Goal: Transaction & Acquisition: Purchase product/service

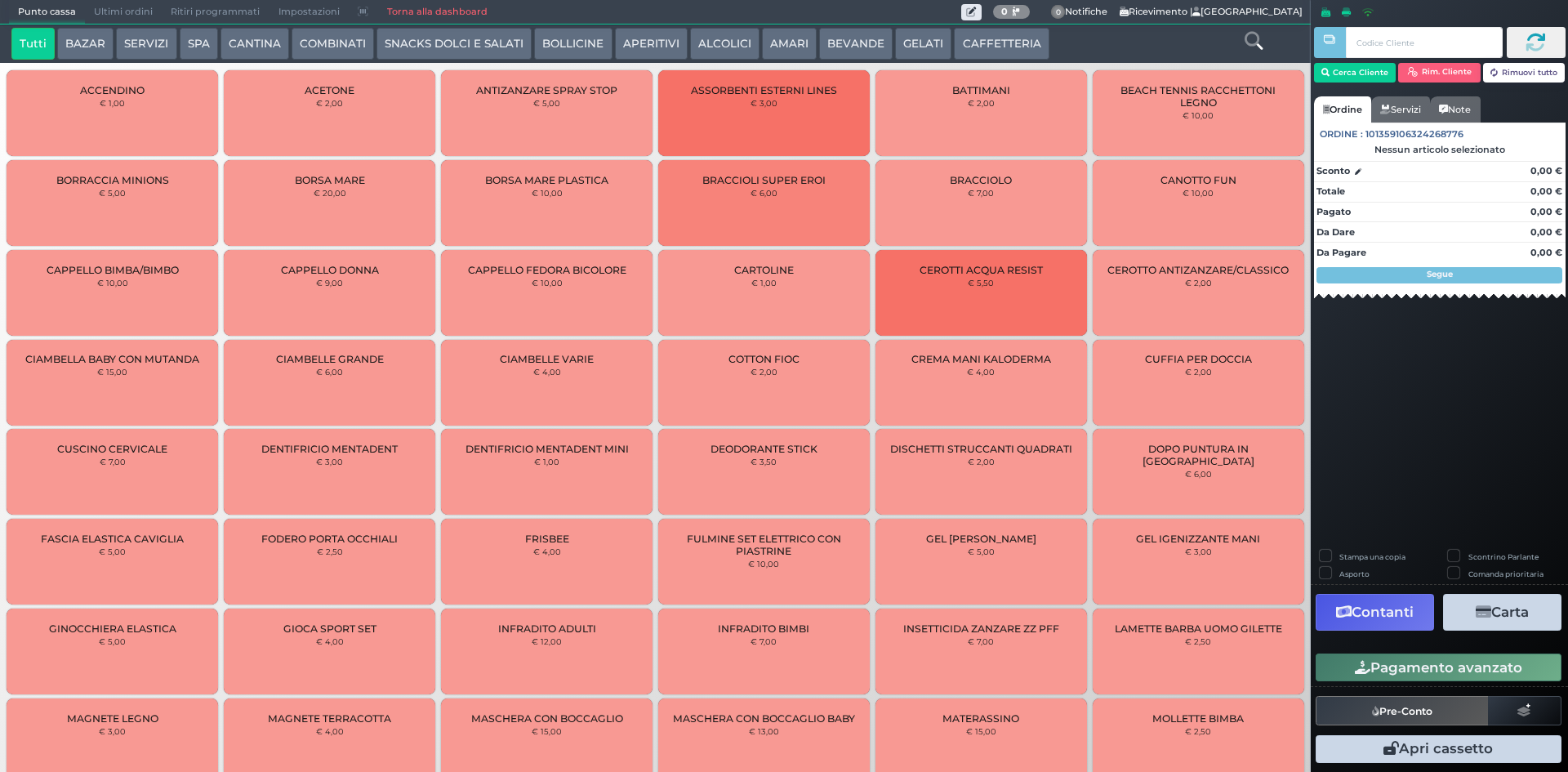
click at [847, 50] on button "BEVANDE" at bounding box center [856, 44] width 74 height 33
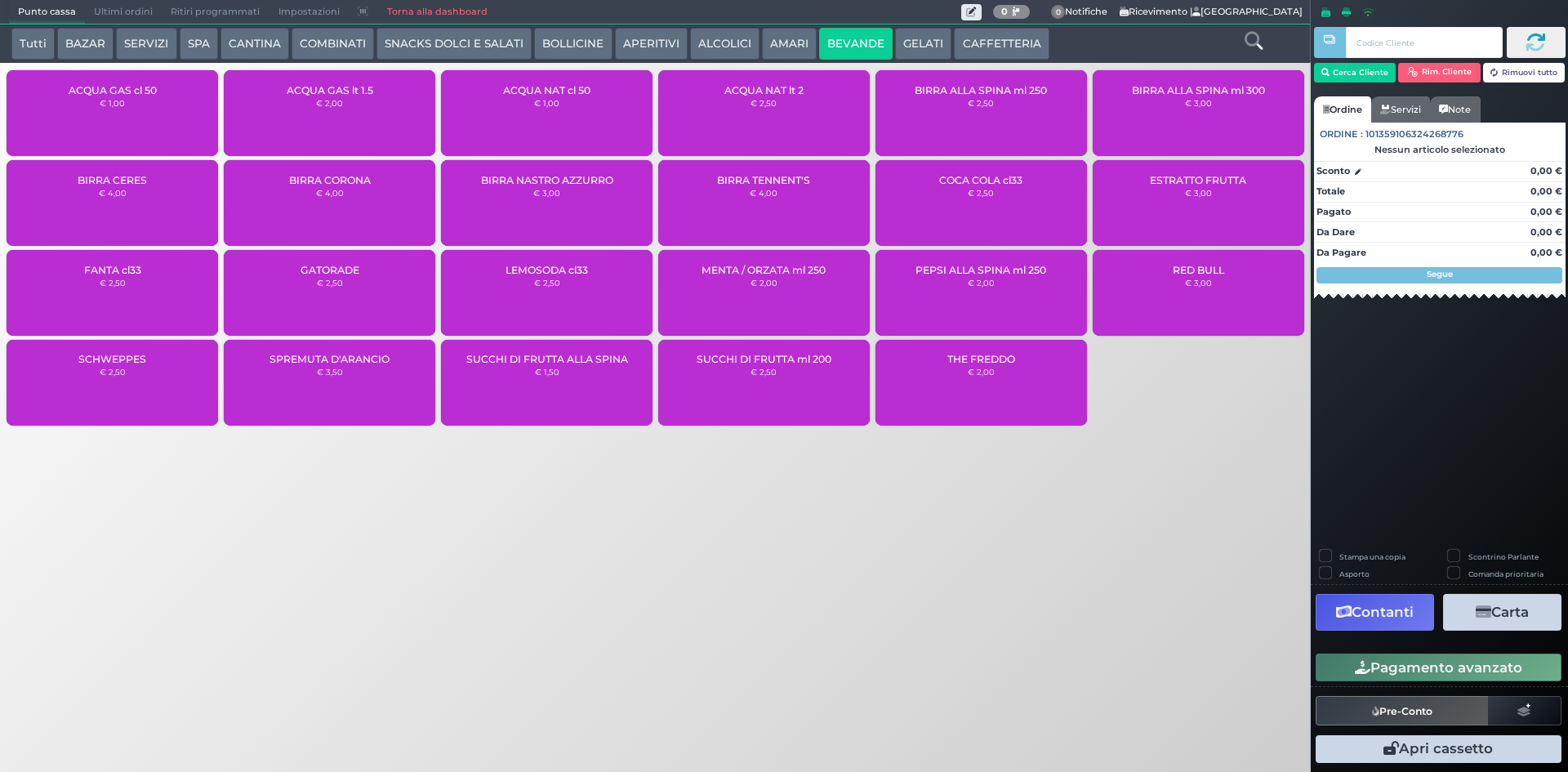
drag, startPoint x: 587, startPoint y: 121, endPoint x: 218, endPoint y: 113, distance: 369.1
click at [586, 121] on div "ACQUA NAT cl 50 € 1,00" at bounding box center [547, 113] width 212 height 85
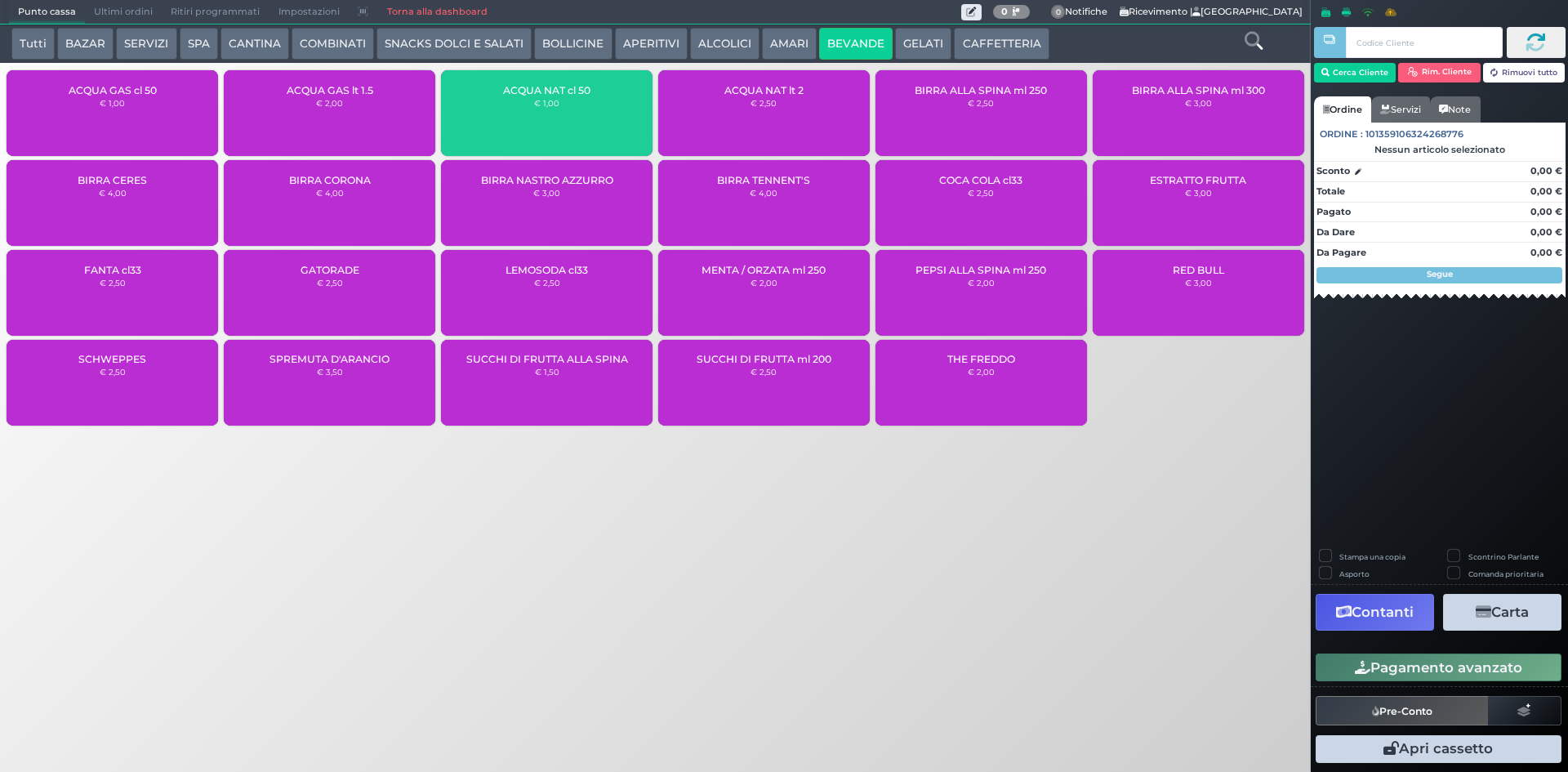
drag, startPoint x: 139, startPoint y: 103, endPoint x: 186, endPoint y: 110, distance: 47.5
click at [139, 103] on div "ACQUA GAS cl 50 € 1,00" at bounding box center [113, 113] width 212 height 85
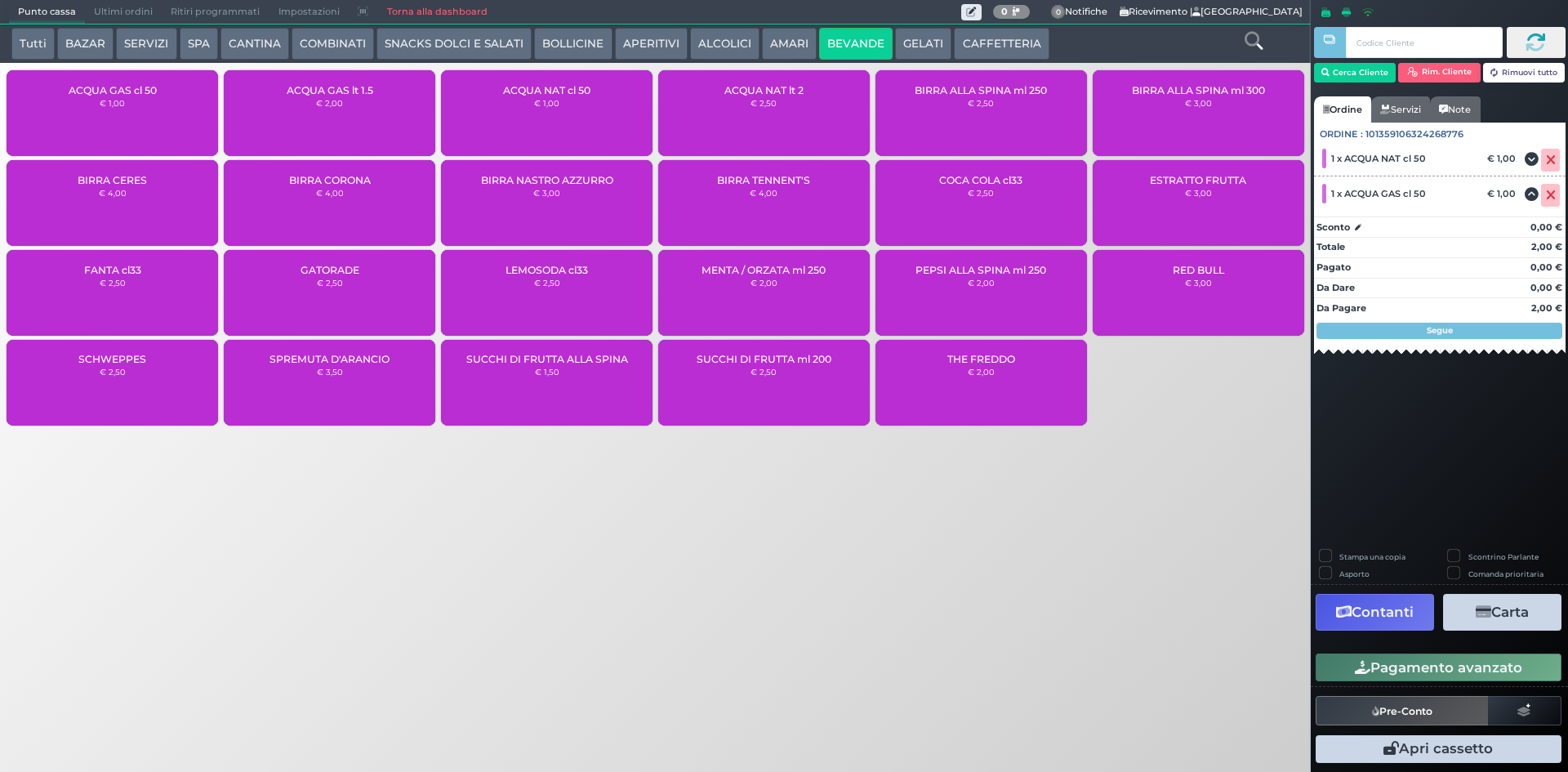
click at [1414, 669] on button "Pagamento avanzato" at bounding box center [1438, 668] width 246 height 28
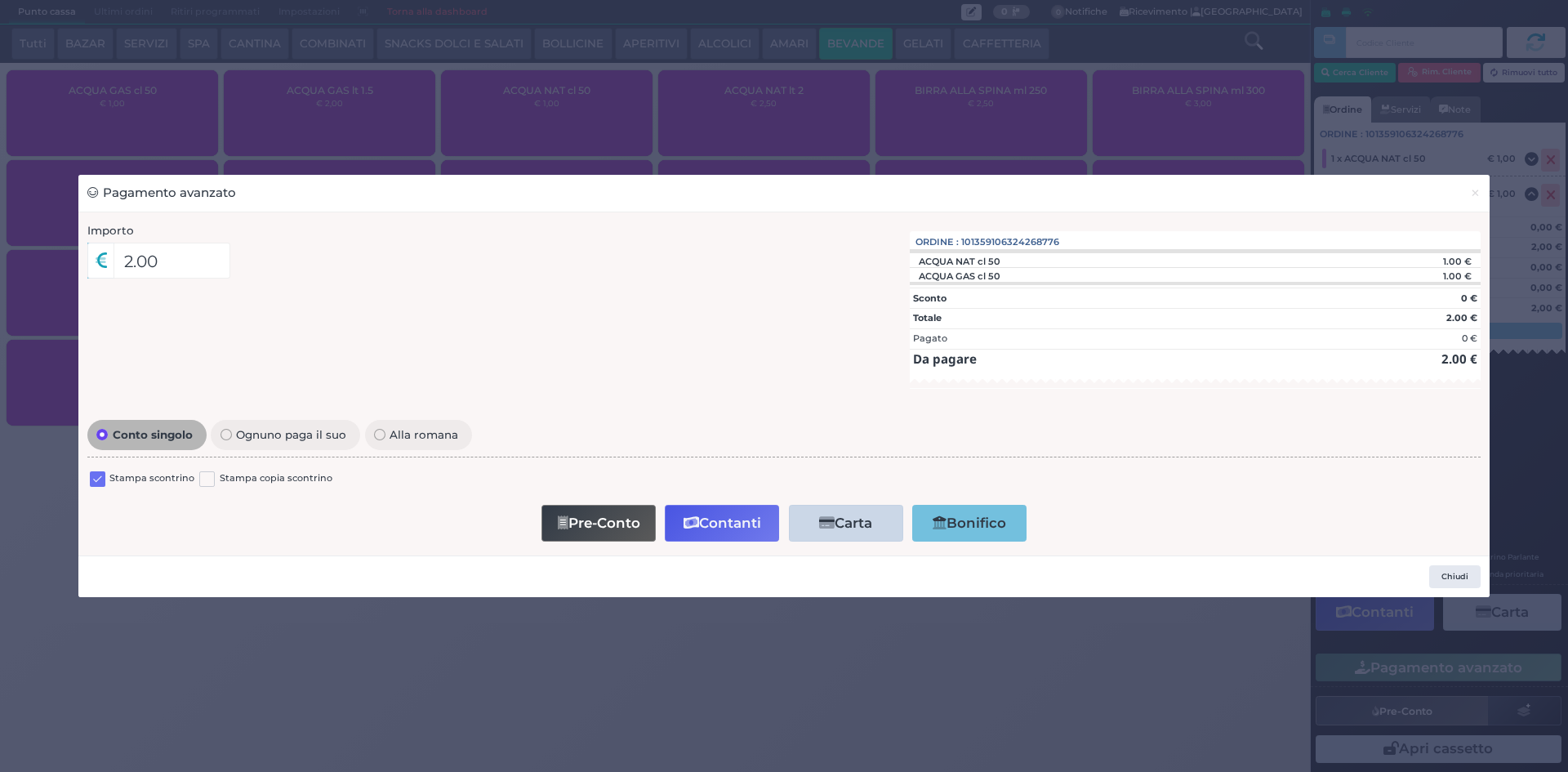
click at [103, 480] on label at bounding box center [97, 479] width 16 height 16
click at [0, 0] on input "checkbox" at bounding box center [0, 0] width 0 height 0
click at [706, 524] on button "Contanti" at bounding box center [722, 523] width 114 height 37
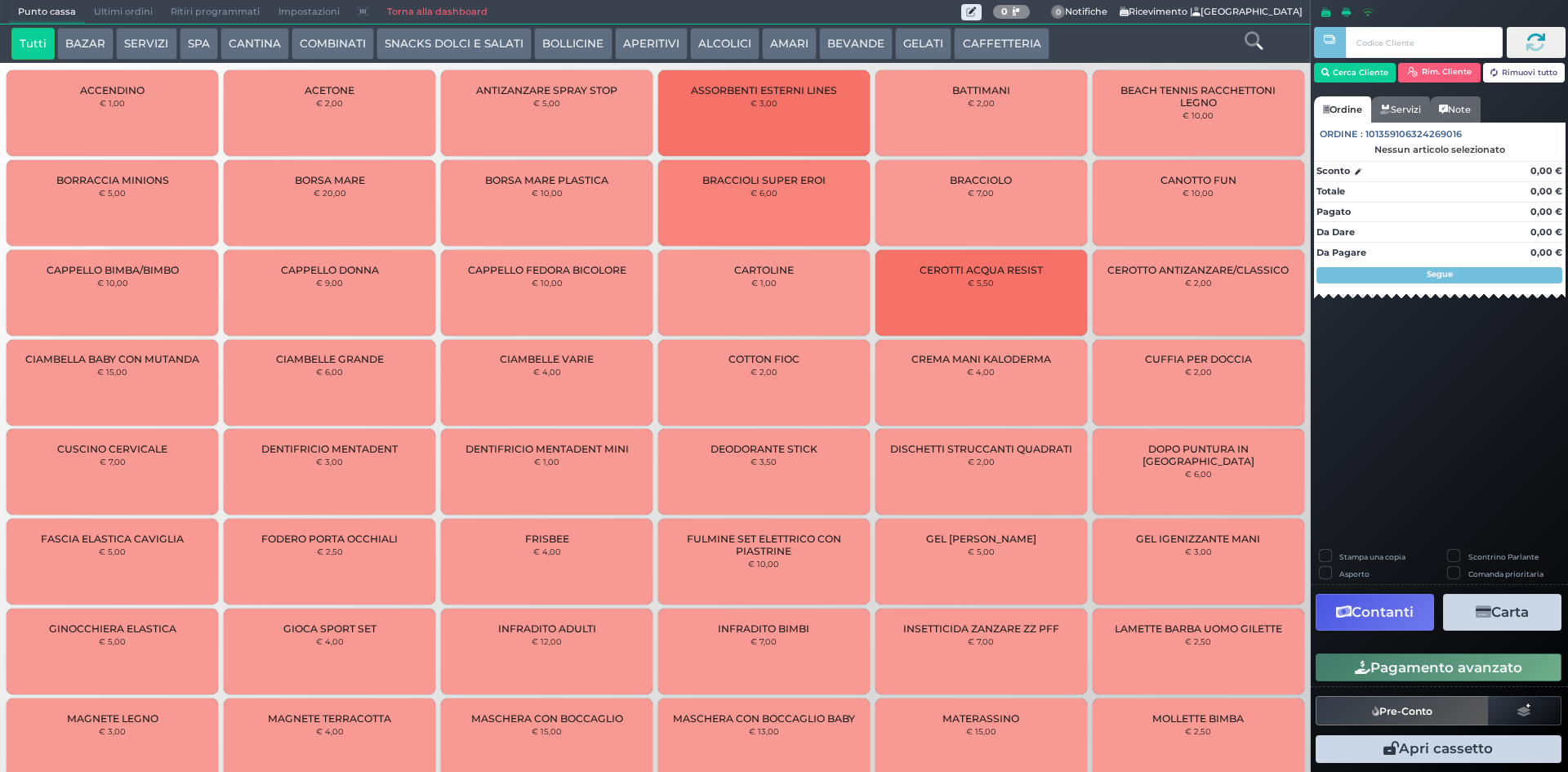
click at [851, 45] on button "BEVANDE" at bounding box center [856, 44] width 74 height 33
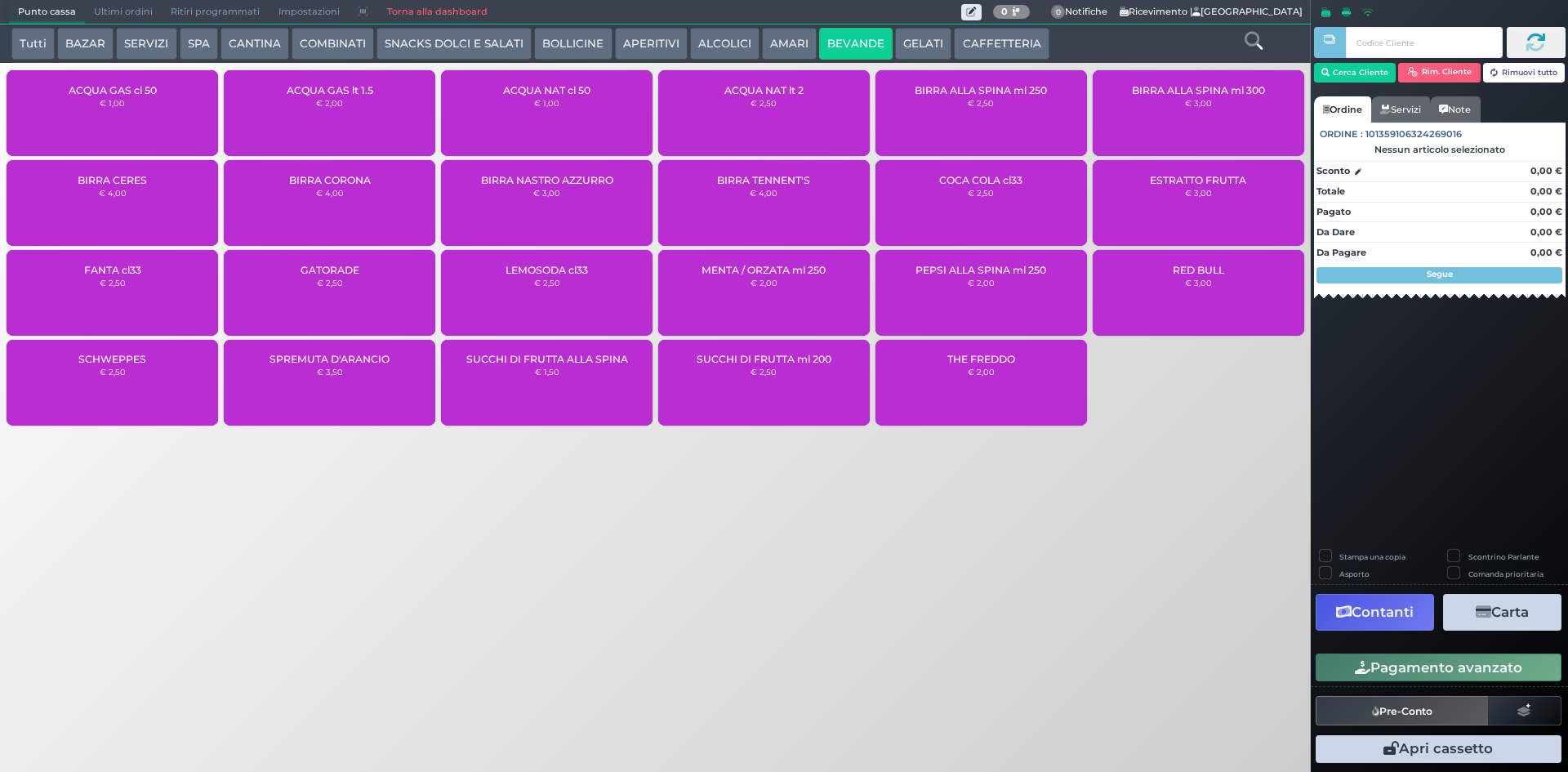
click at [768, 53] on button "AMARI" at bounding box center [789, 44] width 55 height 33
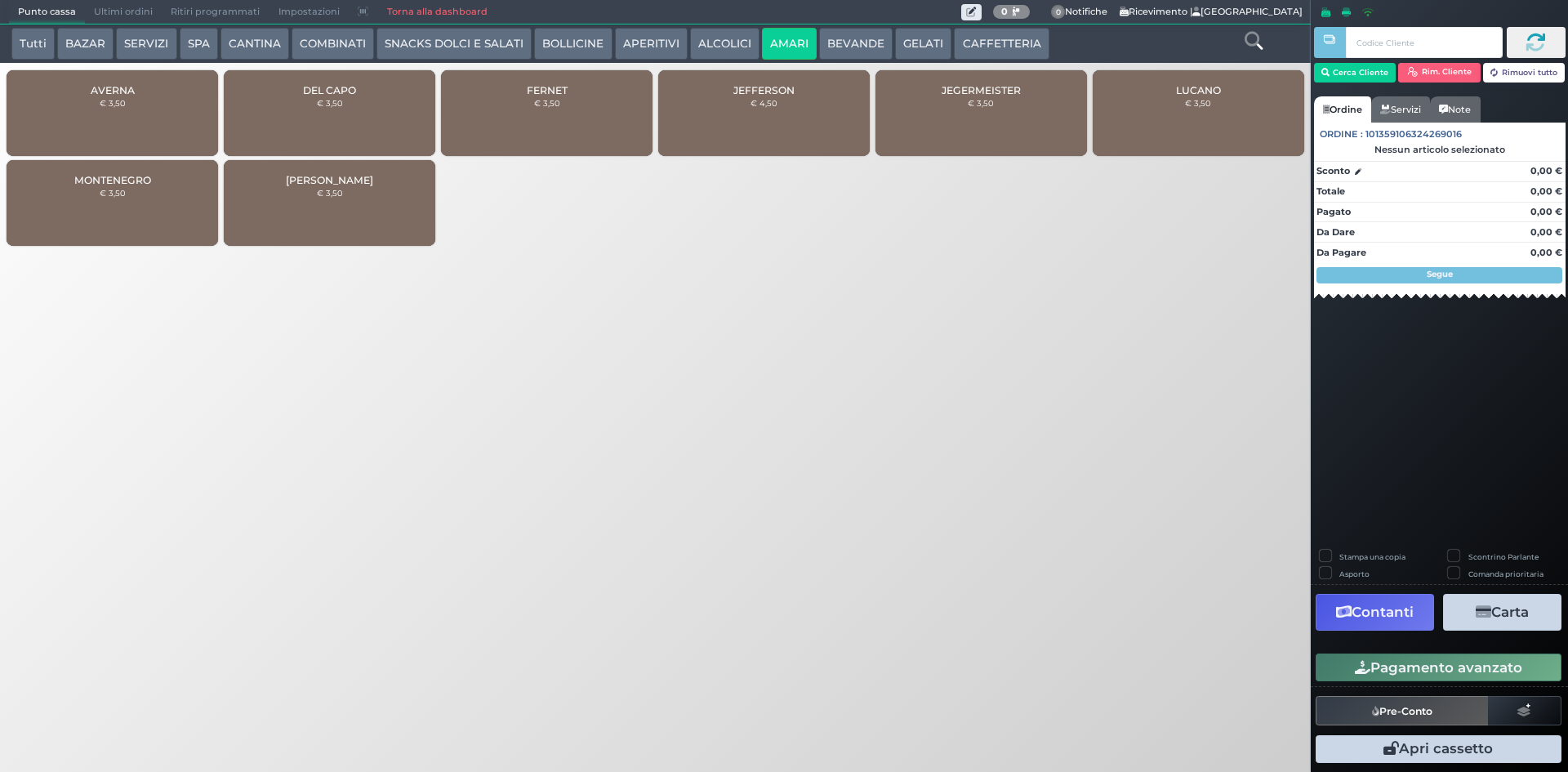
drag, startPoint x: 727, startPoint y: 53, endPoint x: 700, endPoint y: 53, distance: 27.0
click at [727, 53] on button "ALCOLICI" at bounding box center [724, 44] width 70 height 33
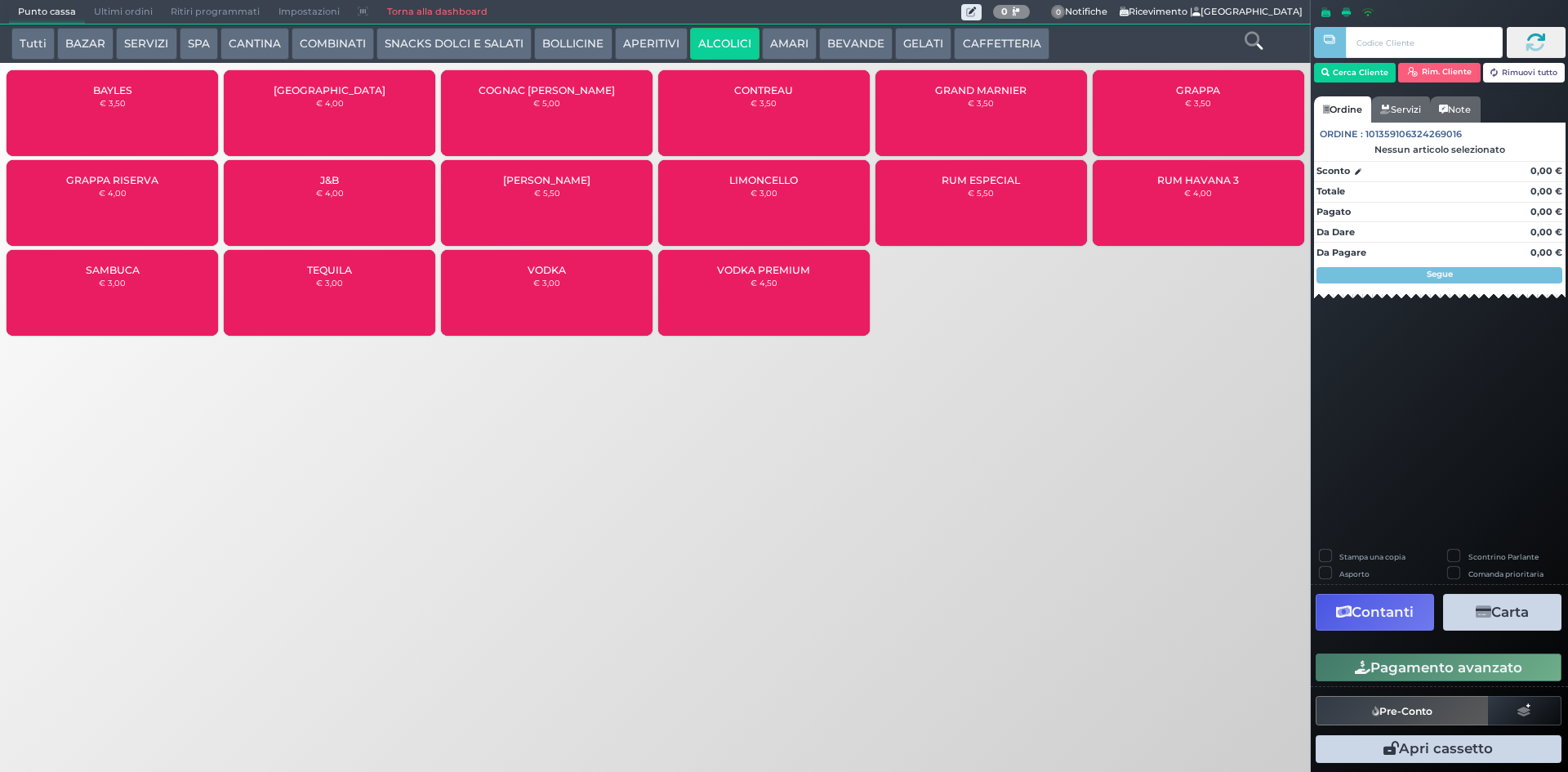
click at [1198, 130] on div "GRAPPA € 3,50" at bounding box center [1199, 113] width 212 height 85
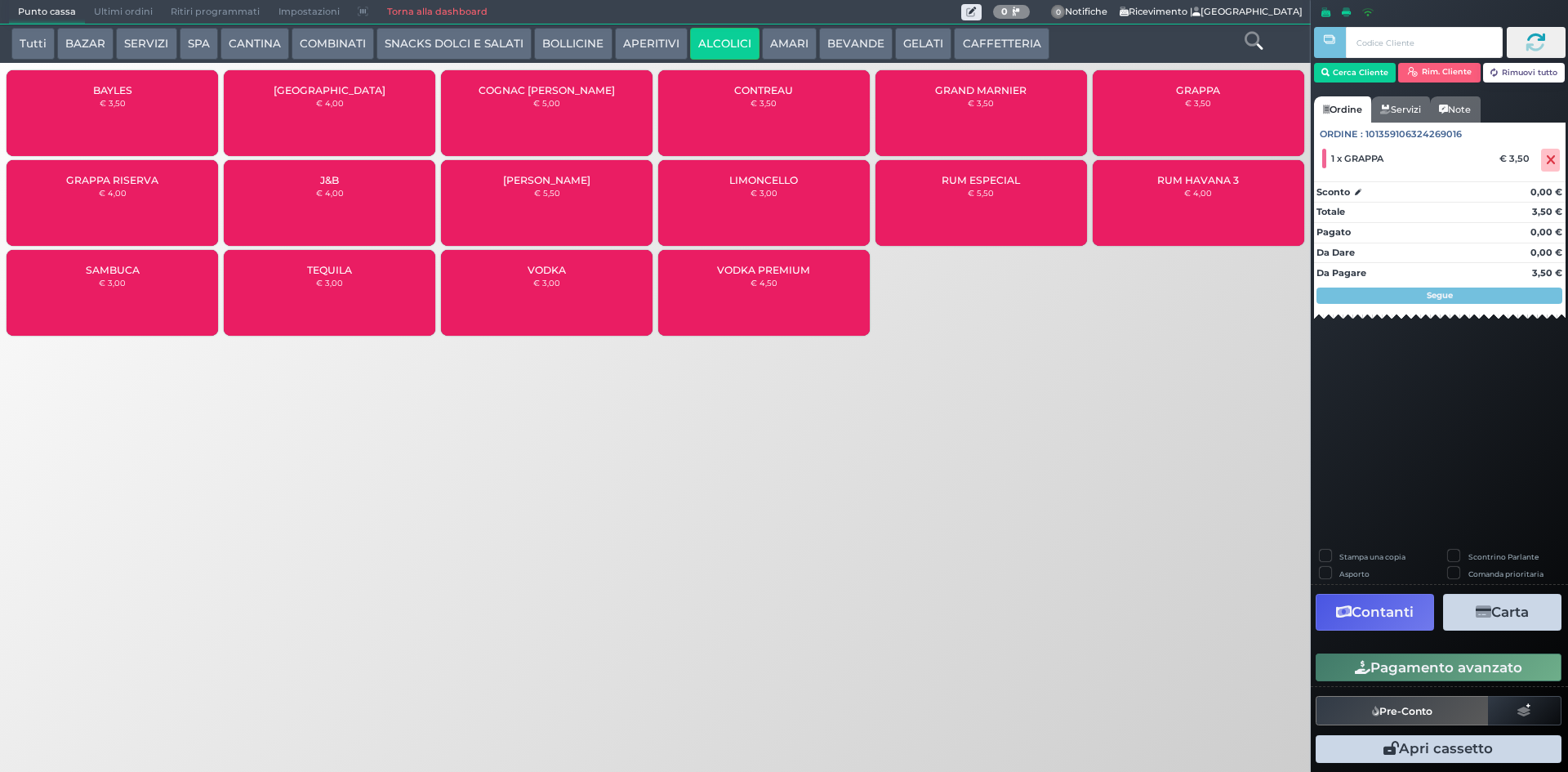
click at [1430, 662] on button "Pagamento avanzato" at bounding box center [1438, 668] width 246 height 28
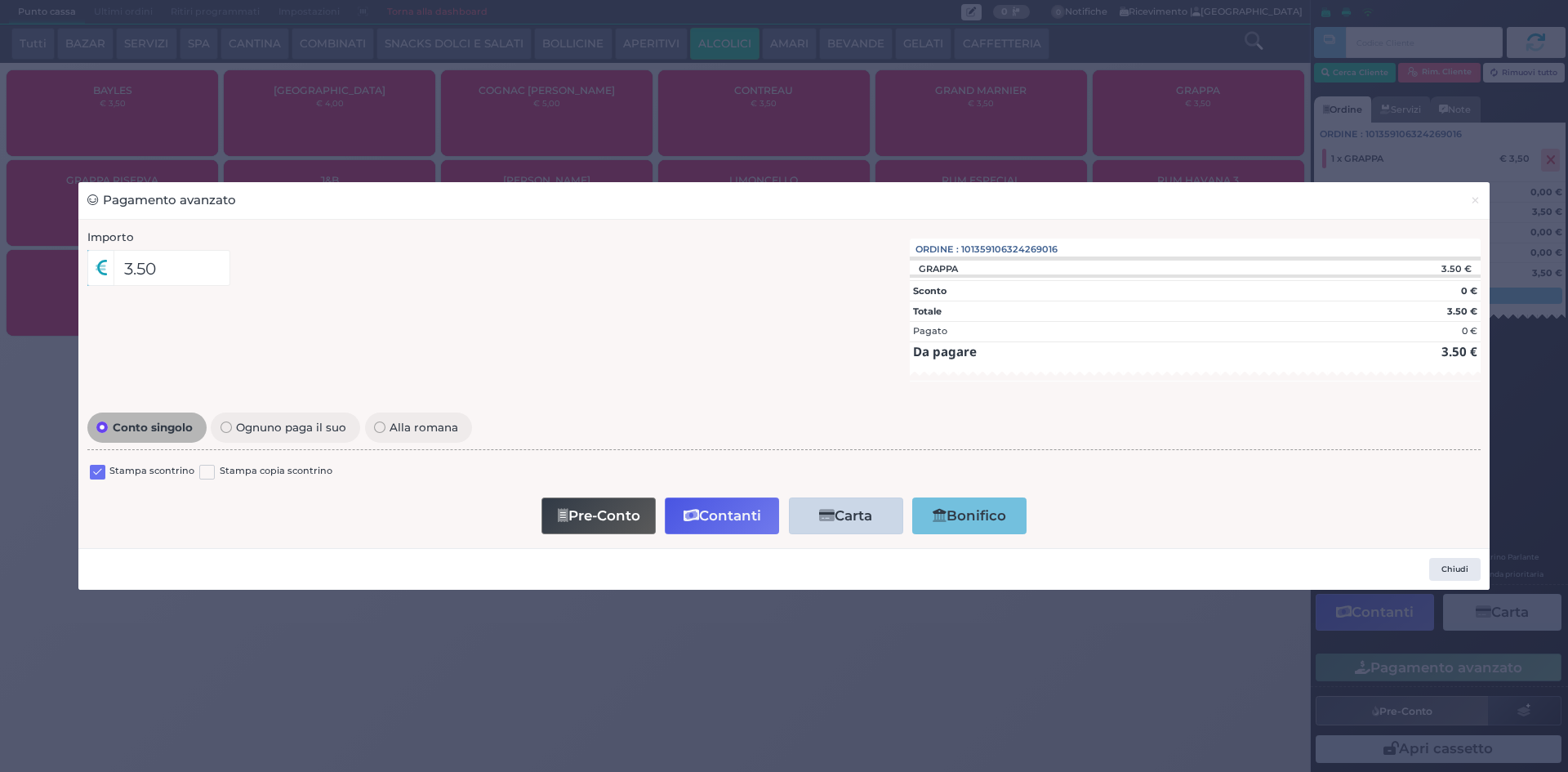
click at [98, 471] on label at bounding box center [97, 472] width 16 height 16
click at [0, 0] on input "checkbox" at bounding box center [0, 0] width 0 height 0
click at [734, 508] on button "Contanti" at bounding box center [722, 516] width 114 height 37
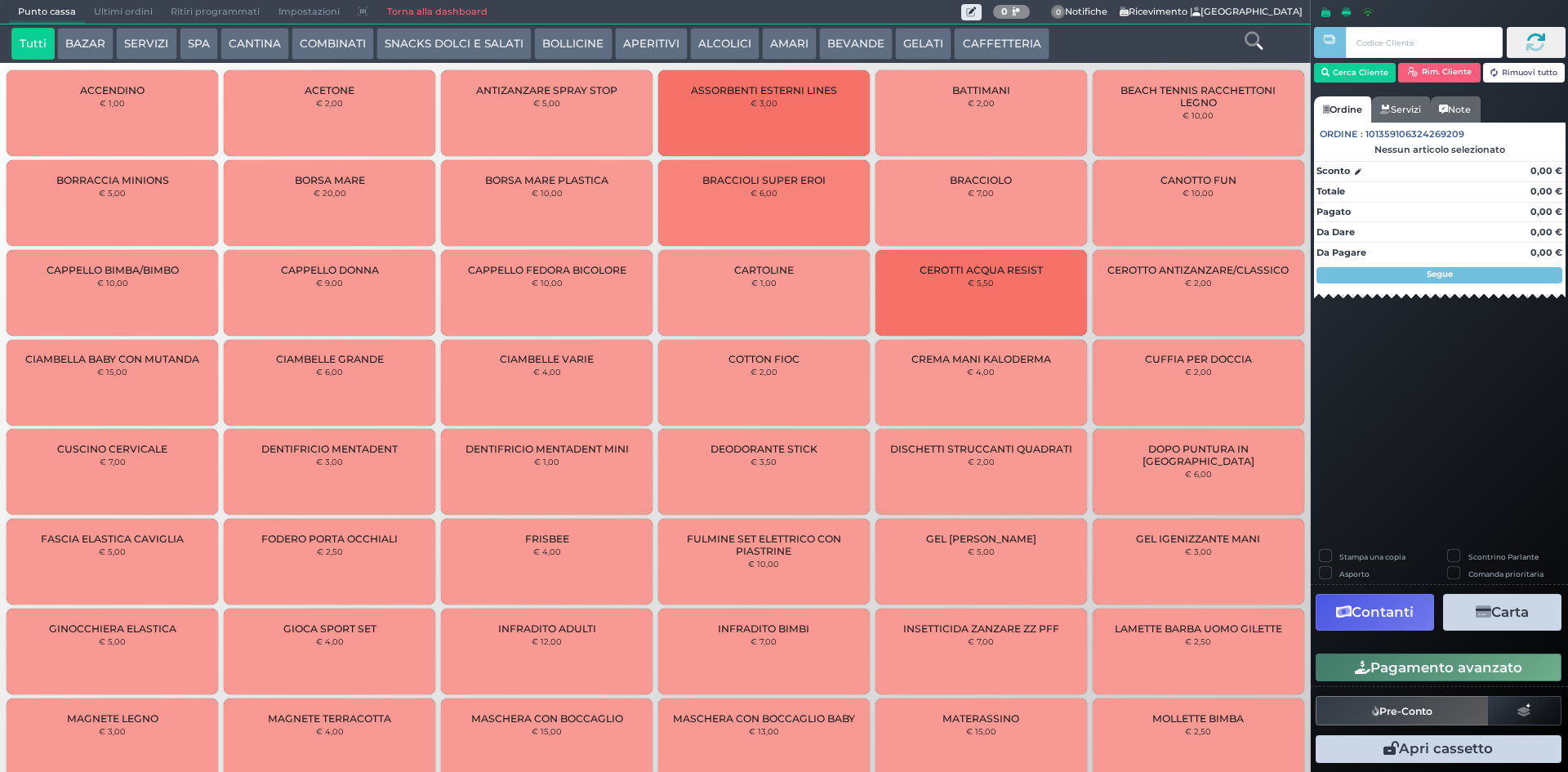
click at [1259, 32] on icon at bounding box center [1254, 41] width 18 height 18
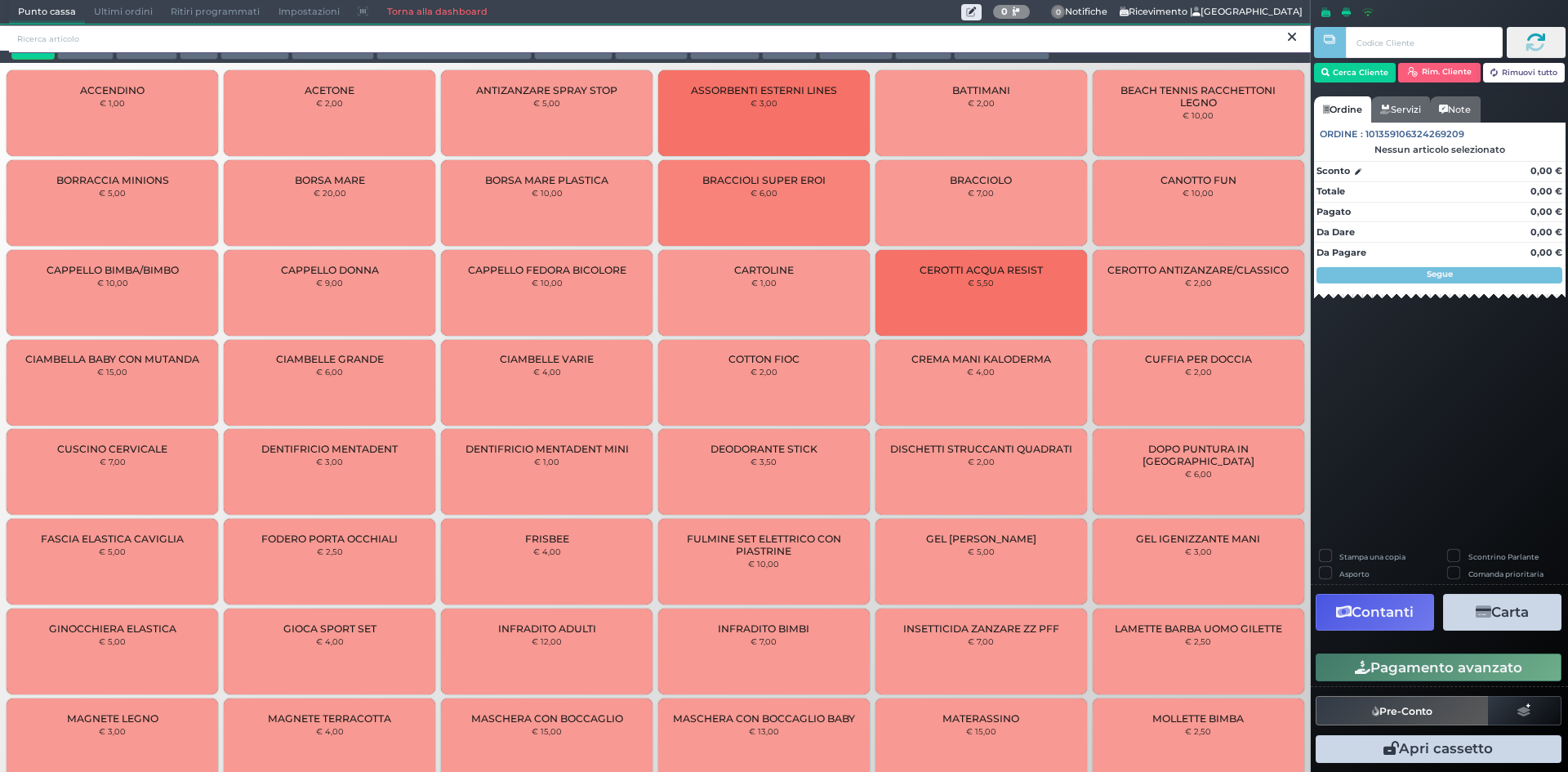
click at [722, 49] on input "search" at bounding box center [660, 39] width 1302 height 29
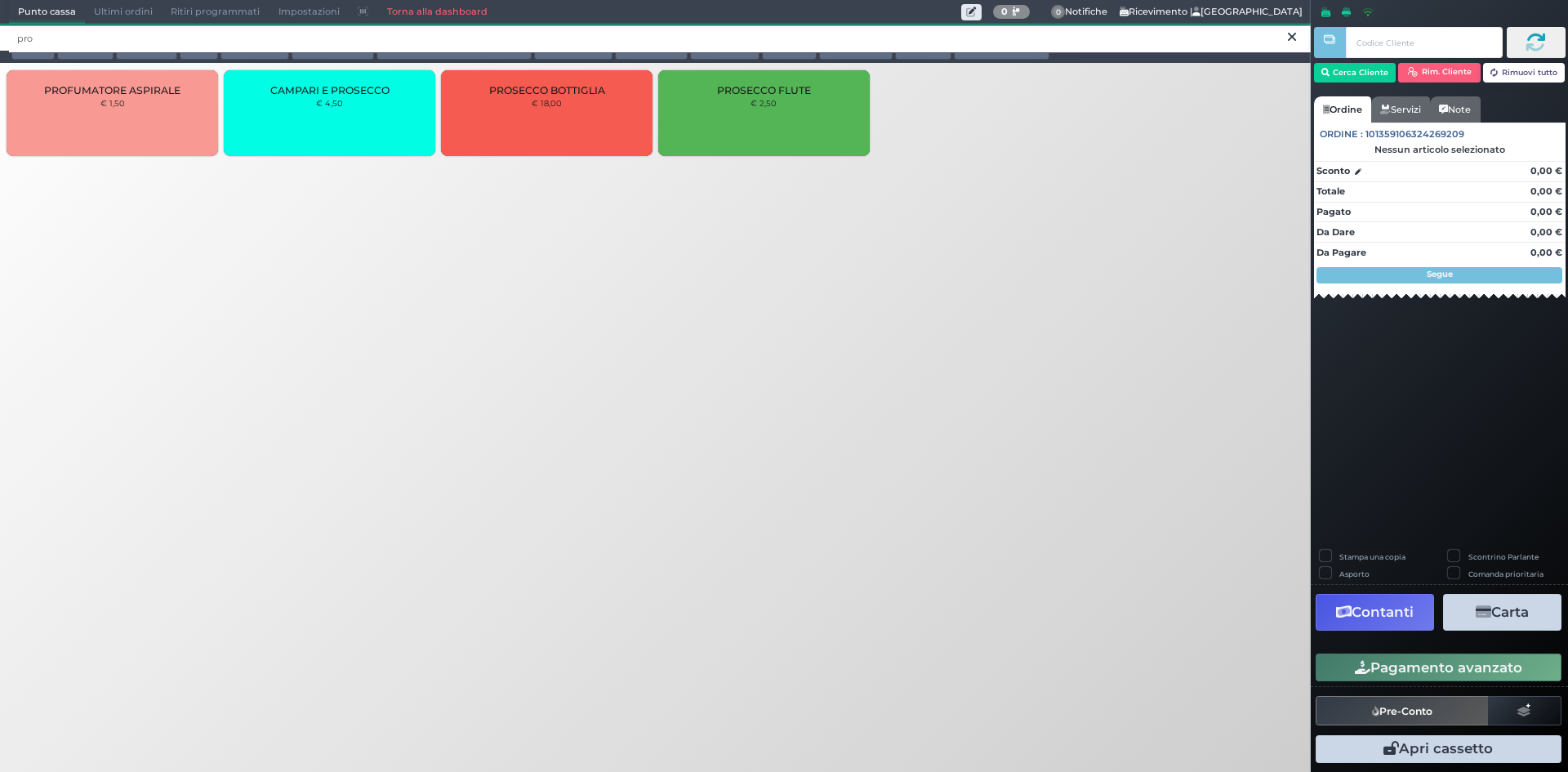
type input "pro"
click at [827, 113] on div "PROSECCO FLUTE € 2,50" at bounding box center [765, 113] width 212 height 85
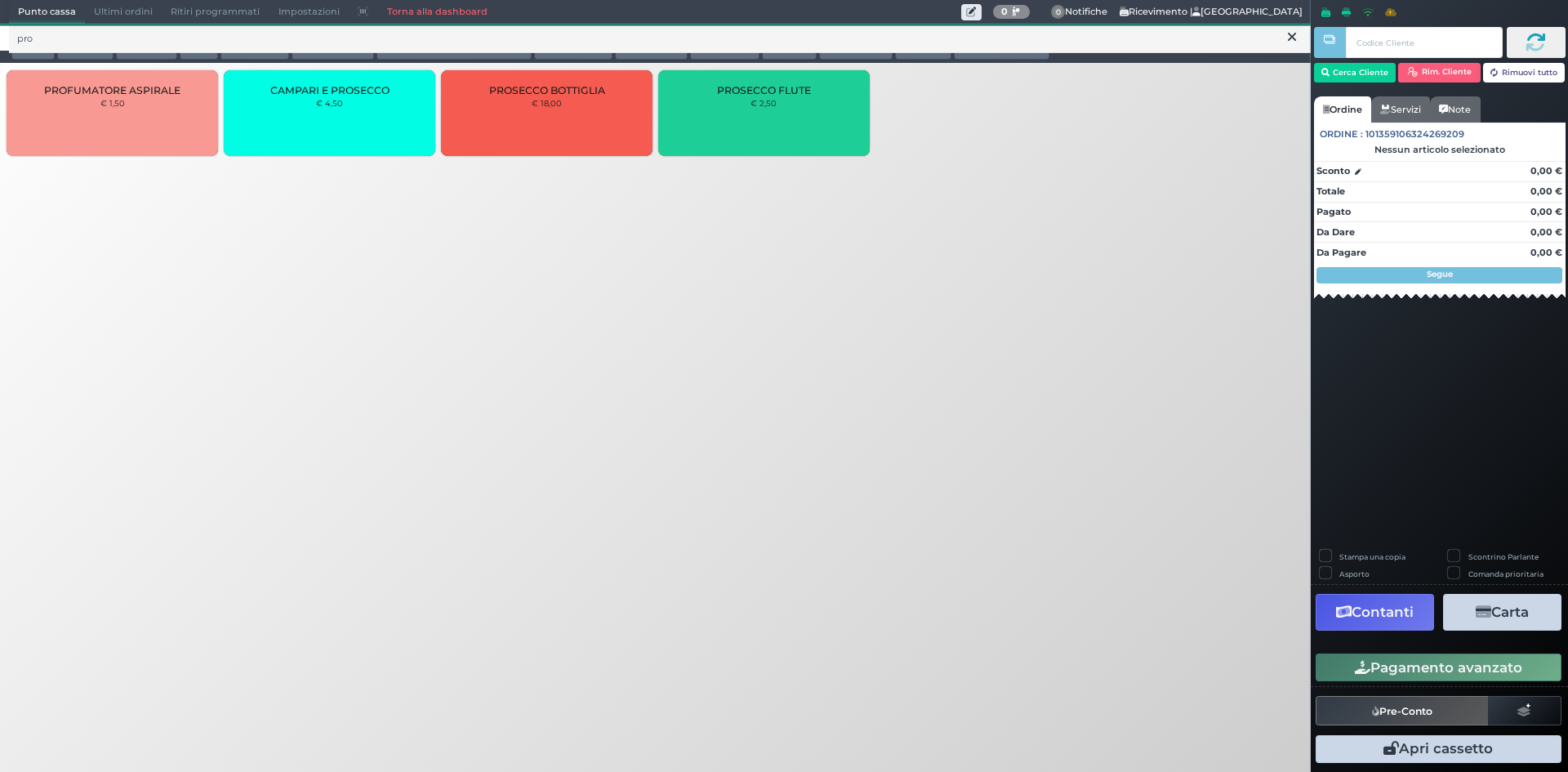
click at [827, 113] on div "PROSECCO FLUTE € 2,50" at bounding box center [765, 113] width 212 height 85
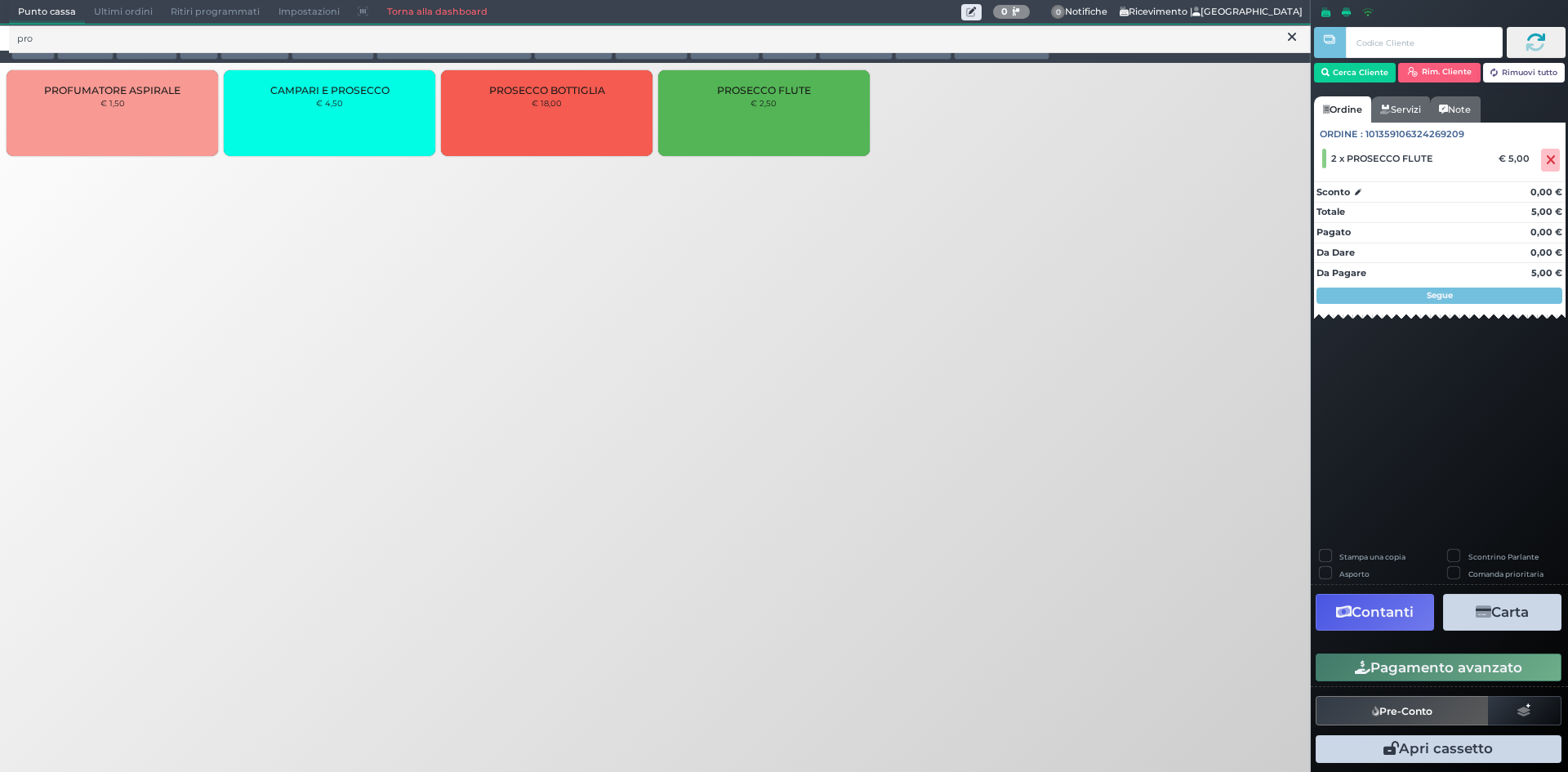
click at [1441, 661] on button "Pagamento avanzato" at bounding box center [1438, 668] width 246 height 28
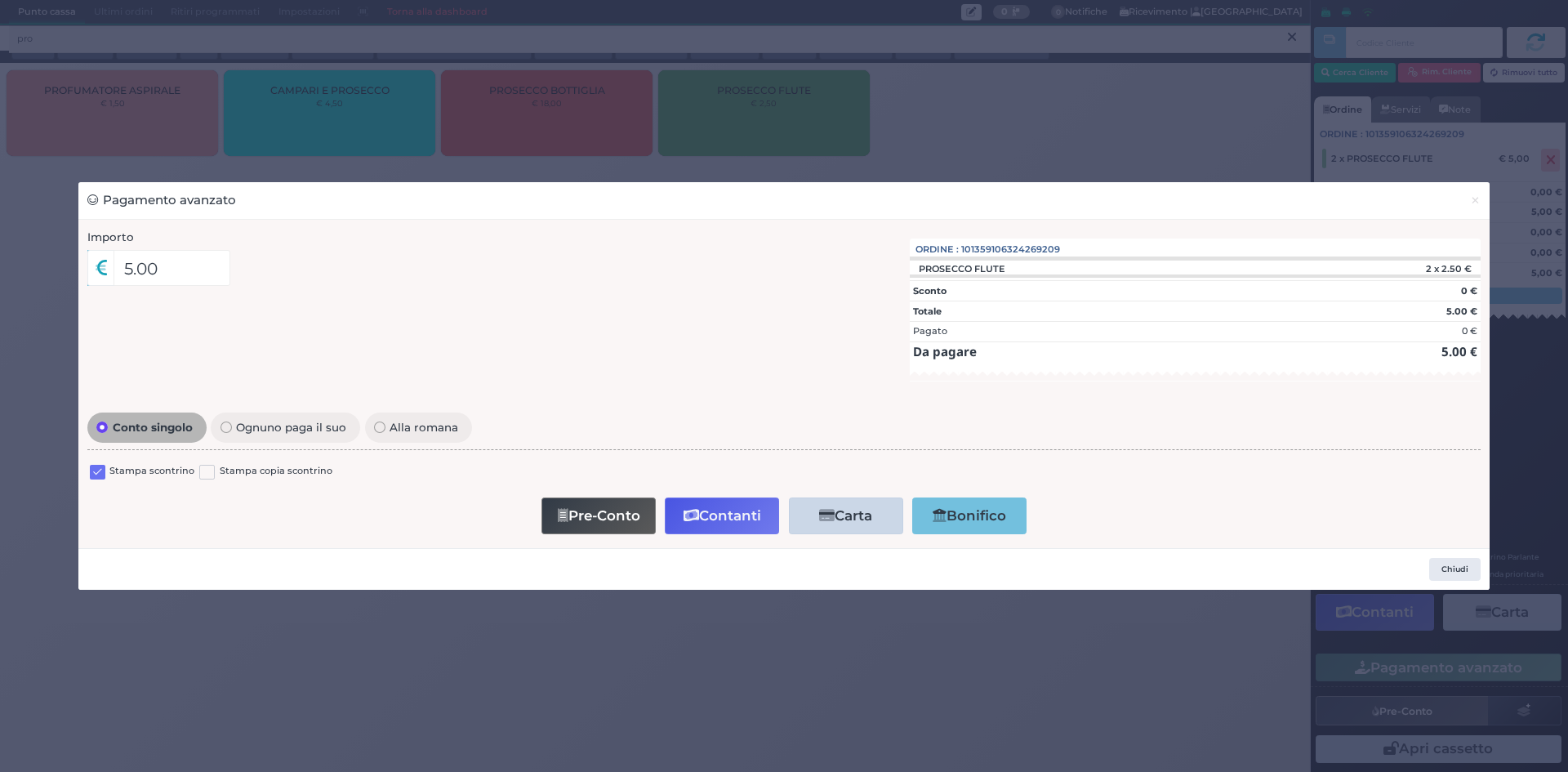
click at [100, 468] on label at bounding box center [97, 472] width 16 height 16
click at [0, 0] on input "checkbox" at bounding box center [0, 0] width 0 height 0
click at [698, 513] on button "Contanti" at bounding box center [722, 516] width 114 height 37
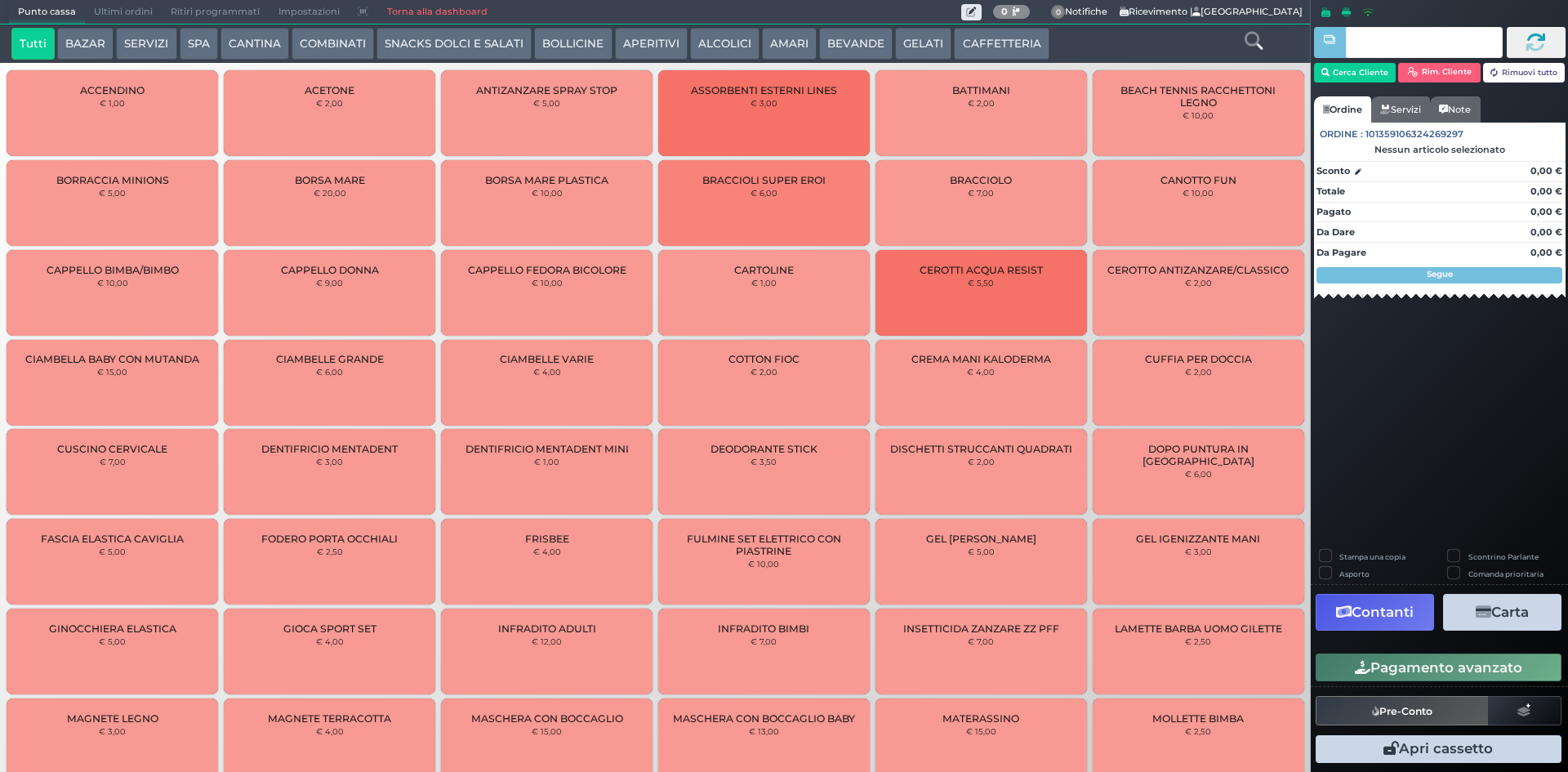
click at [430, 44] on button "SNACKS DOLCI E SALATI" at bounding box center [453, 44] width 155 height 33
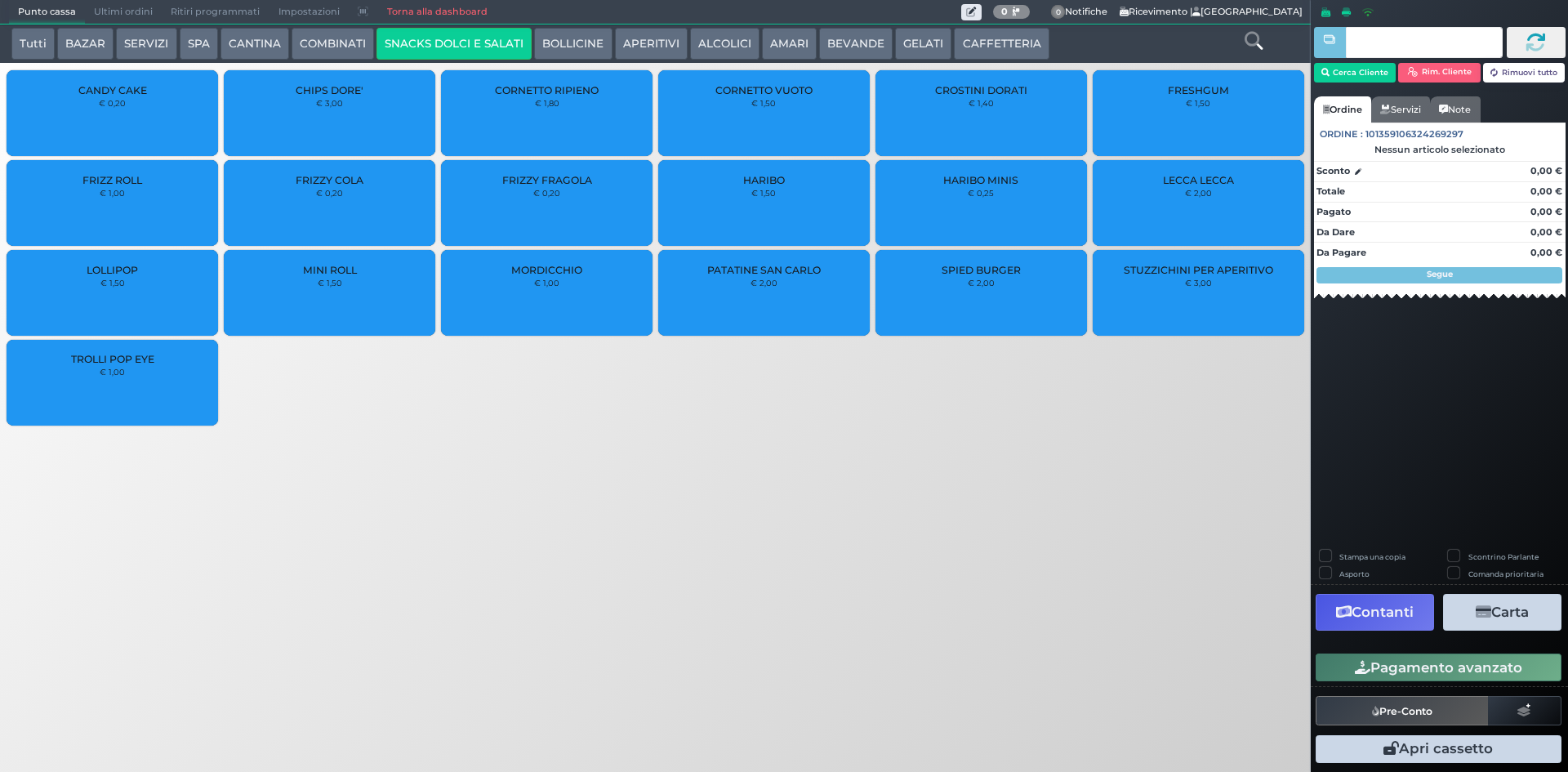
click at [766, 298] on div "PATATINE SAN CARLO € 2,00" at bounding box center [765, 292] width 212 height 85
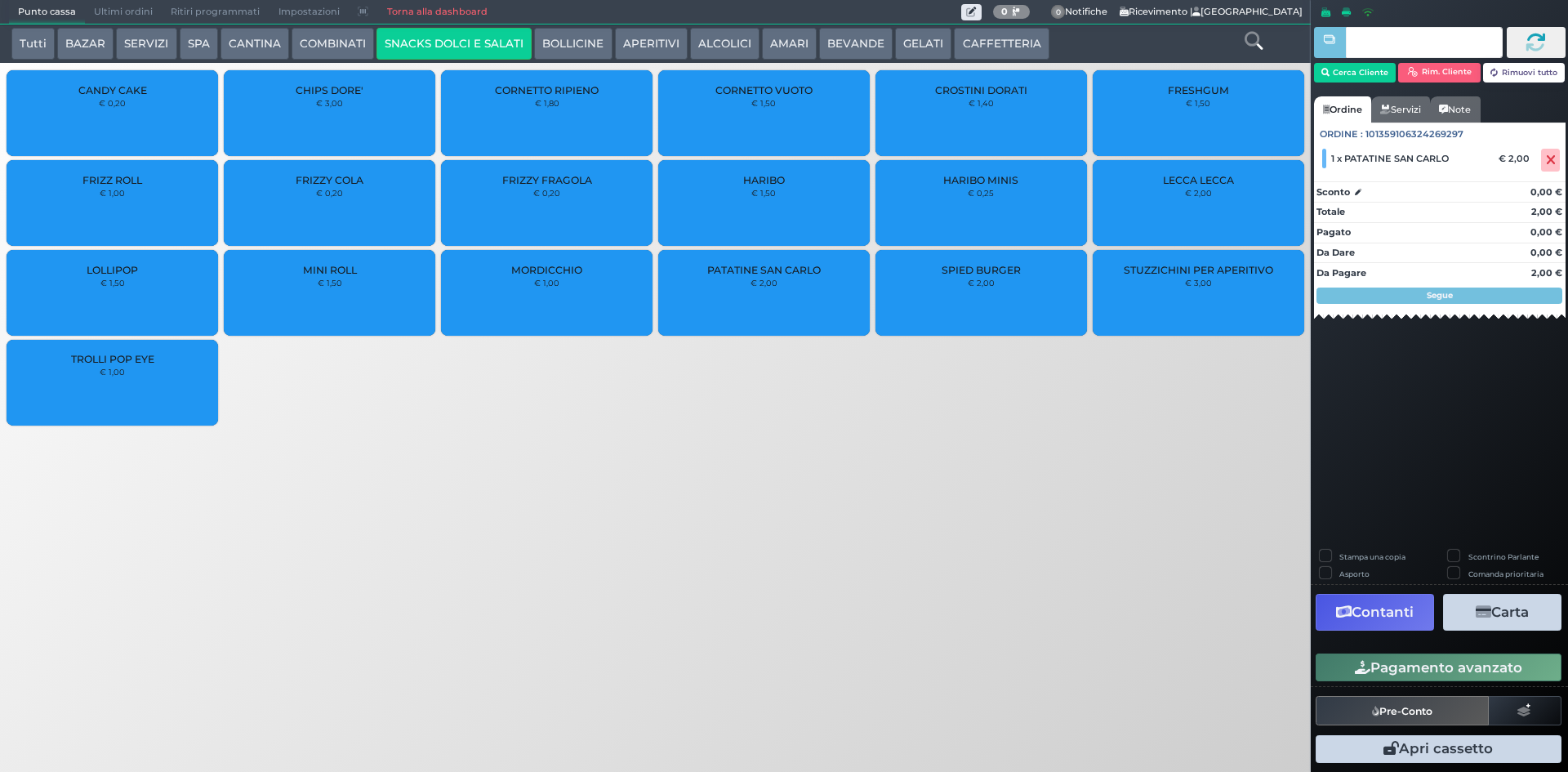
click at [1399, 706] on button "Pre-Conto" at bounding box center [1402, 710] width 173 height 30
click at [1547, 160] on icon at bounding box center [1552, 160] width 10 height 1
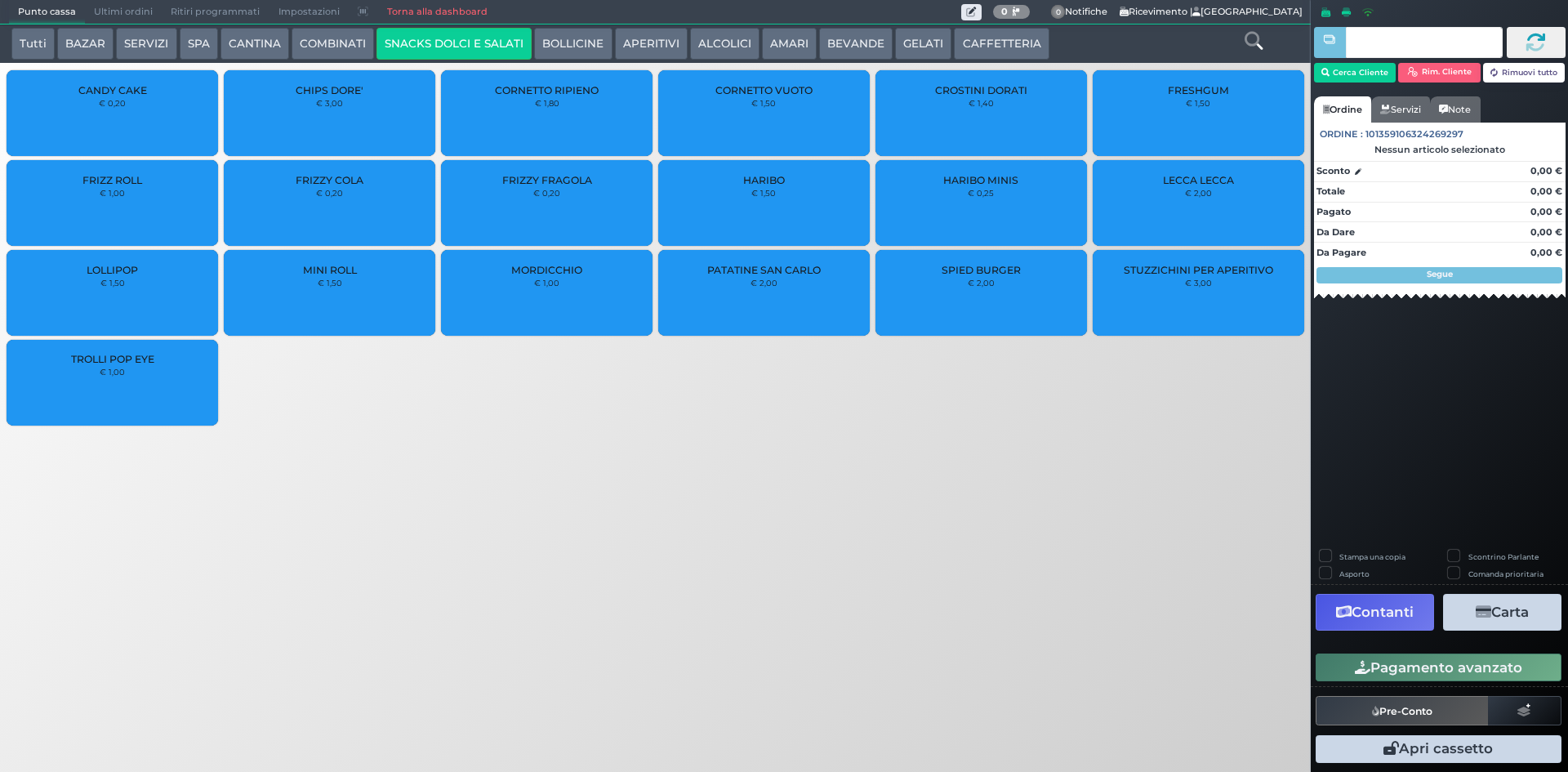
click at [977, 44] on button "CAFFETTERIA" at bounding box center [1001, 44] width 94 height 33
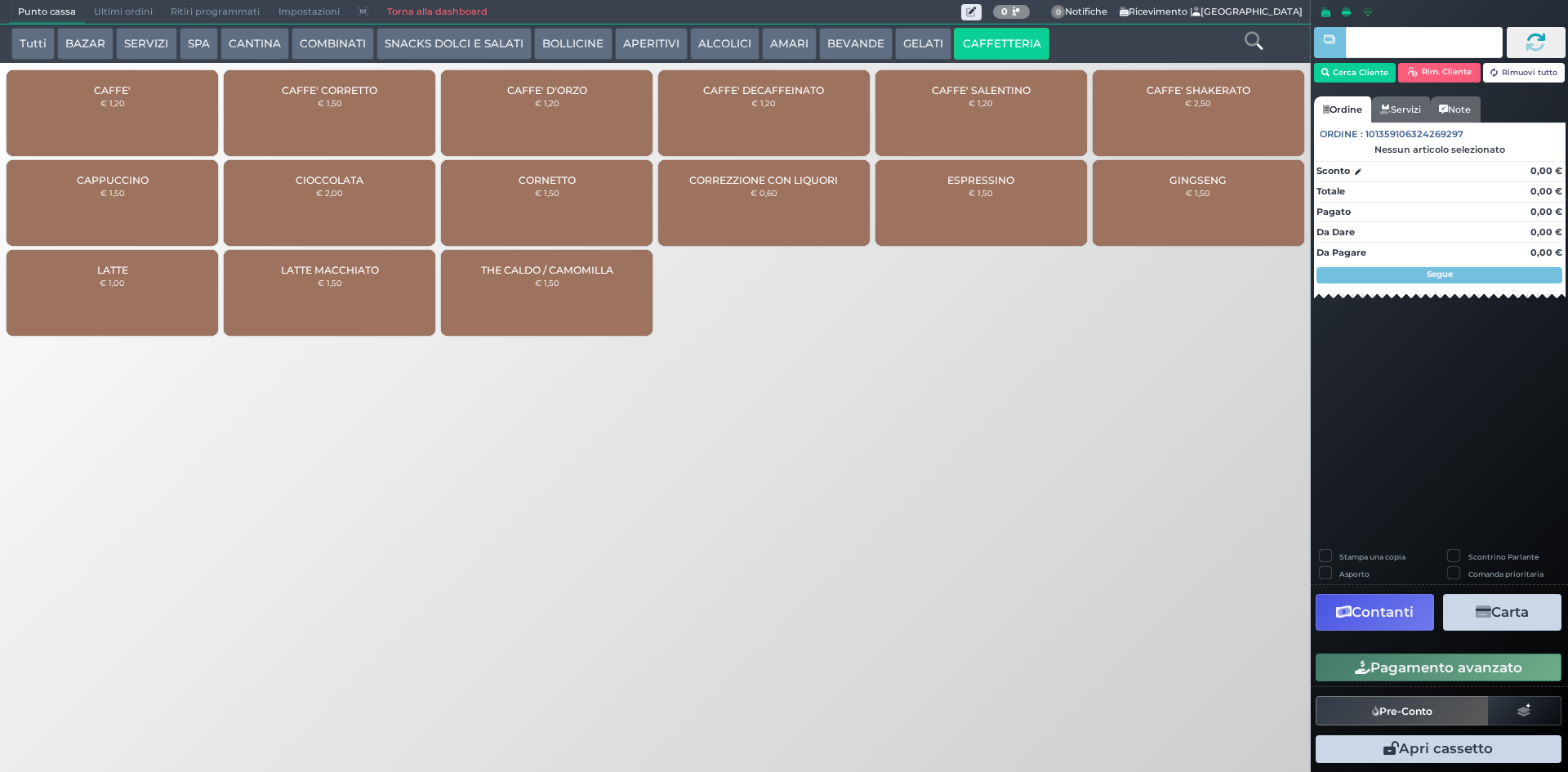
click at [155, 90] on div "CAFFE' € 1,20" at bounding box center [113, 113] width 212 height 85
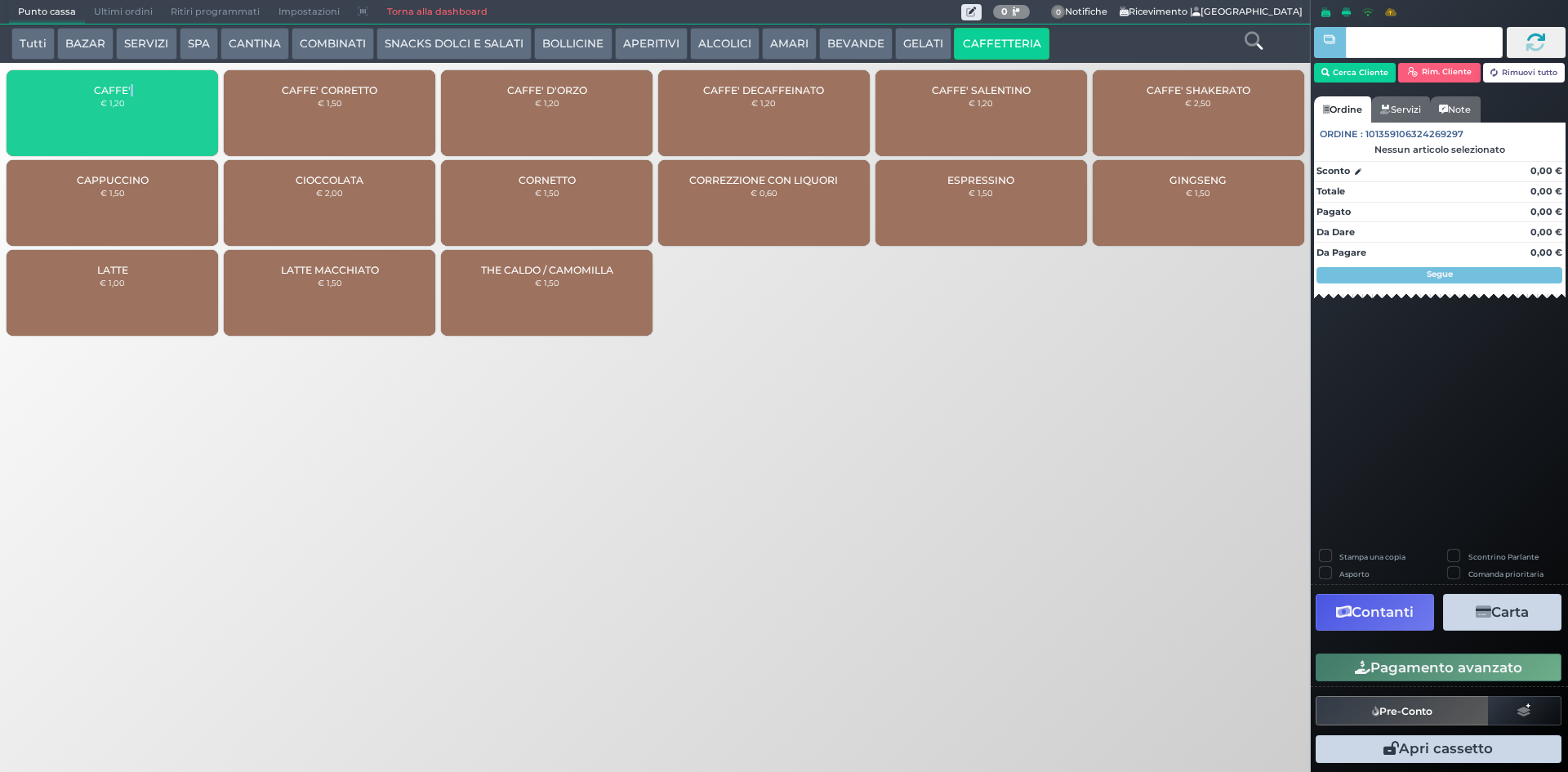
click at [155, 90] on div "CAFFE' € 1,20" at bounding box center [113, 113] width 212 height 85
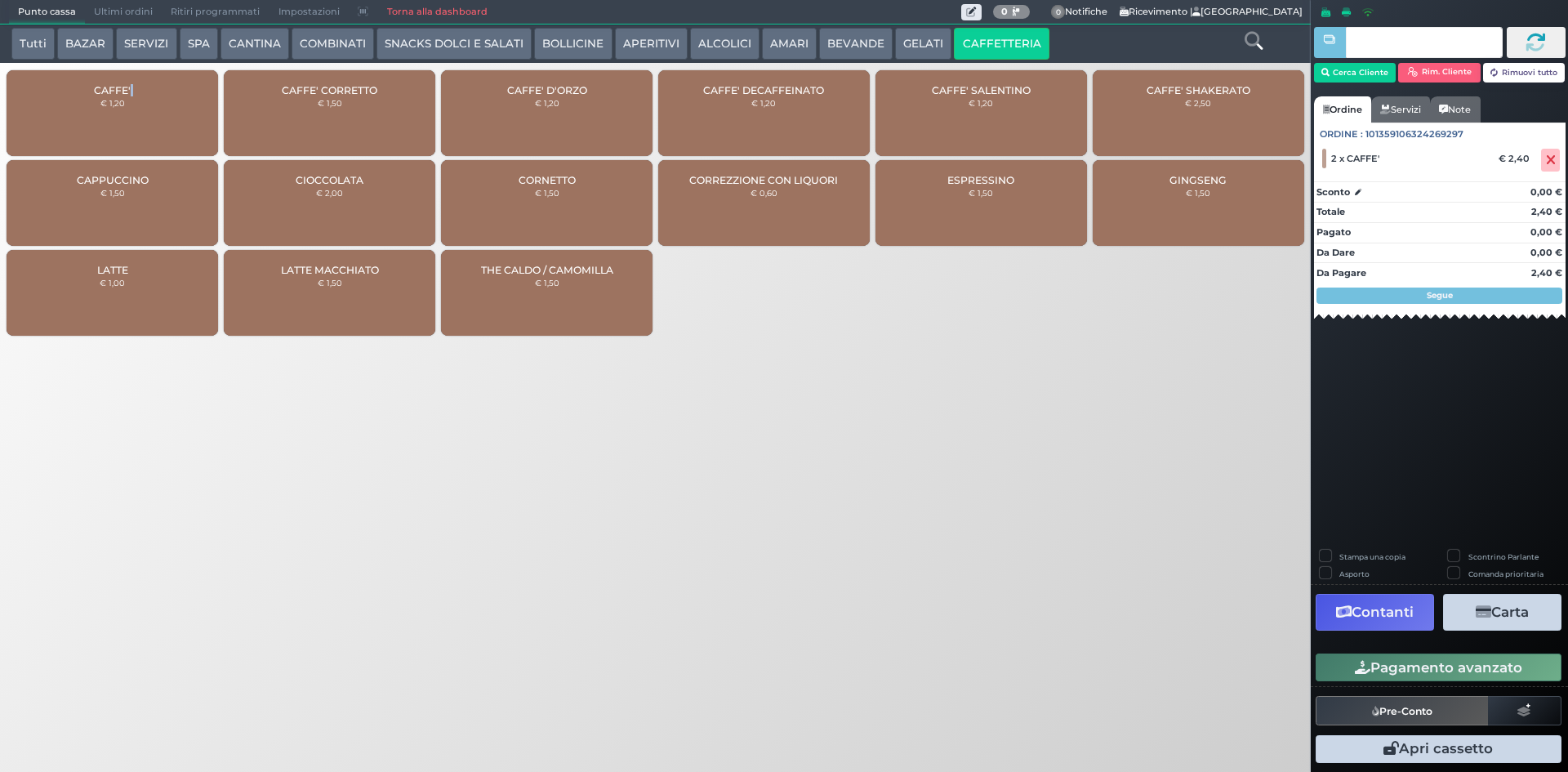
click at [1355, 665] on icon "button" at bounding box center [1363, 668] width 16 height 14
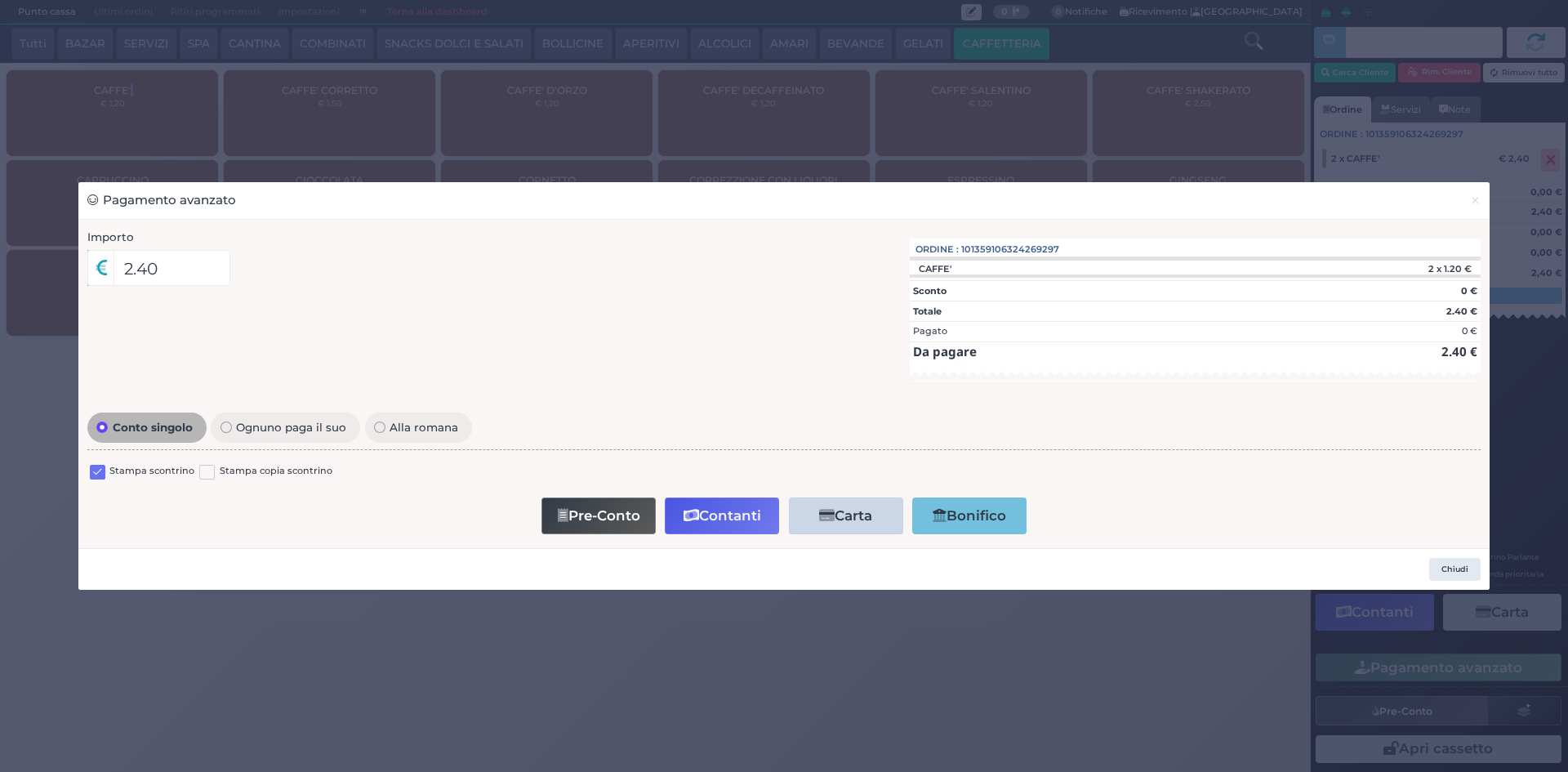
click at [100, 471] on label at bounding box center [97, 472] width 16 height 16
click at [0, 0] on input "checkbox" at bounding box center [0, 0] width 0 height 0
click at [714, 526] on button "Contanti" at bounding box center [722, 516] width 114 height 37
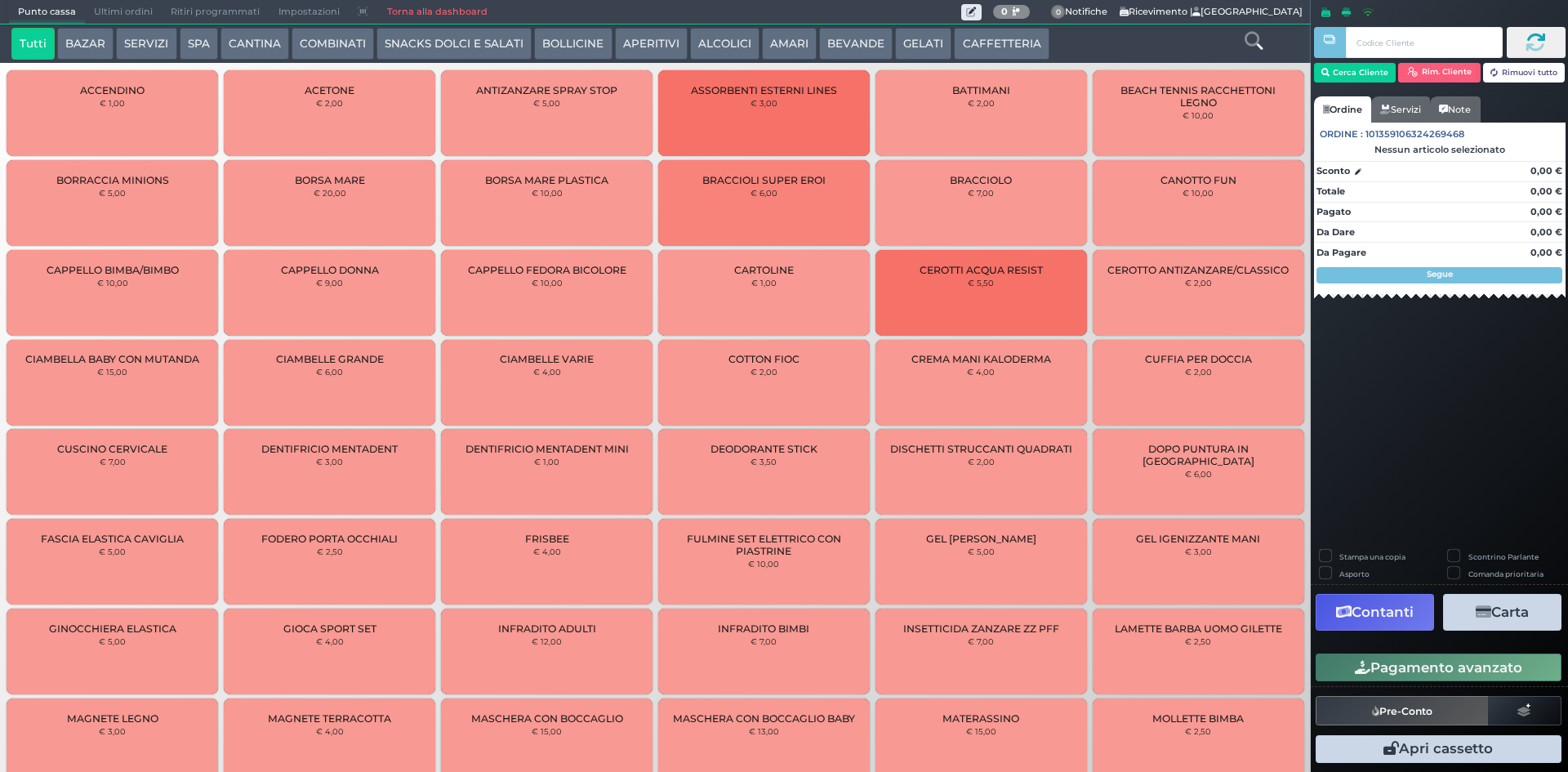
click at [978, 30] on button "CAFFETTERIA" at bounding box center [1001, 44] width 94 height 33
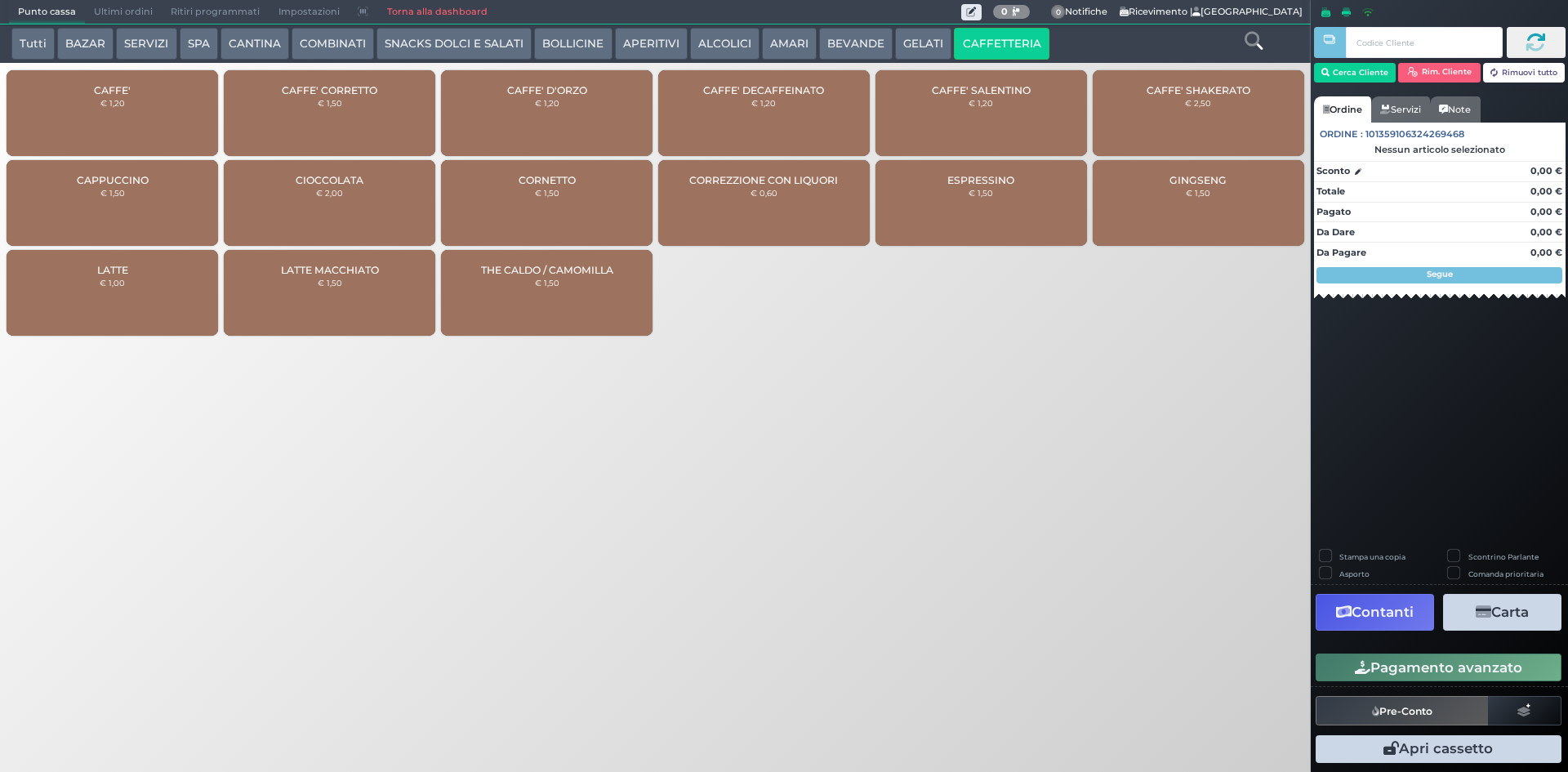
drag, startPoint x: 429, startPoint y: 420, endPoint x: 612, endPoint y: 276, distance: 232.9
click at [435, 413] on div "Punto cassa Mappa Ultimi ordini Delivery Ritiri programmati Impostazioni Torna …" at bounding box center [784, 386] width 1568 height 772
click at [99, 97] on div "CAFFE' € 1,20" at bounding box center [113, 113] width 212 height 85
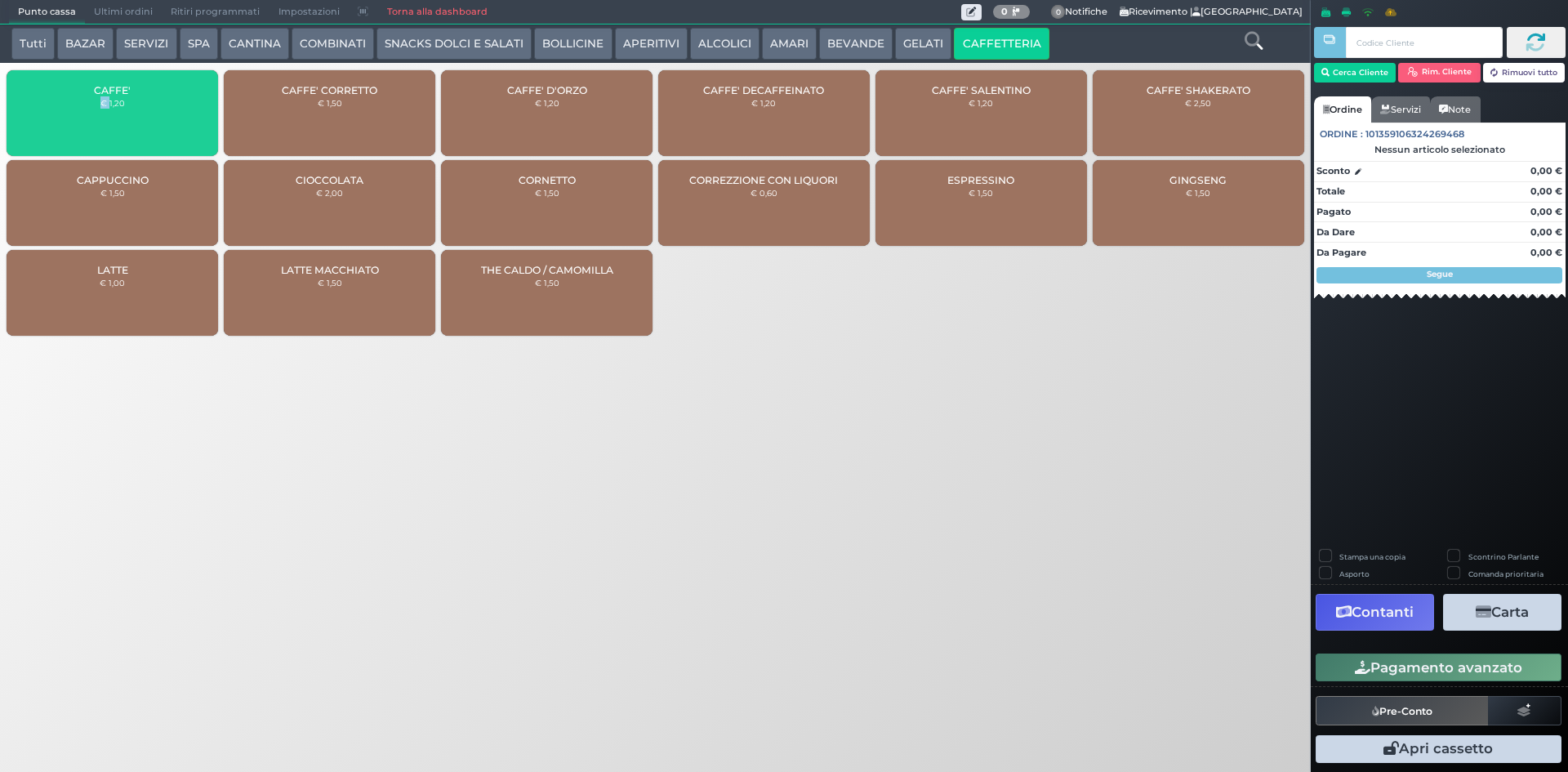
click at [99, 97] on div "CAFFE' € 1,20" at bounding box center [113, 113] width 212 height 85
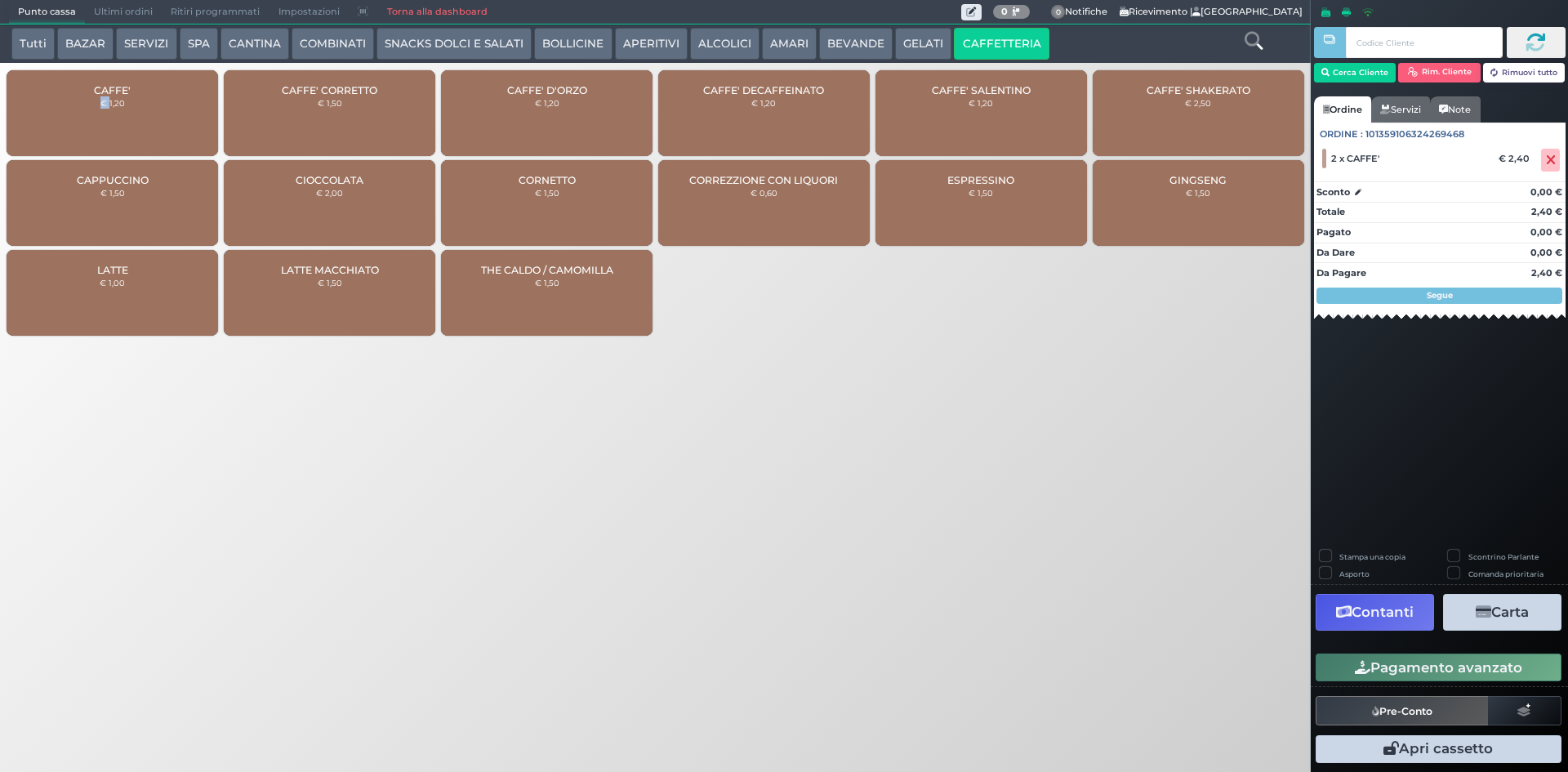
click at [1410, 667] on button "Pagamento avanzato" at bounding box center [1438, 668] width 246 height 28
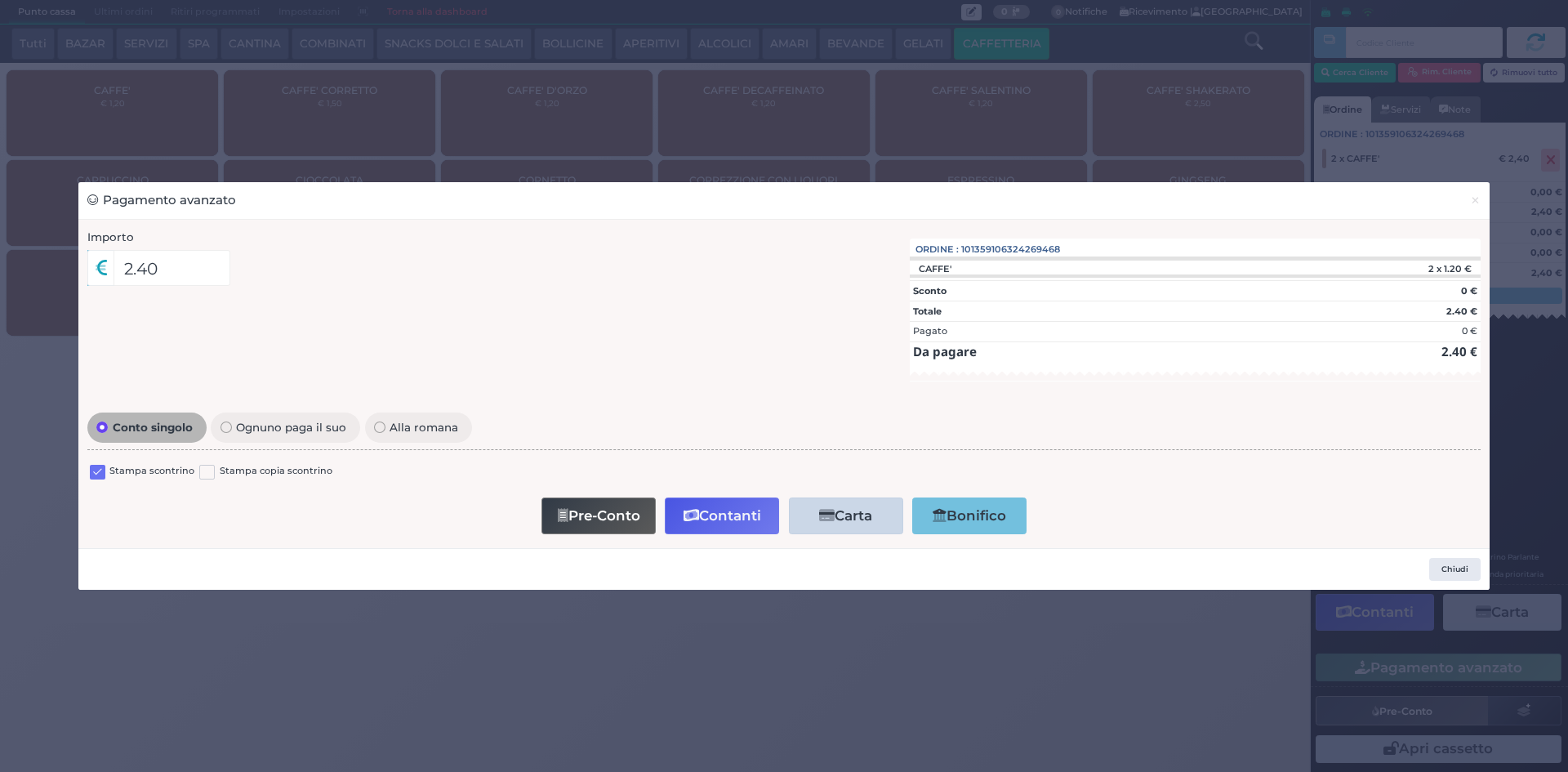
click at [96, 471] on label at bounding box center [97, 472] width 16 height 16
click at [0, 0] on input "checkbox" at bounding box center [0, 0] width 0 height 0
click at [734, 510] on button "Contanti" at bounding box center [722, 516] width 114 height 37
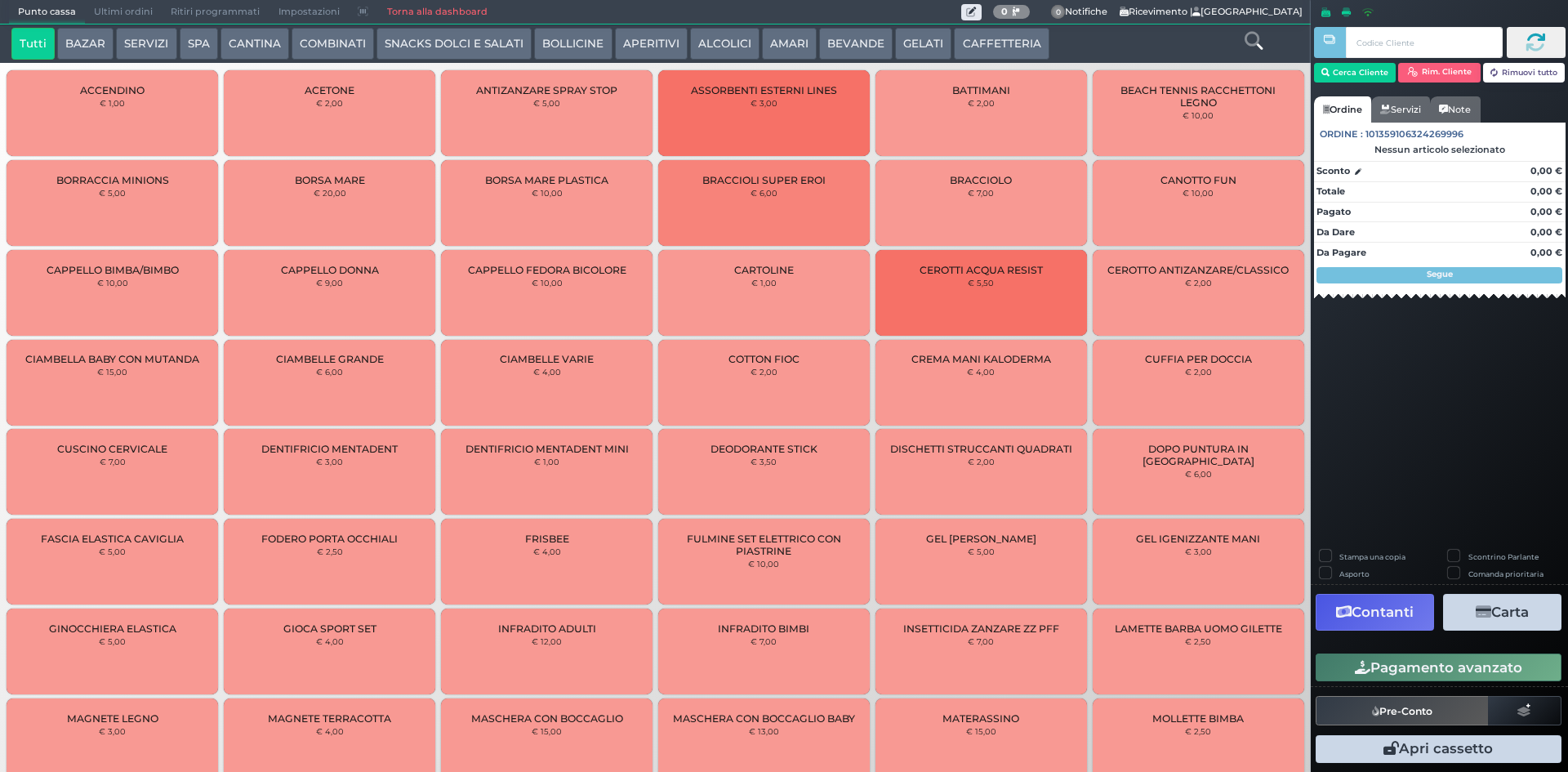
click at [870, 30] on button "BEVANDE" at bounding box center [856, 44] width 74 height 33
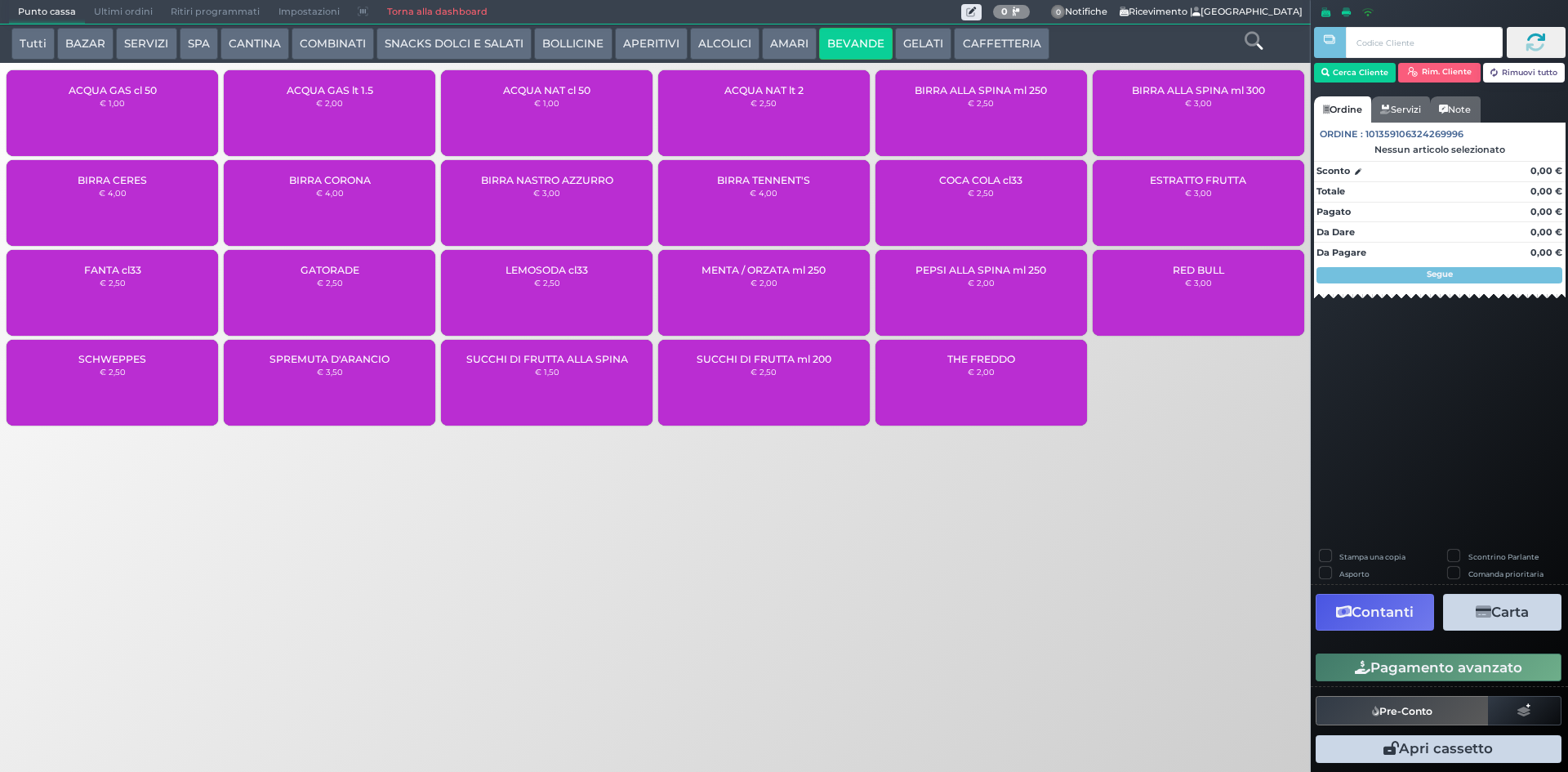
click at [140, 74] on div "ACQUA GAS cl 50 € 1,00" at bounding box center [113, 113] width 212 height 85
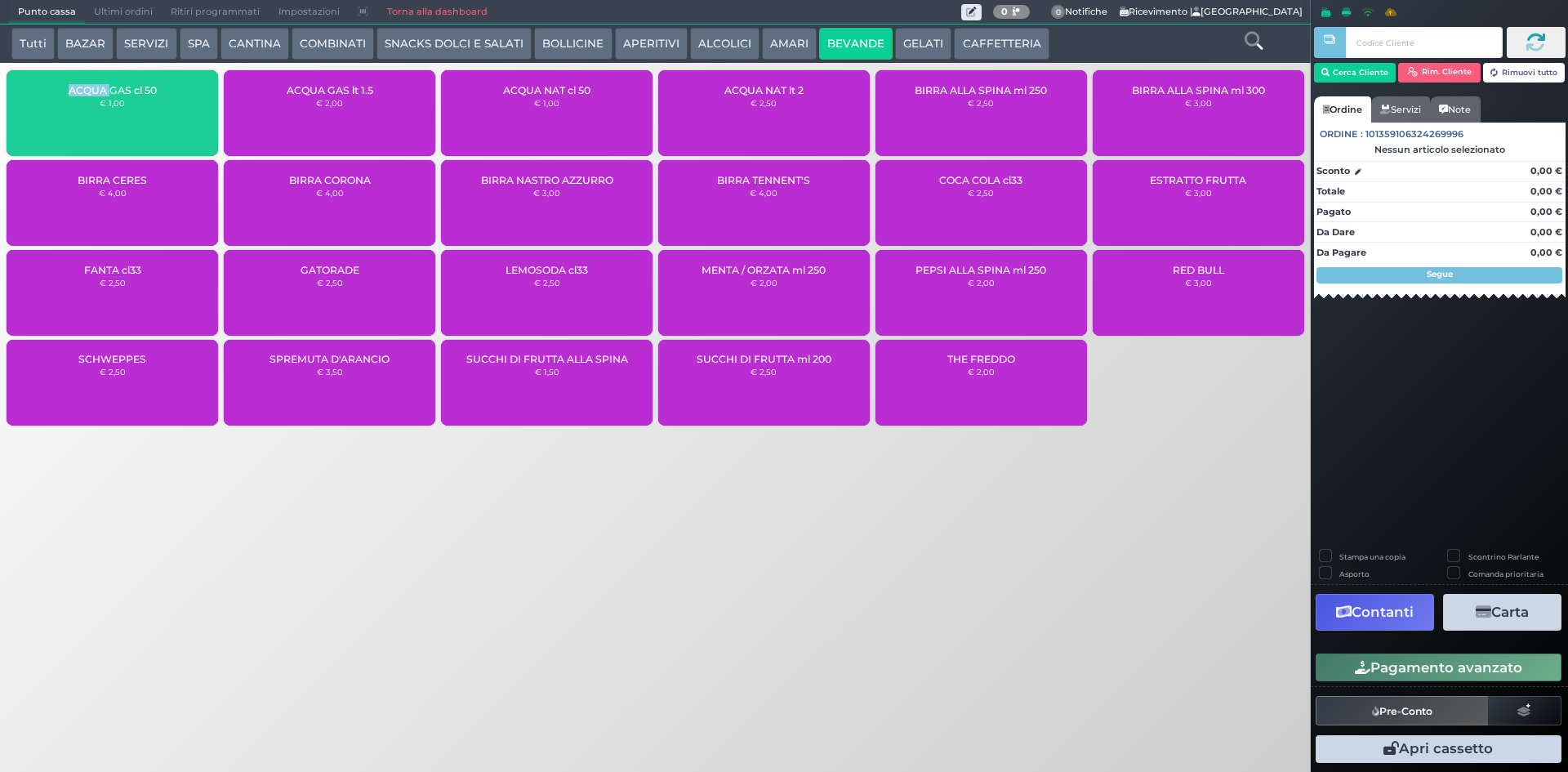
click at [140, 74] on div "ACQUA GAS cl 50 € 1,00" at bounding box center [113, 113] width 212 height 85
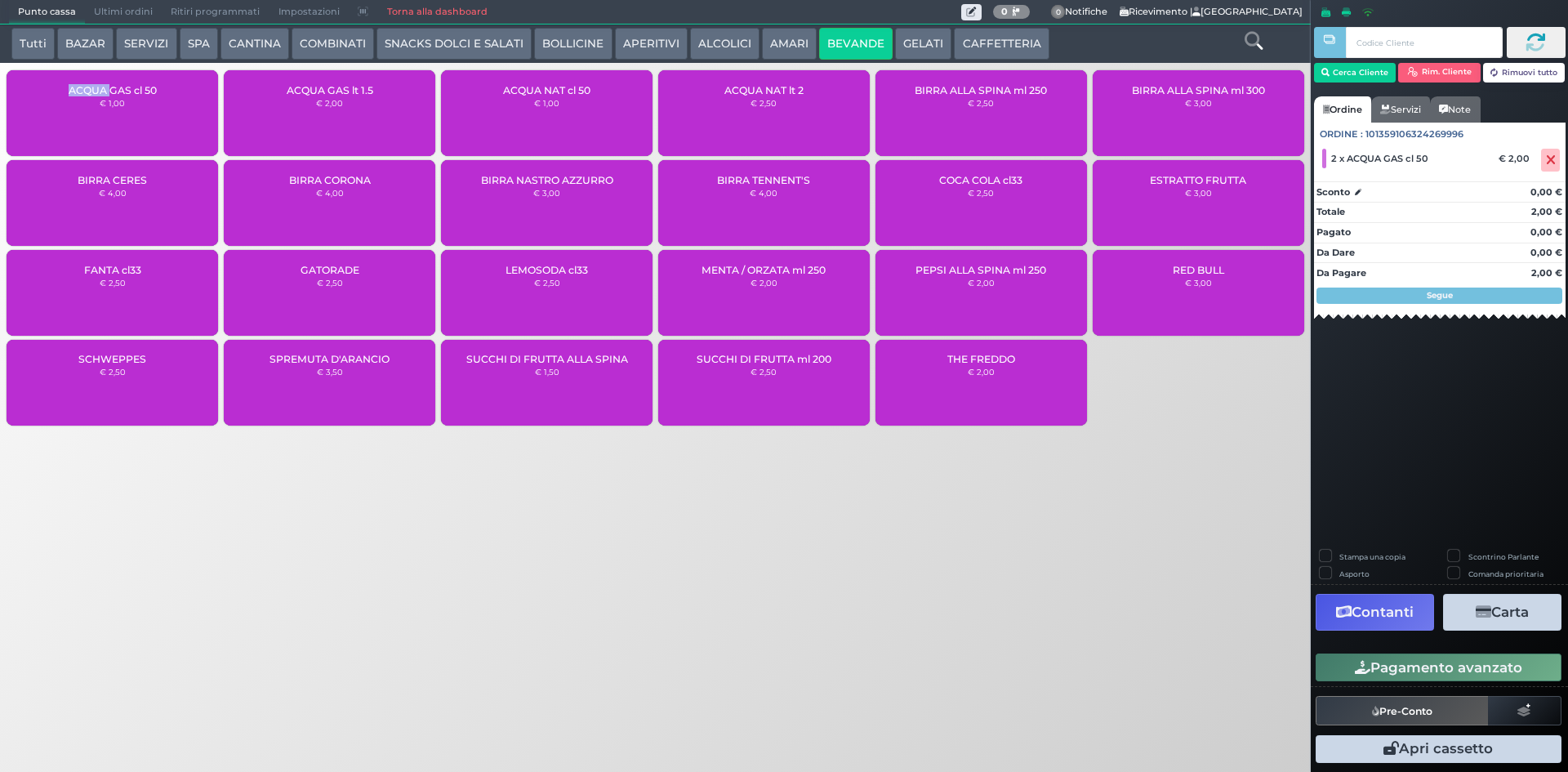
click at [1483, 665] on button "Pagamento avanzato" at bounding box center [1438, 668] width 246 height 28
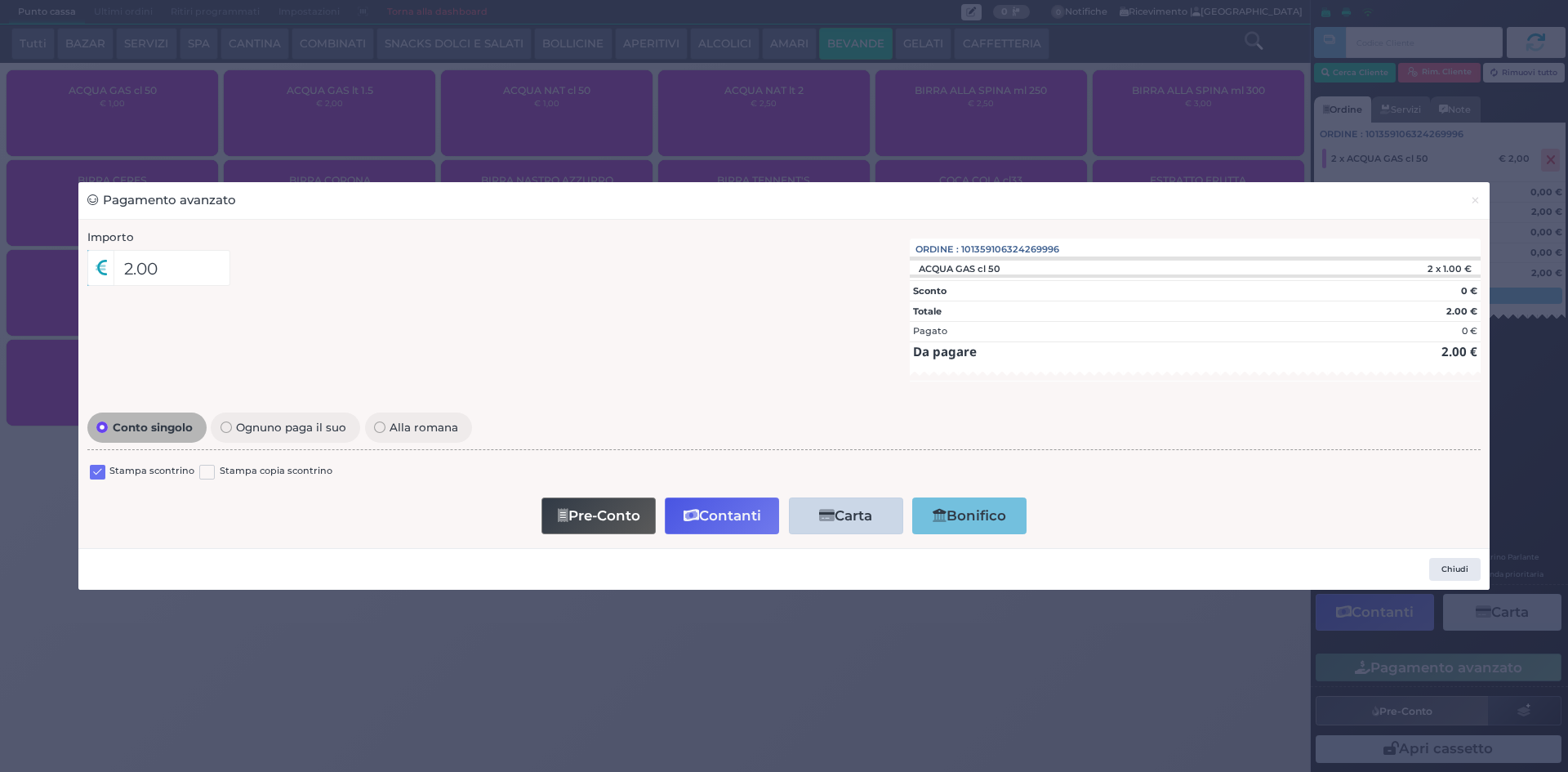
click at [96, 474] on label at bounding box center [97, 472] width 16 height 16
click at [0, 0] on input "checkbox" at bounding box center [0, 0] width 0 height 0
click at [700, 518] on button "Contanti" at bounding box center [722, 516] width 114 height 37
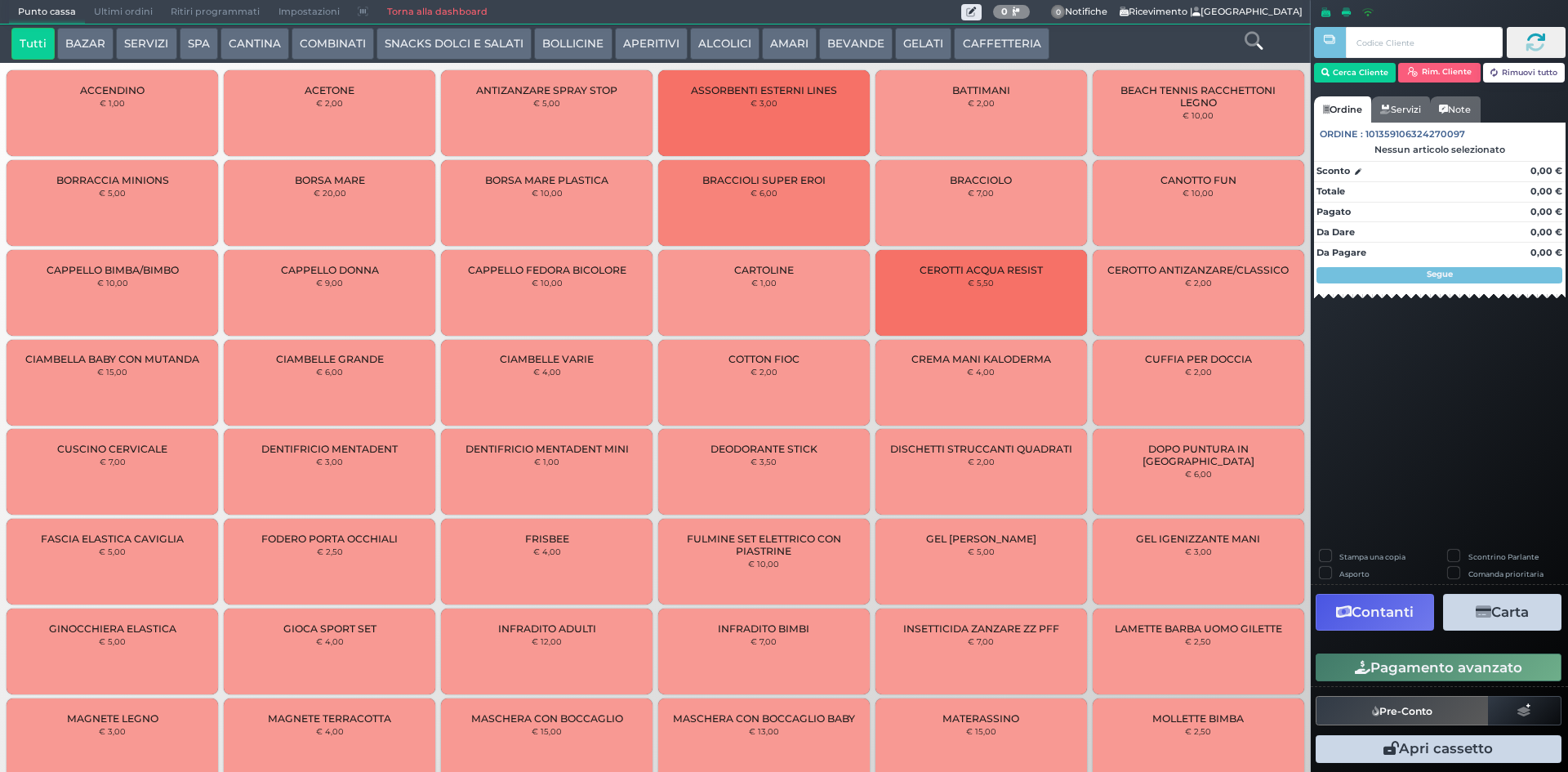
click at [982, 38] on button "CAFFETTERIA" at bounding box center [1001, 44] width 94 height 33
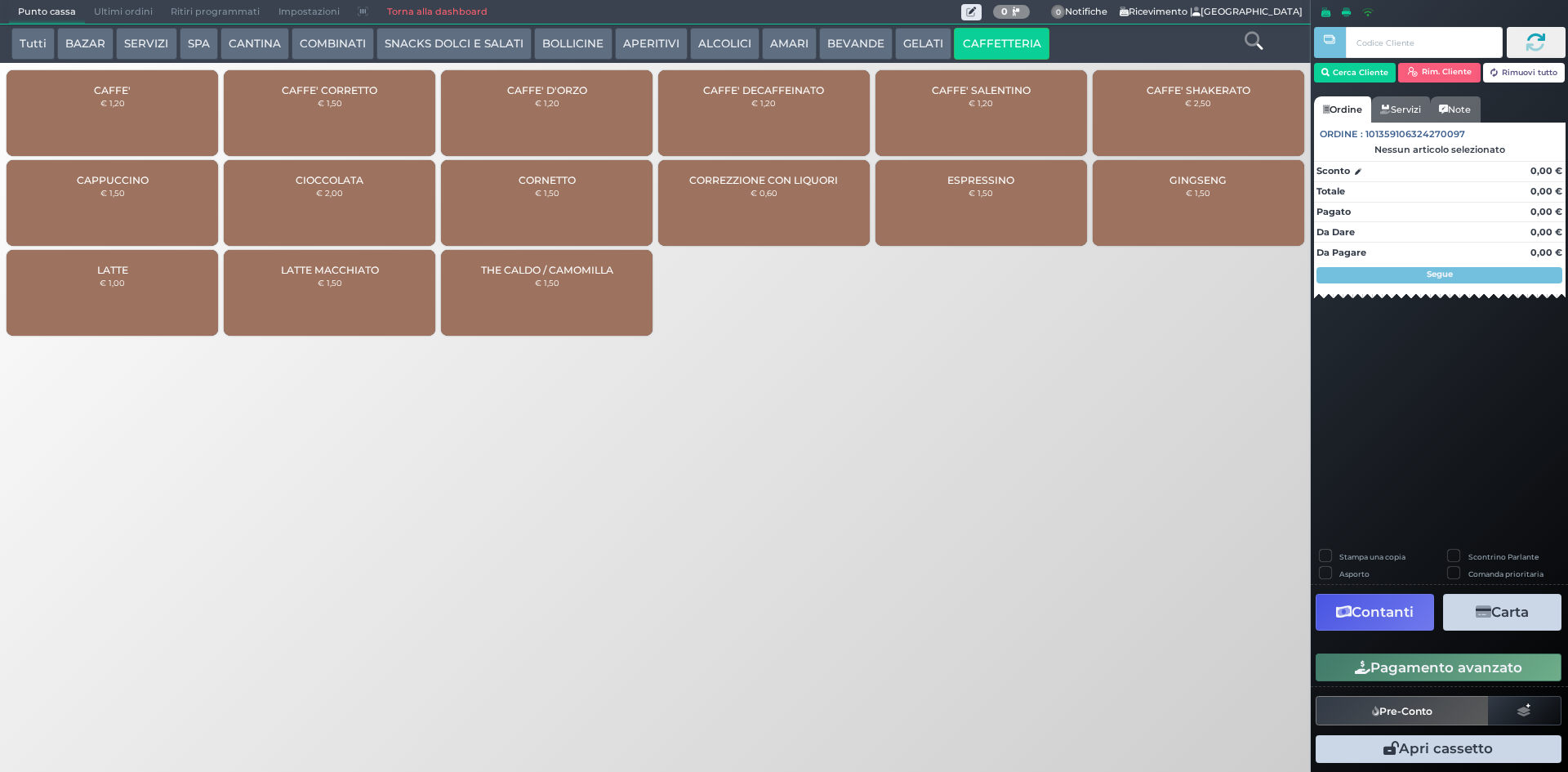
click at [186, 99] on div "CAFFE' € 1,20" at bounding box center [113, 113] width 212 height 85
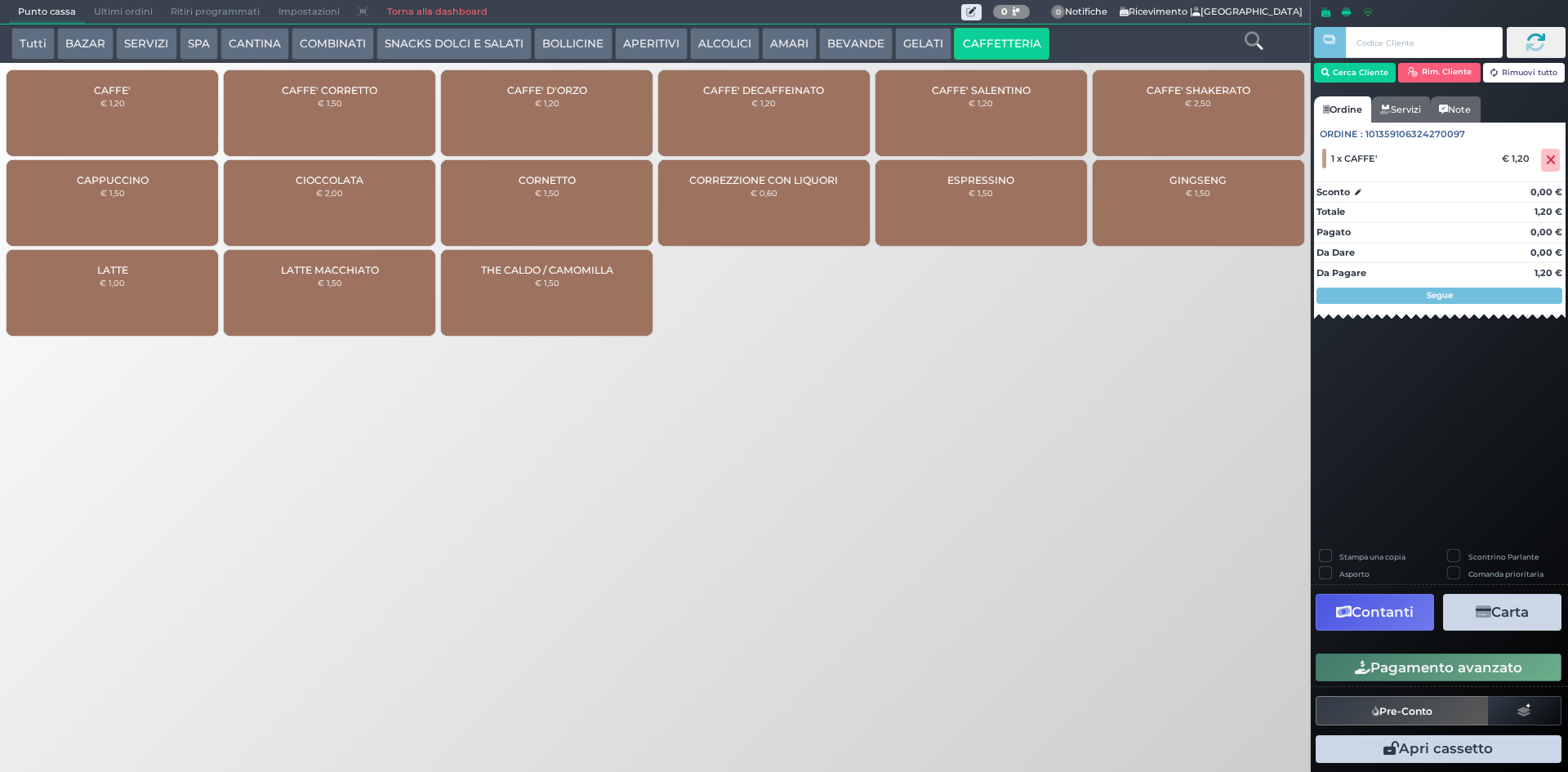
click at [1404, 667] on button "Pagamento avanzato" at bounding box center [1438, 668] width 246 height 28
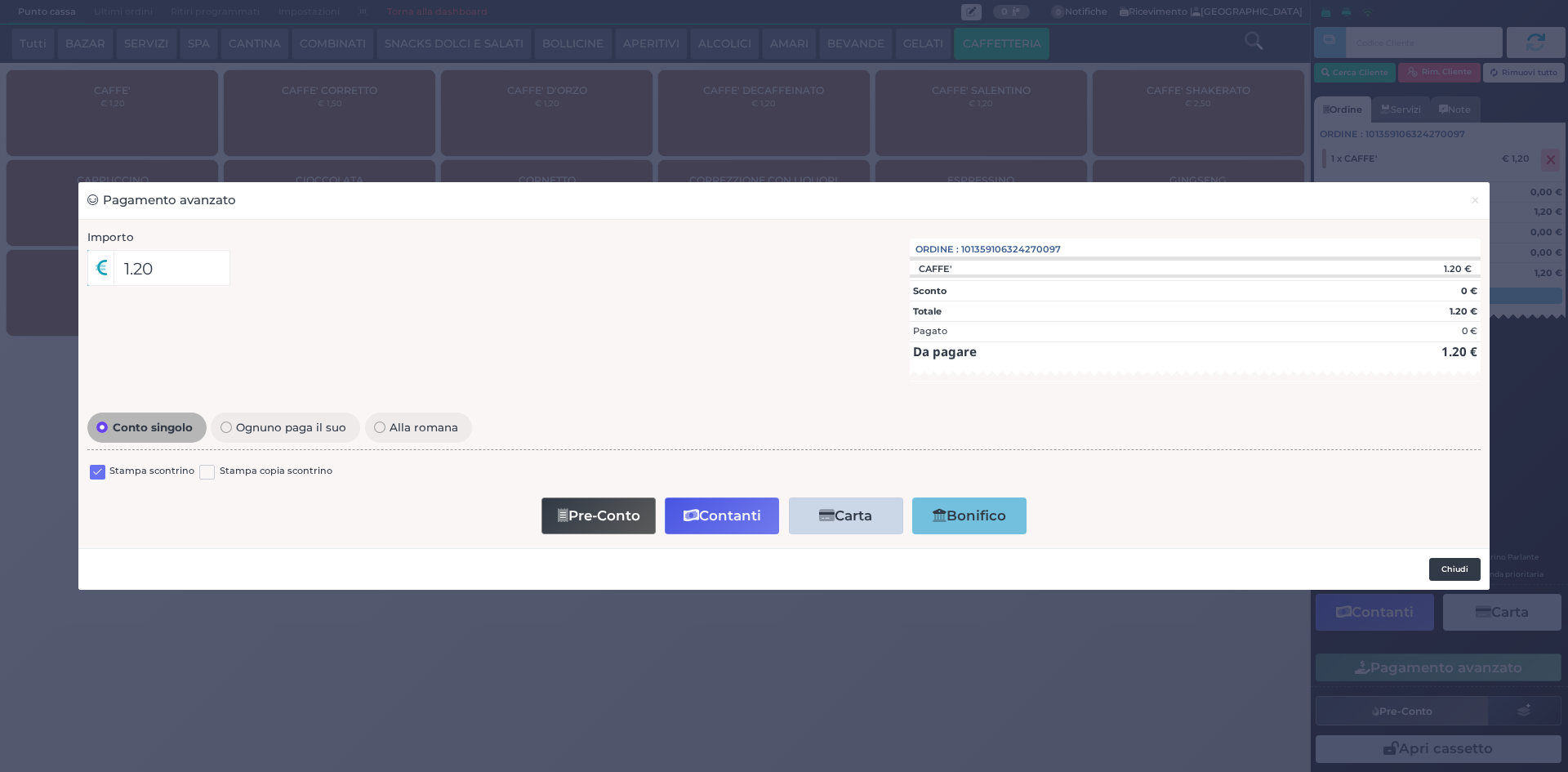
click at [1456, 572] on button "Chiudi" at bounding box center [1455, 569] width 52 height 23
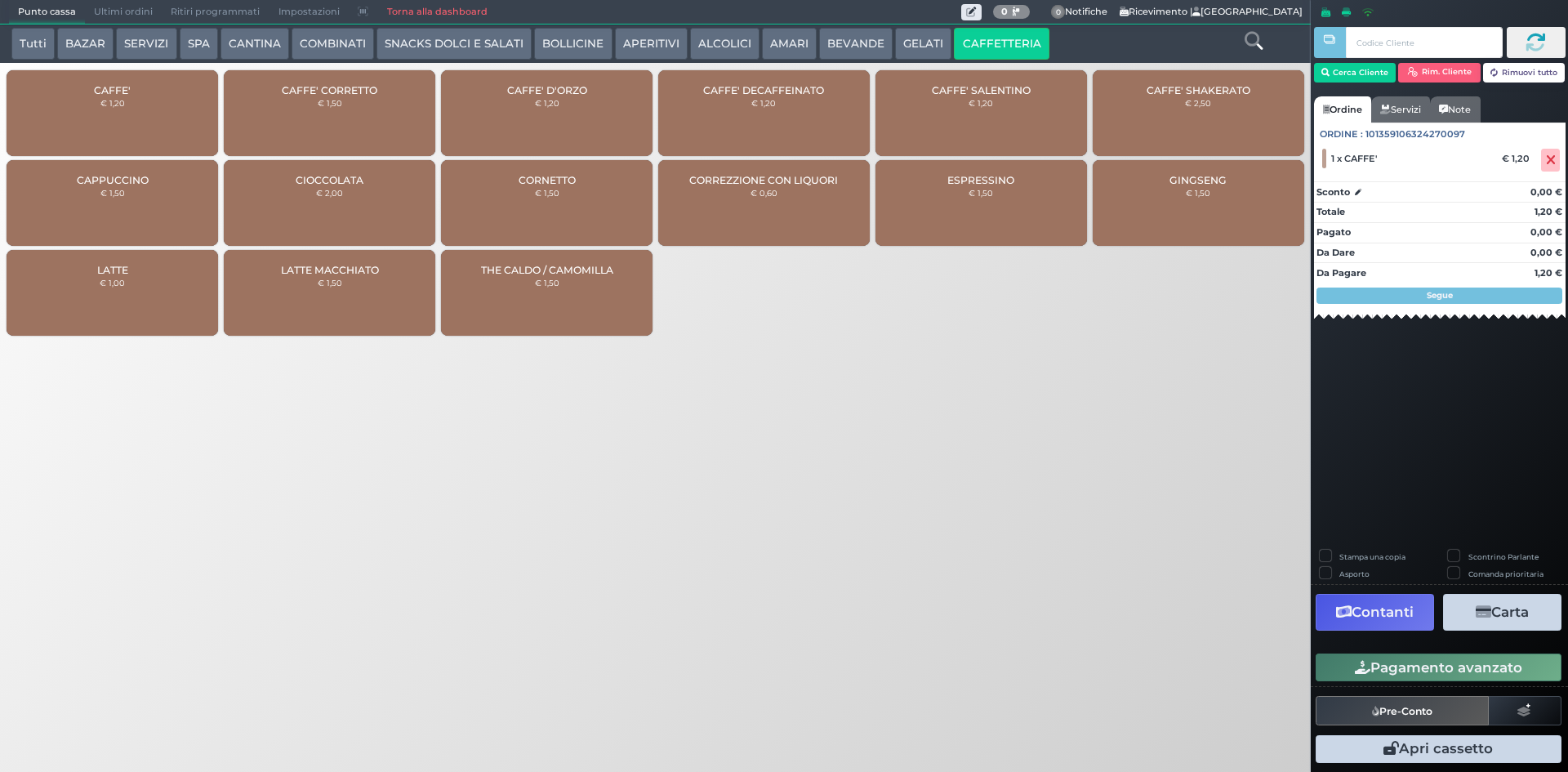
click at [1409, 706] on button "Pre-Conto" at bounding box center [1402, 710] width 173 height 30
click at [1547, 160] on icon at bounding box center [1552, 160] width 10 height 1
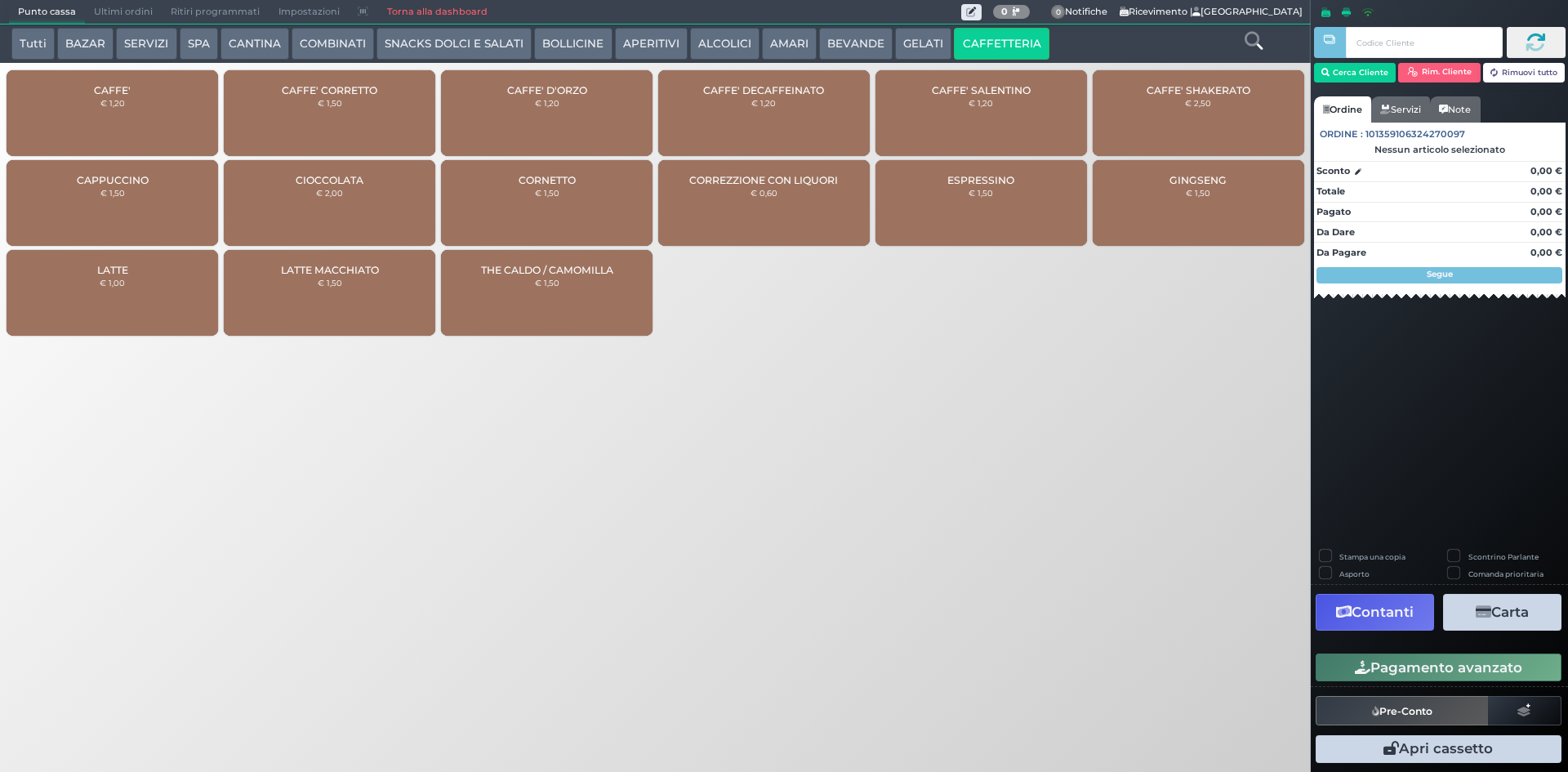
click at [142, 92] on div "CAFFE' € 1,20" at bounding box center [113, 113] width 212 height 85
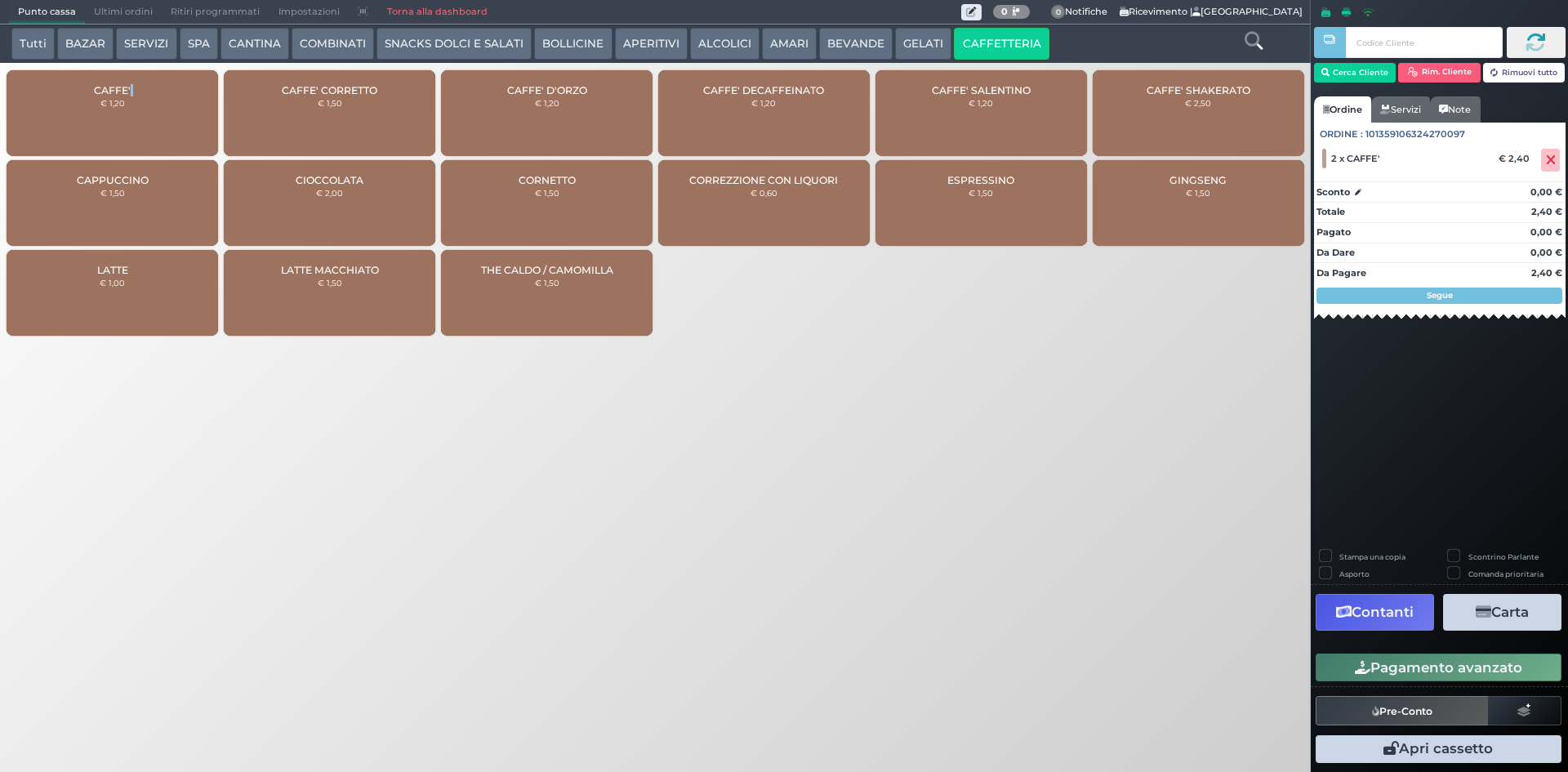
click at [1427, 669] on button "Pagamento avanzato" at bounding box center [1438, 668] width 246 height 28
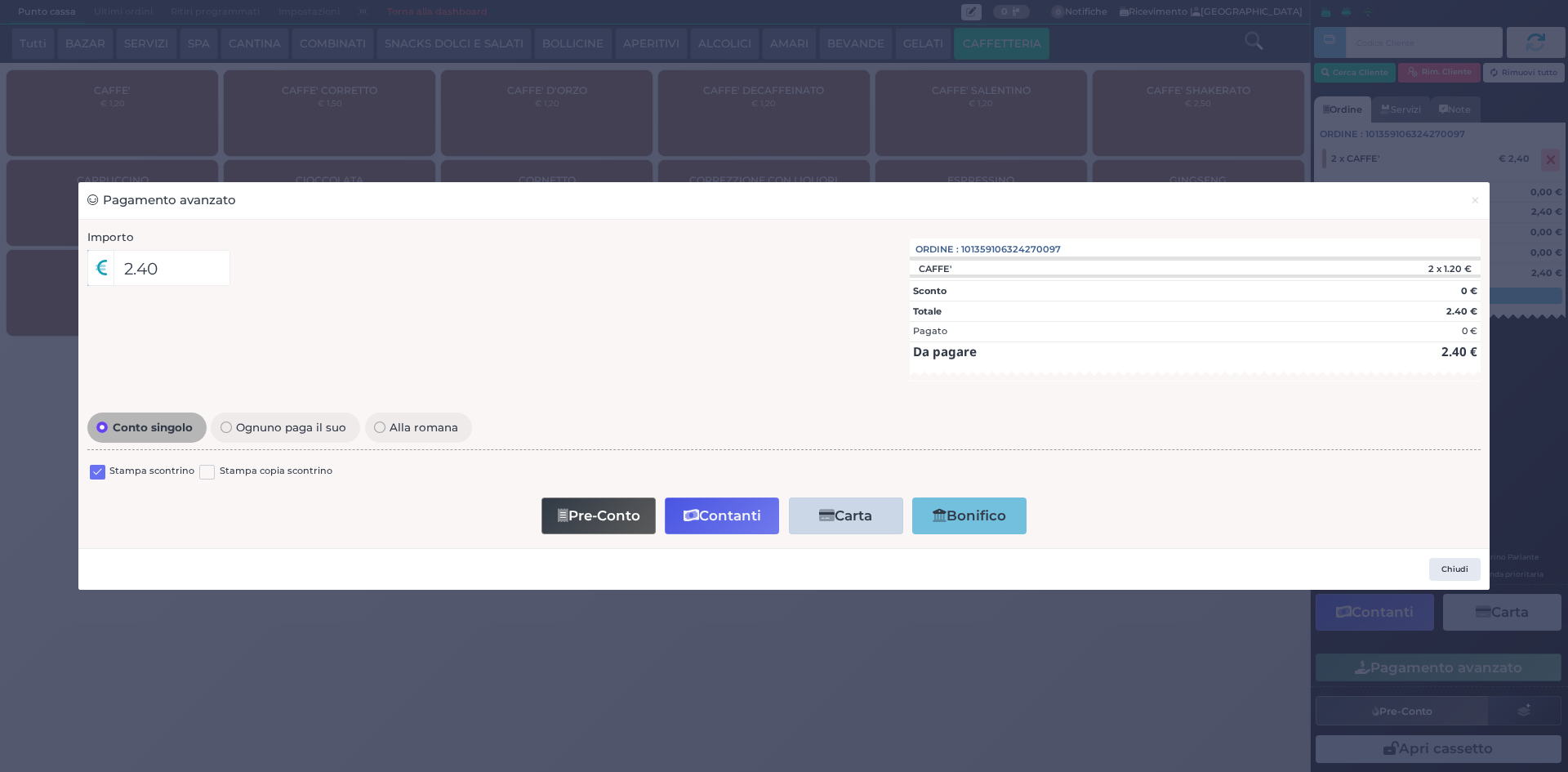
click at [93, 479] on label at bounding box center [97, 472] width 16 height 16
click at [0, 0] on input "checkbox" at bounding box center [0, 0] width 0 height 0
click at [721, 517] on button "Contanti" at bounding box center [722, 516] width 114 height 37
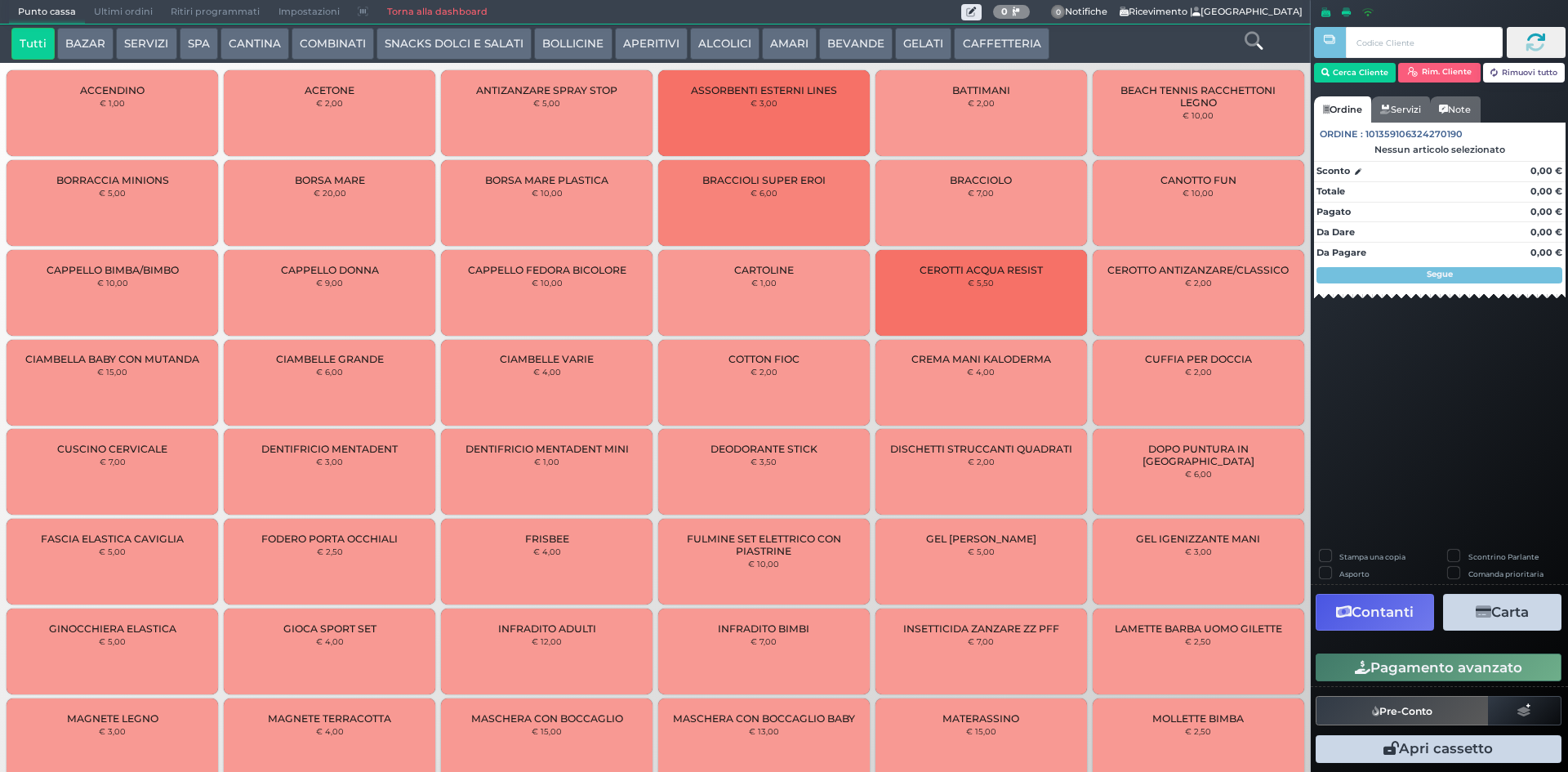
click at [960, 50] on button "CAFFETTERIA" at bounding box center [1001, 44] width 94 height 33
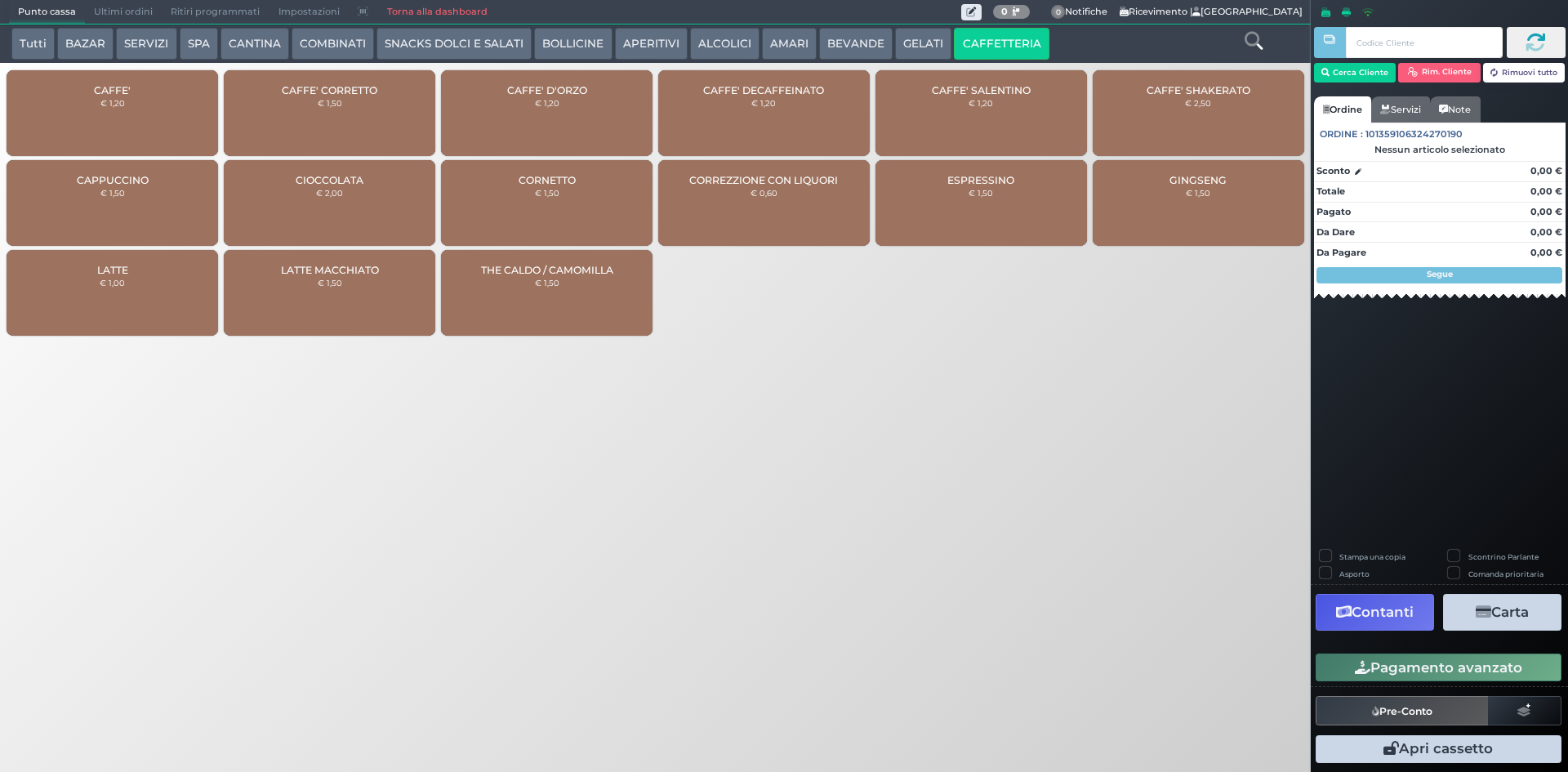
click at [155, 107] on div "CAFFE' € 1,20" at bounding box center [113, 113] width 212 height 85
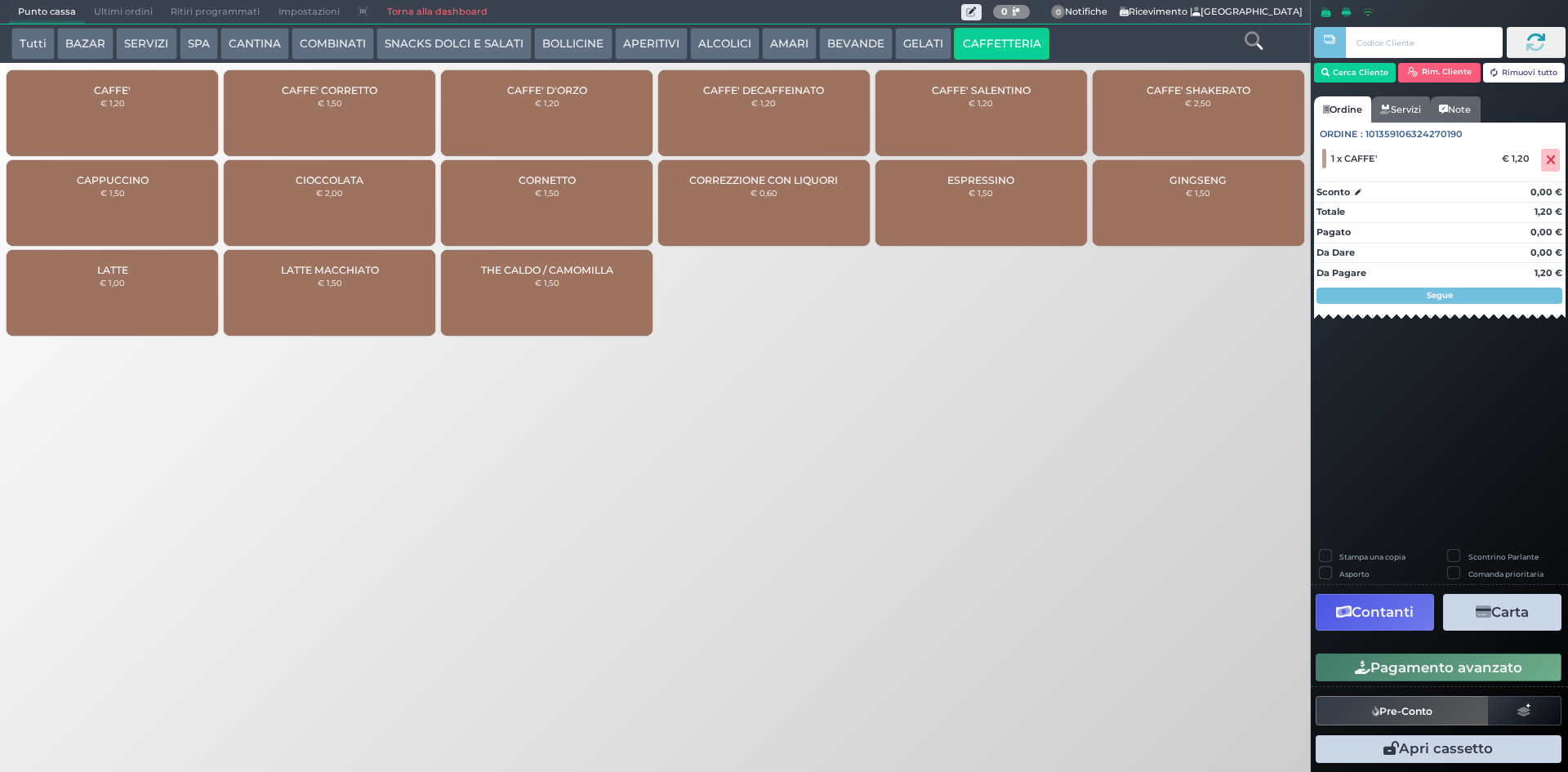
click at [1435, 659] on button "Pagamento avanzato" at bounding box center [1438, 668] width 246 height 28
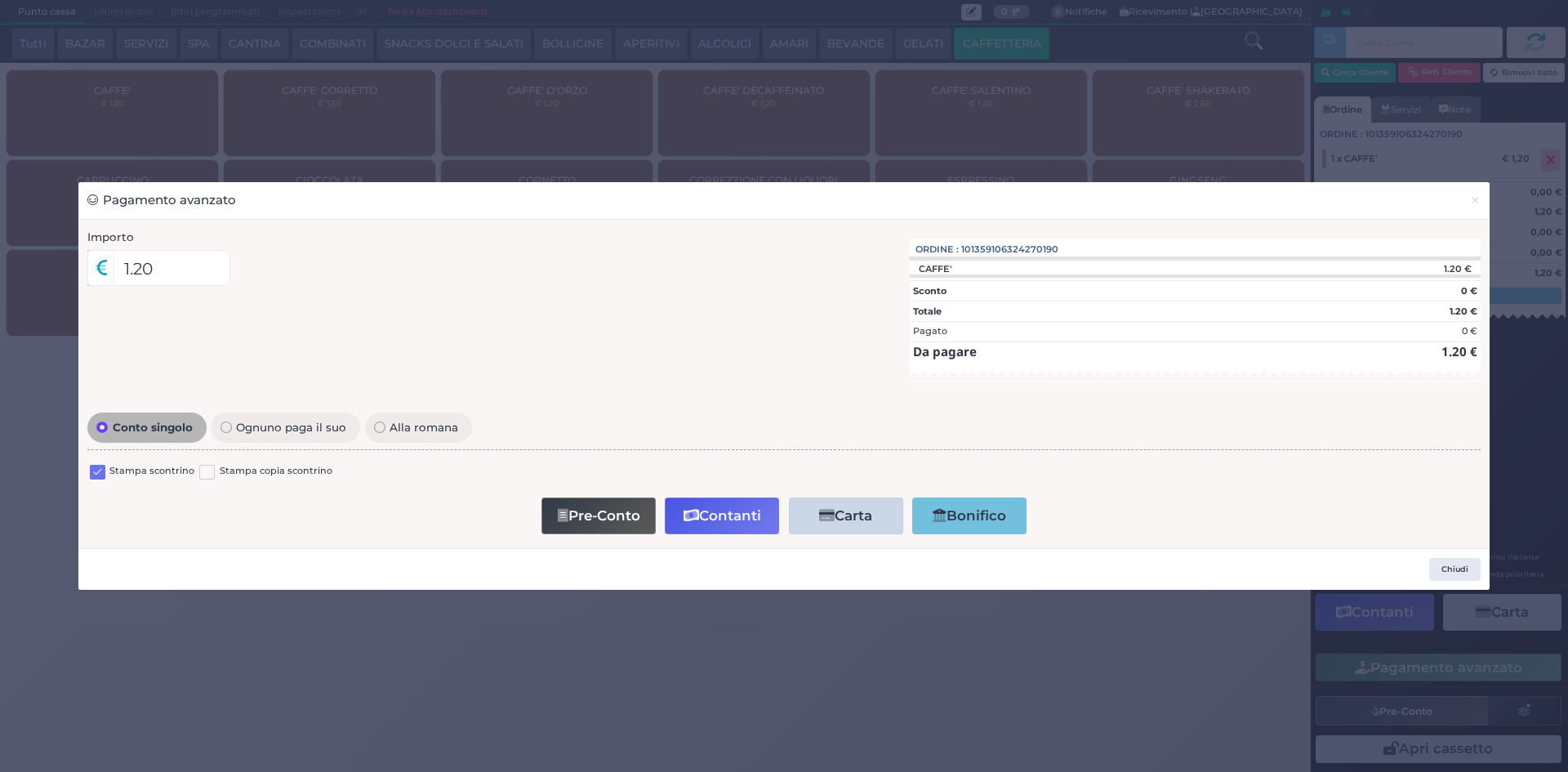
drag, startPoint x: 92, startPoint y: 476, endPoint x: 55, endPoint y: 447, distance: 47.0
click at [93, 476] on label at bounding box center [97, 472] width 16 height 16
click at [0, 0] on input "checkbox" at bounding box center [0, 0] width 0 height 0
click at [719, 515] on button "Contanti" at bounding box center [722, 516] width 114 height 37
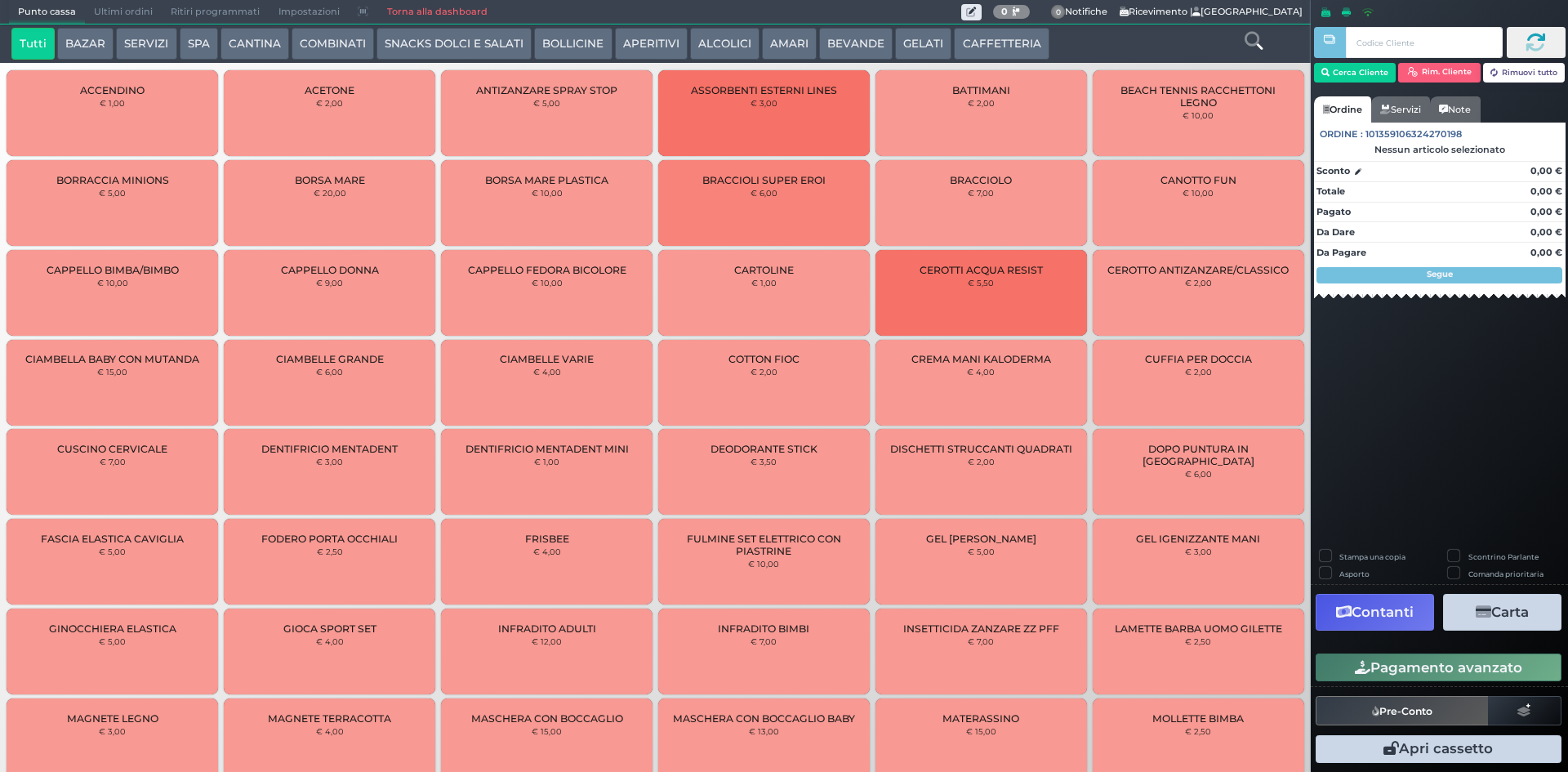
click at [981, 46] on button "CAFFETTERIA" at bounding box center [1001, 44] width 94 height 33
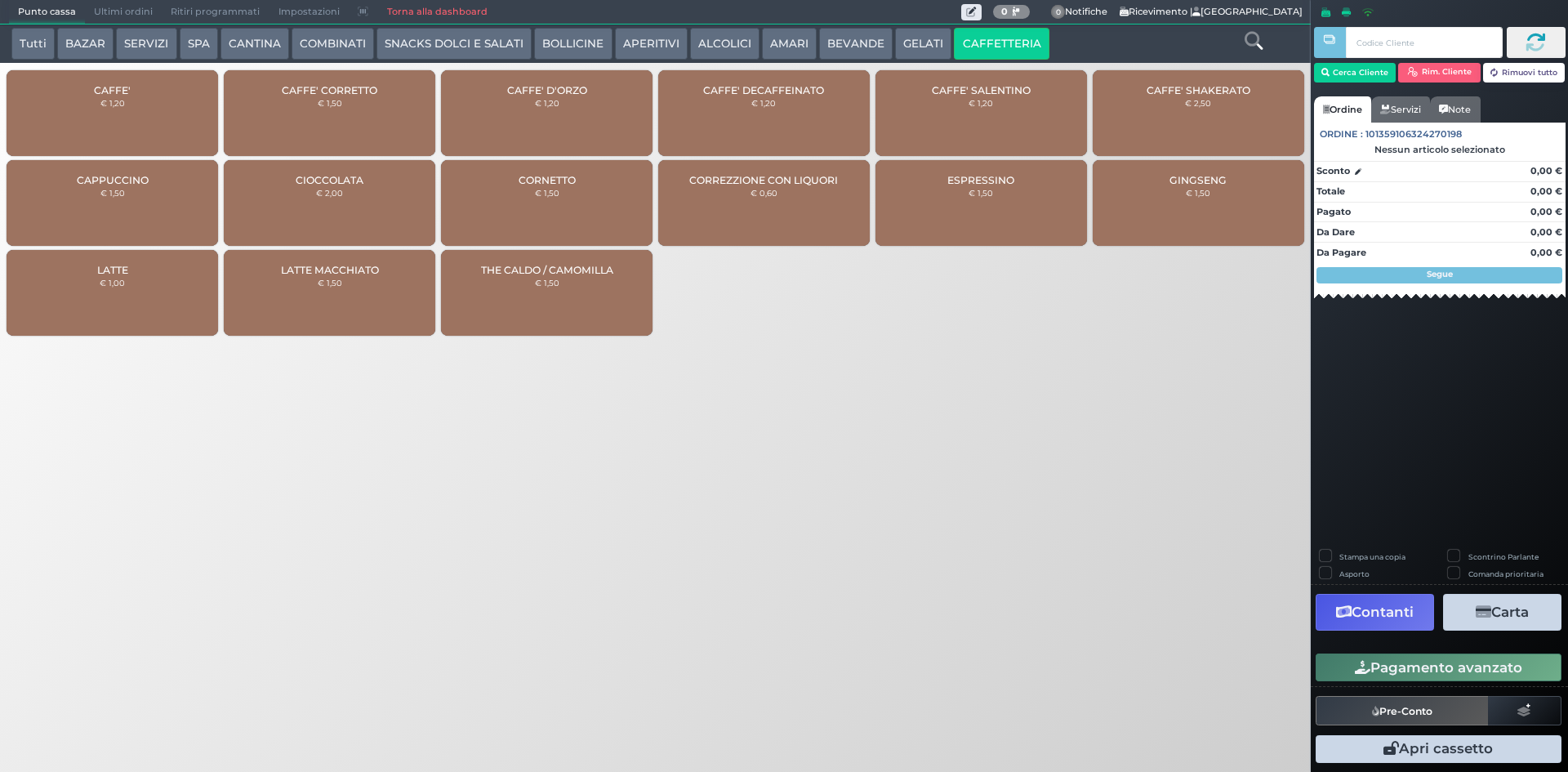
click at [167, 110] on div "CAFFE' € 1,20" at bounding box center [113, 113] width 212 height 85
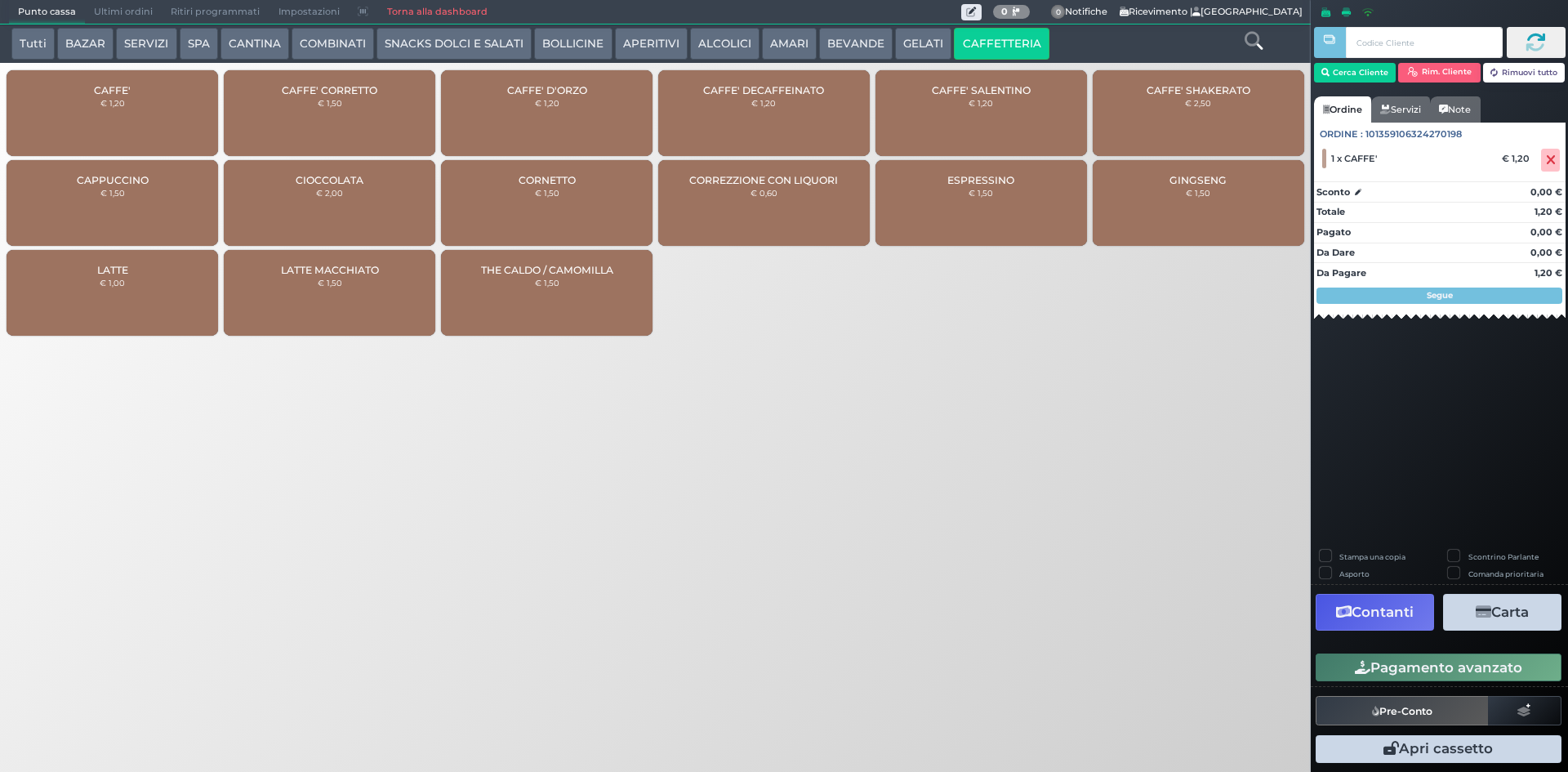
click at [1457, 668] on button "Pagamento avanzato" at bounding box center [1438, 668] width 246 height 28
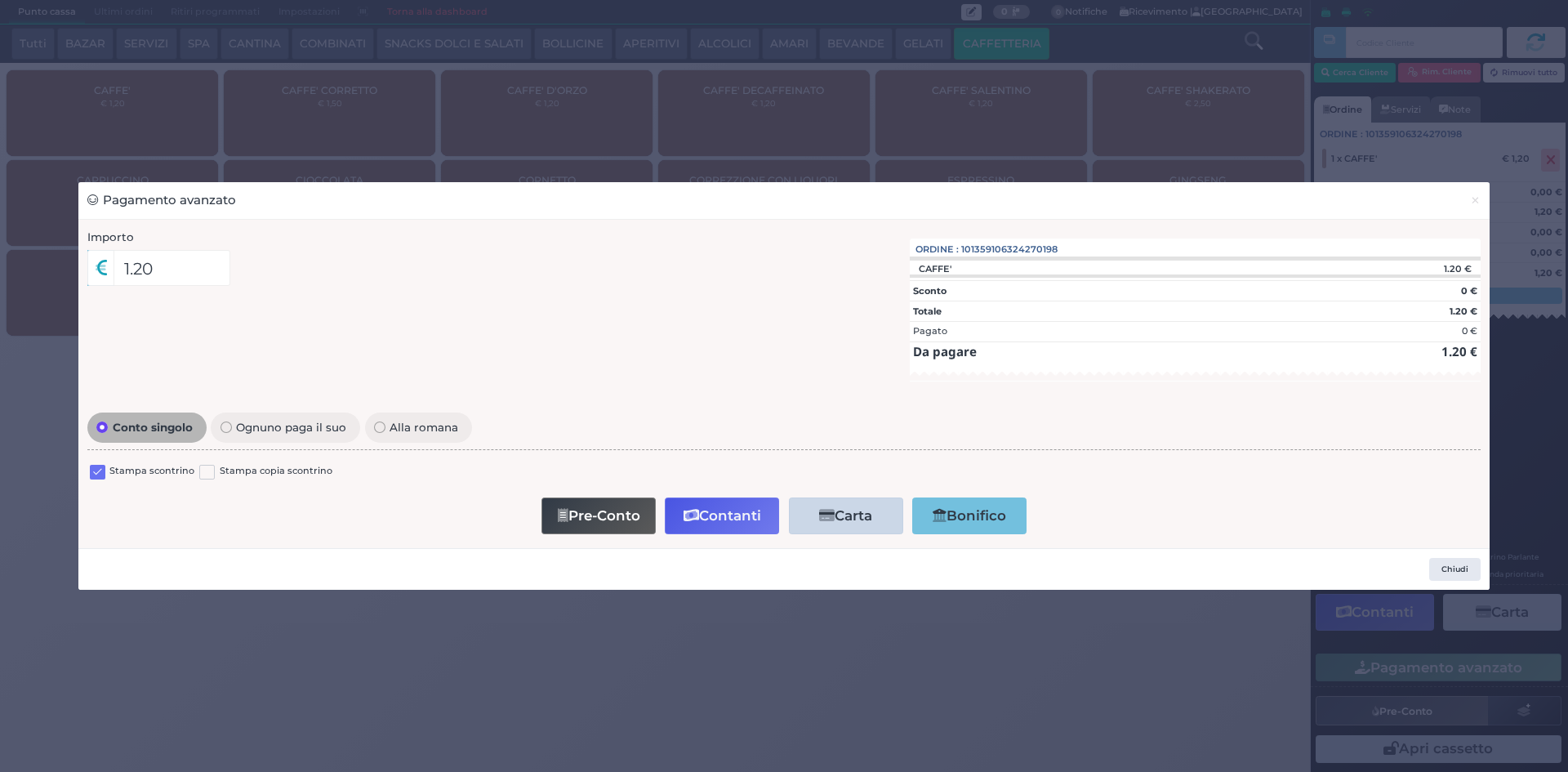
click at [99, 473] on label at bounding box center [97, 472] width 16 height 16
click at [0, 0] on input "checkbox" at bounding box center [0, 0] width 0 height 0
click at [746, 509] on button "Contanti" at bounding box center [722, 516] width 114 height 37
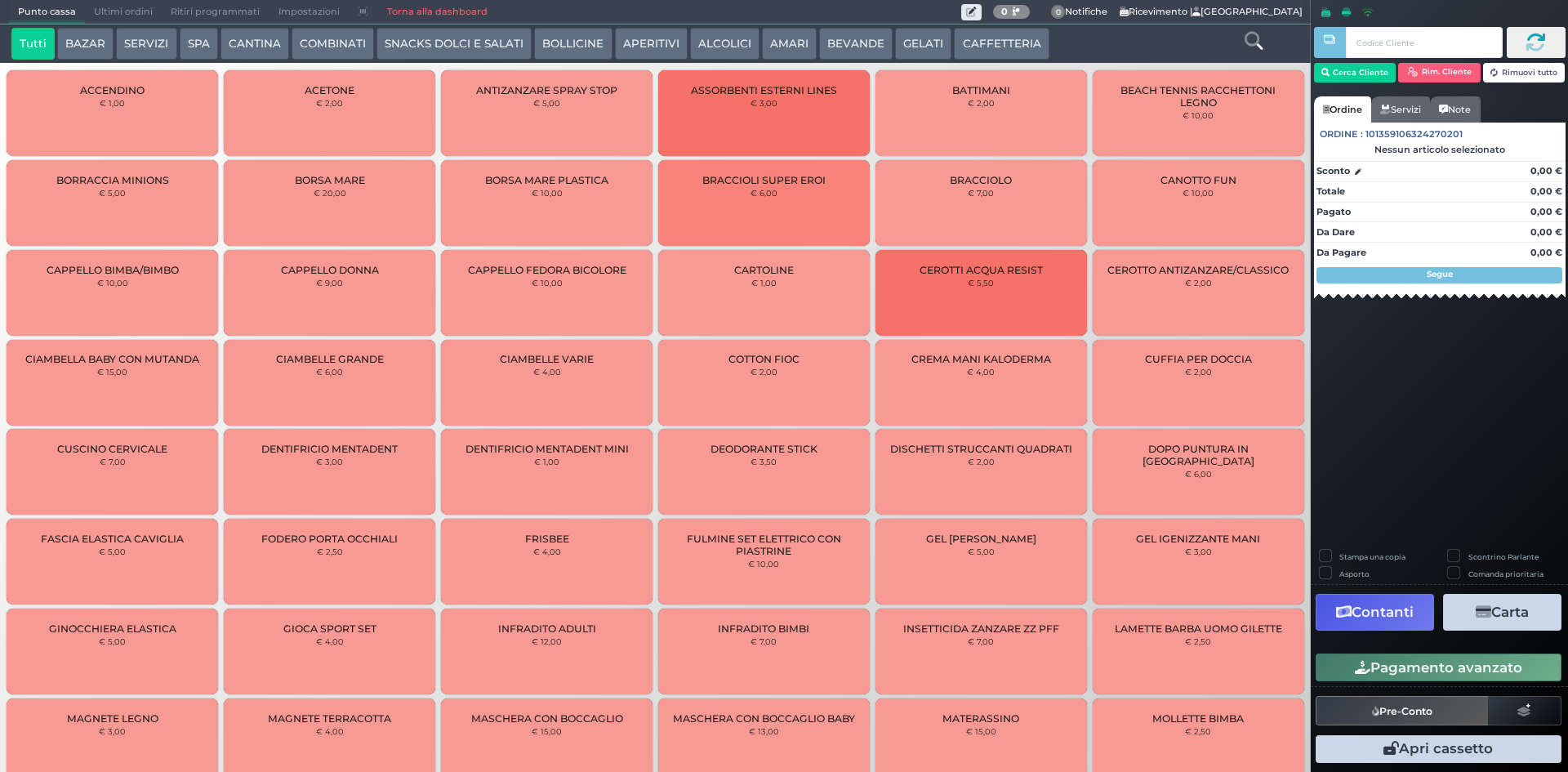
click at [971, 45] on button "CAFFETTERIA" at bounding box center [1001, 44] width 94 height 33
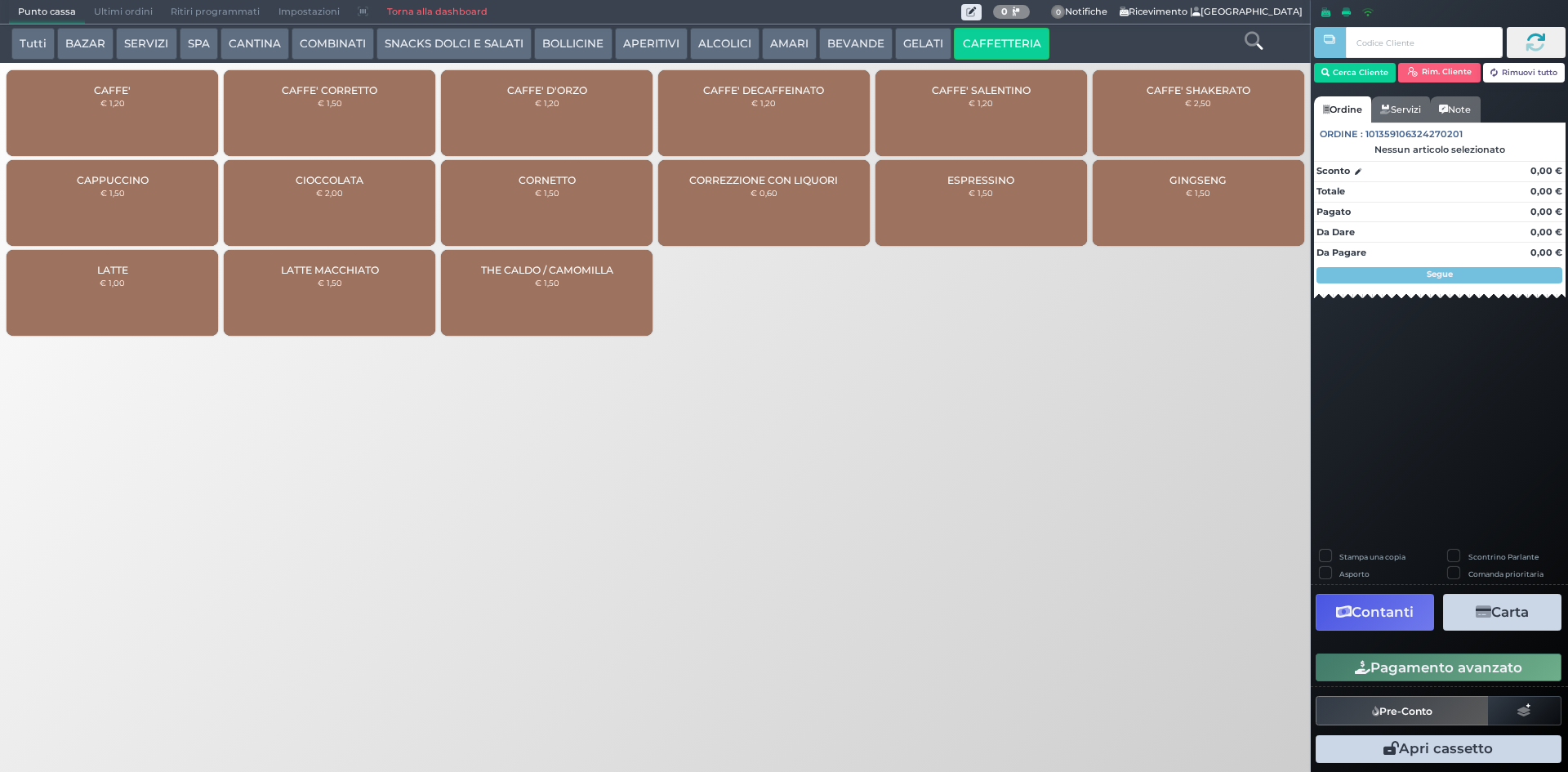
click at [57, 131] on div "CAFFE' € 1,20" at bounding box center [113, 113] width 212 height 85
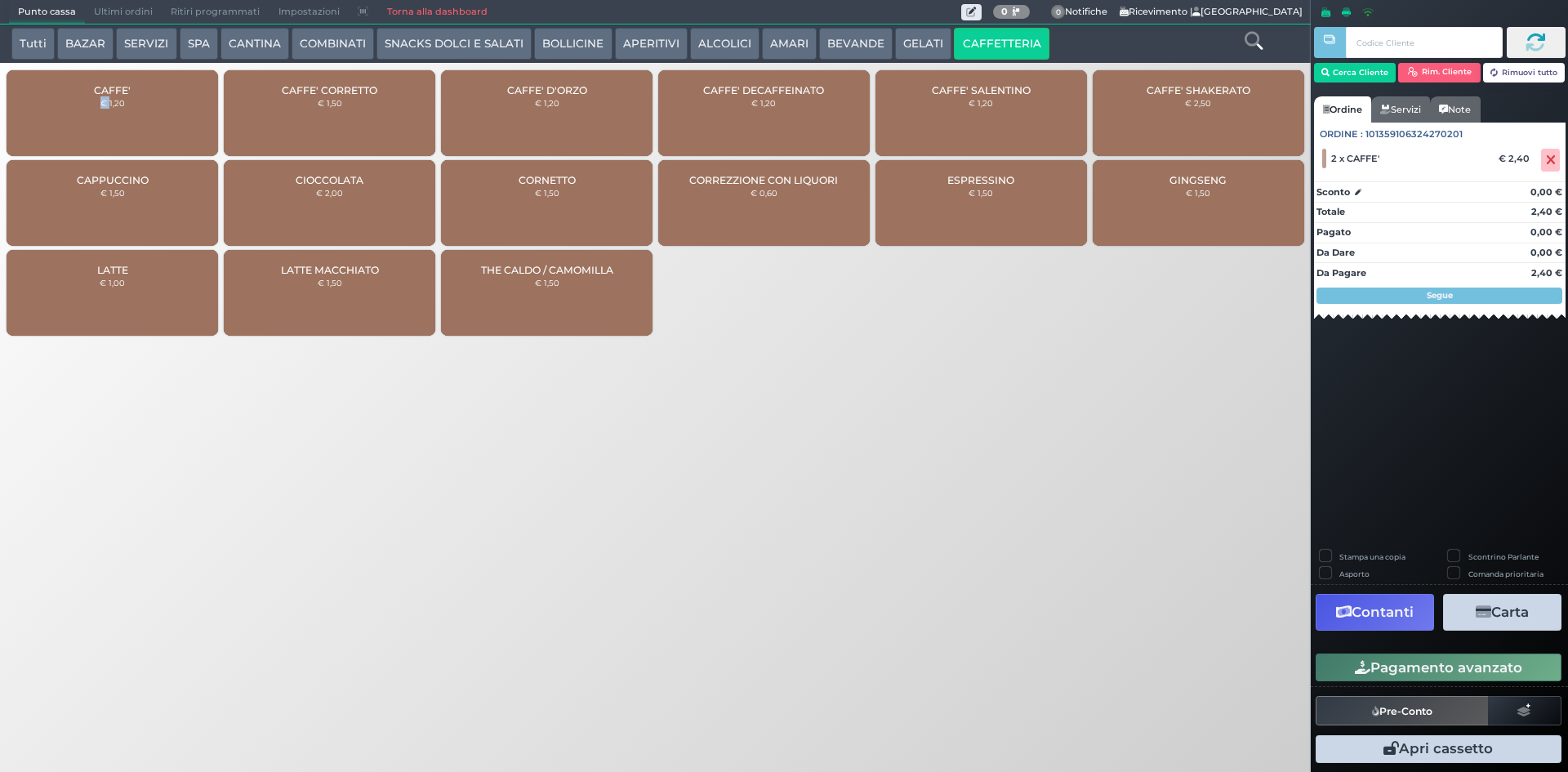
click at [1441, 655] on button "Pagamento avanzato" at bounding box center [1438, 668] width 246 height 28
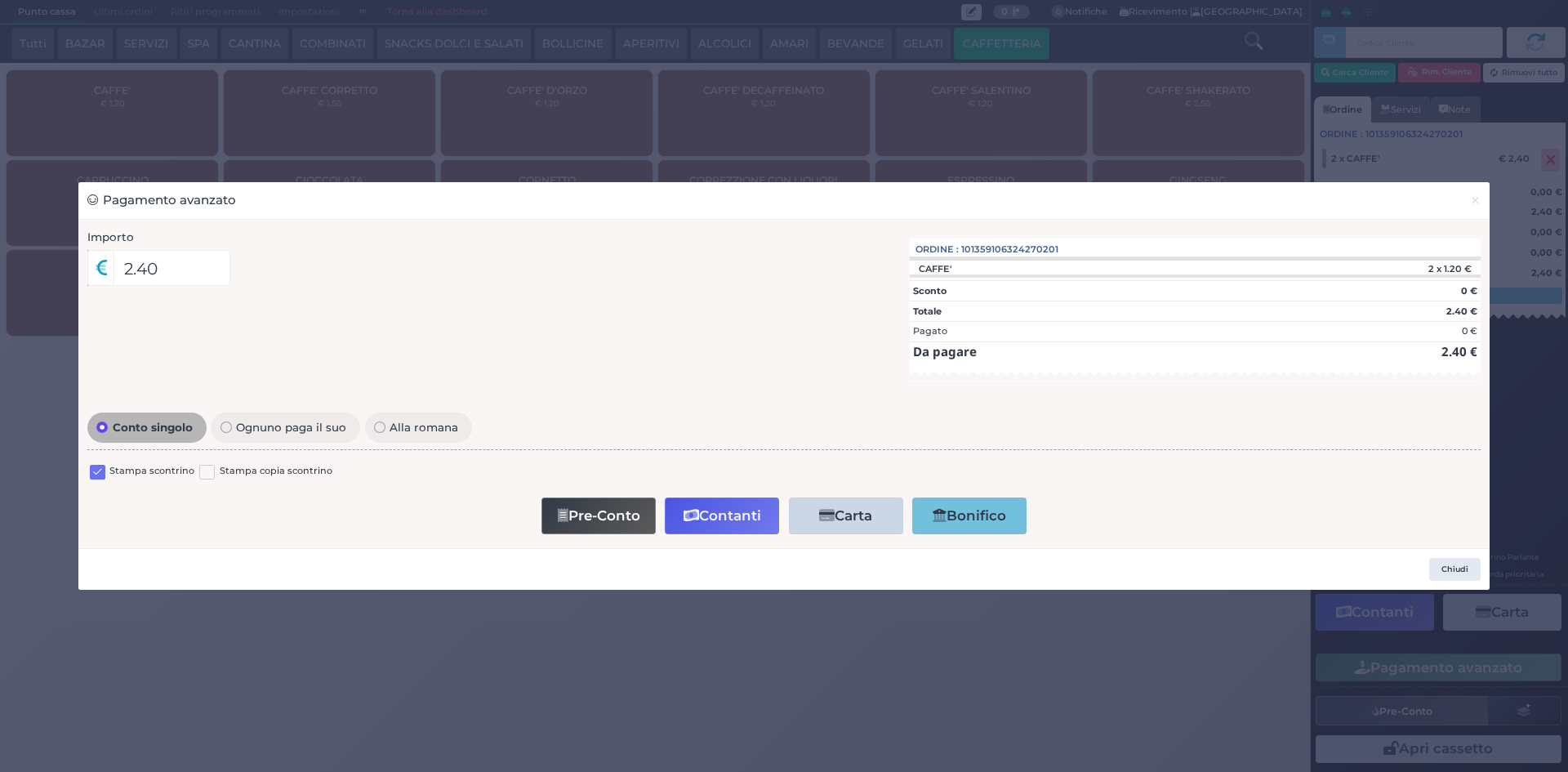
click at [94, 476] on label at bounding box center [97, 472] width 16 height 16
click at [0, 0] on input "checkbox" at bounding box center [0, 0] width 0 height 0
click at [738, 520] on button "Contanti" at bounding box center [722, 516] width 114 height 37
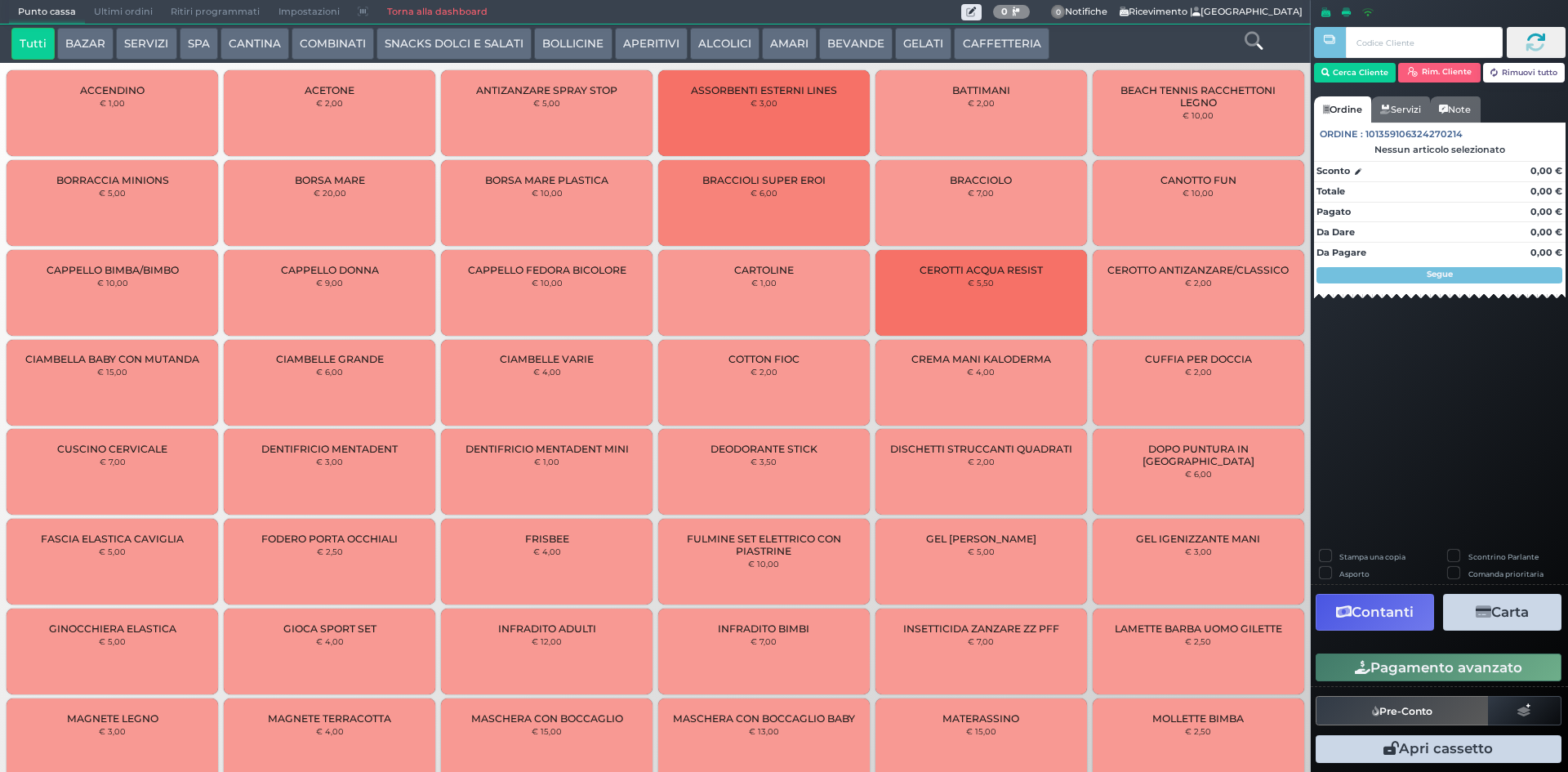
drag, startPoint x: 1000, startPoint y: 44, endPoint x: 857, endPoint y: 40, distance: 143.1
click at [1000, 44] on button "CAFFETTERIA" at bounding box center [1001, 44] width 94 height 33
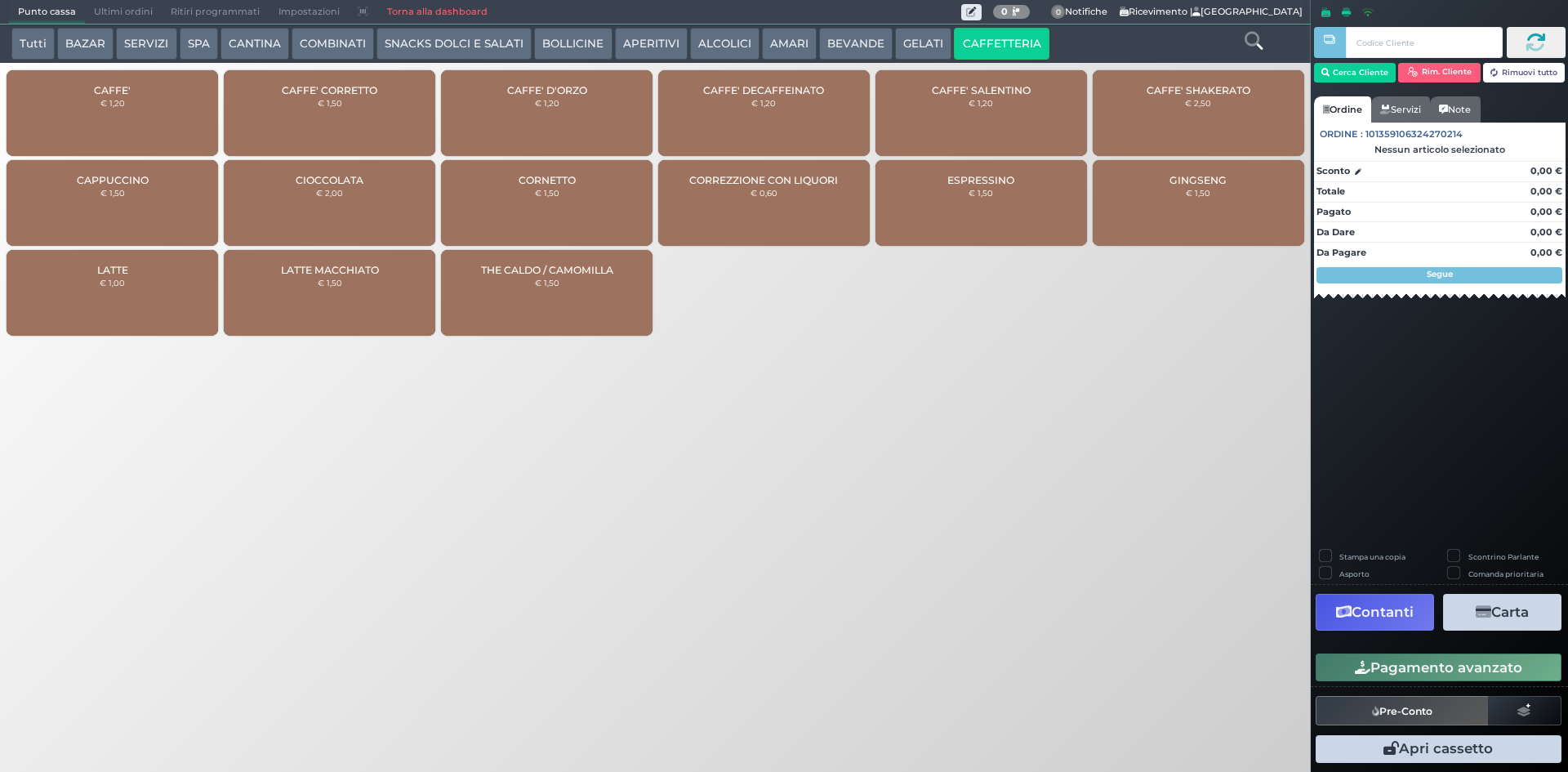
click at [96, 116] on div "CAFFE' € 1,20" at bounding box center [113, 113] width 212 height 85
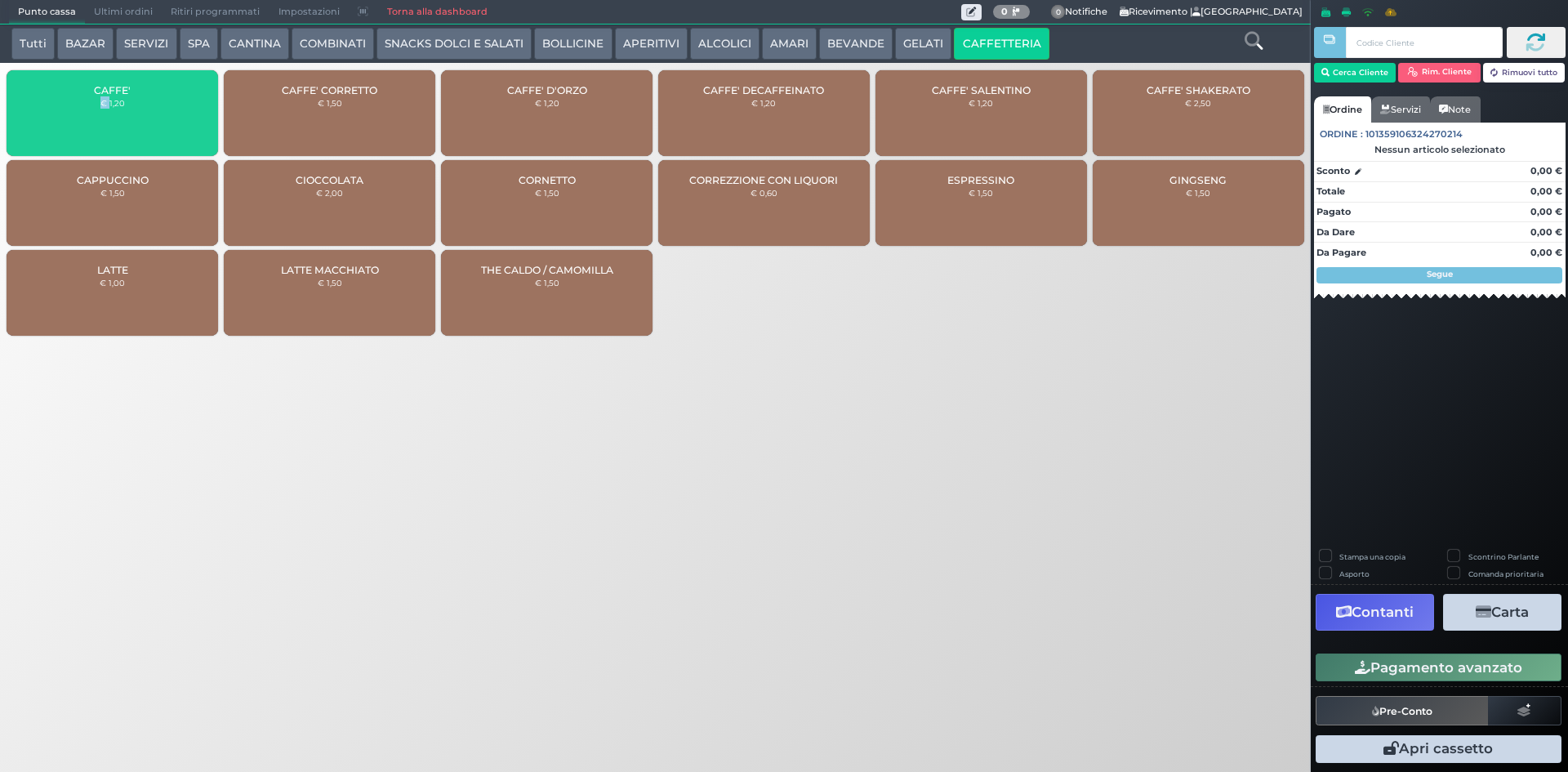
click at [96, 116] on div "CAFFE' € 1,20" at bounding box center [113, 113] width 212 height 85
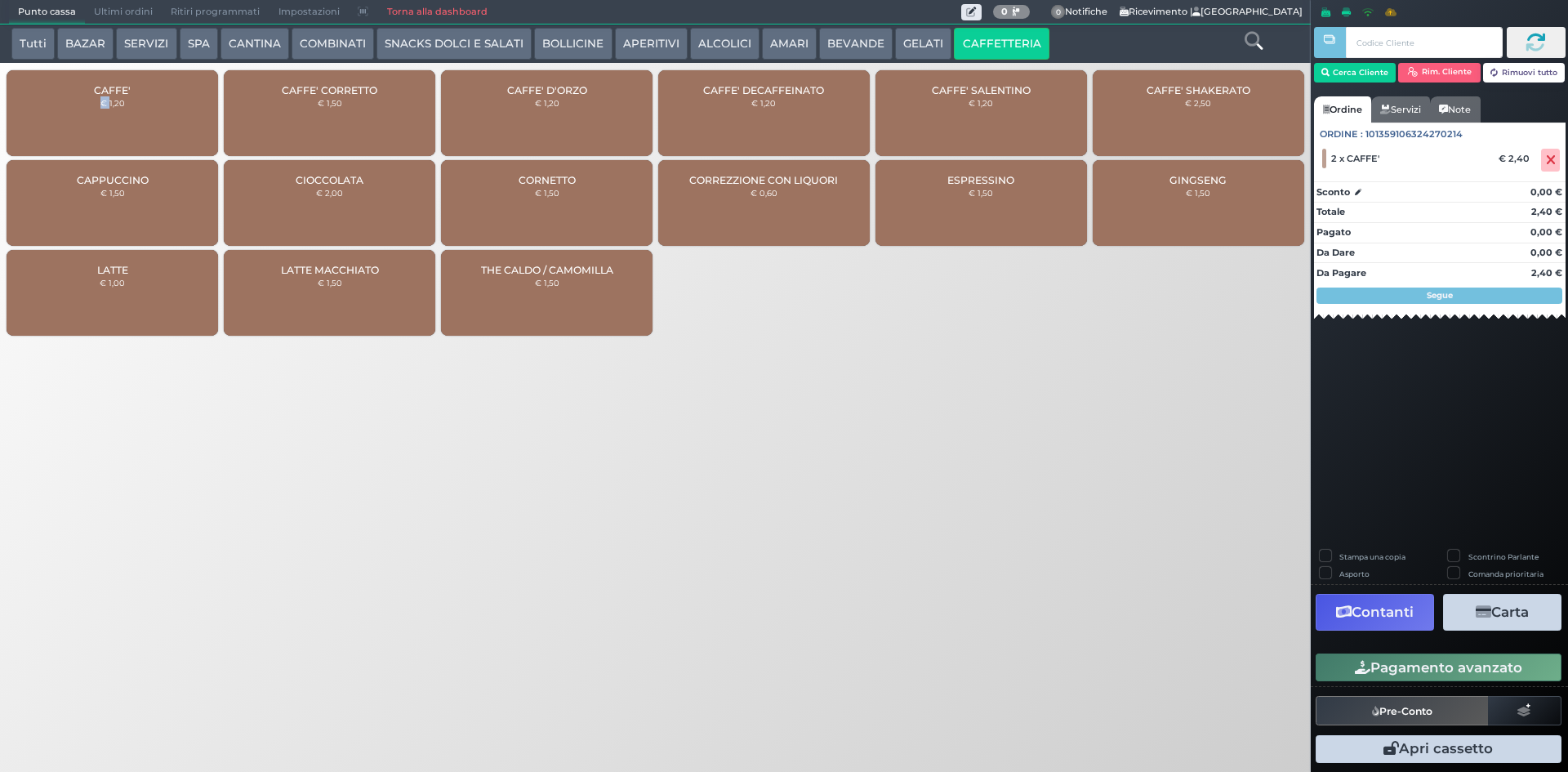
click at [1490, 655] on button "Pagamento avanzato" at bounding box center [1438, 668] width 246 height 28
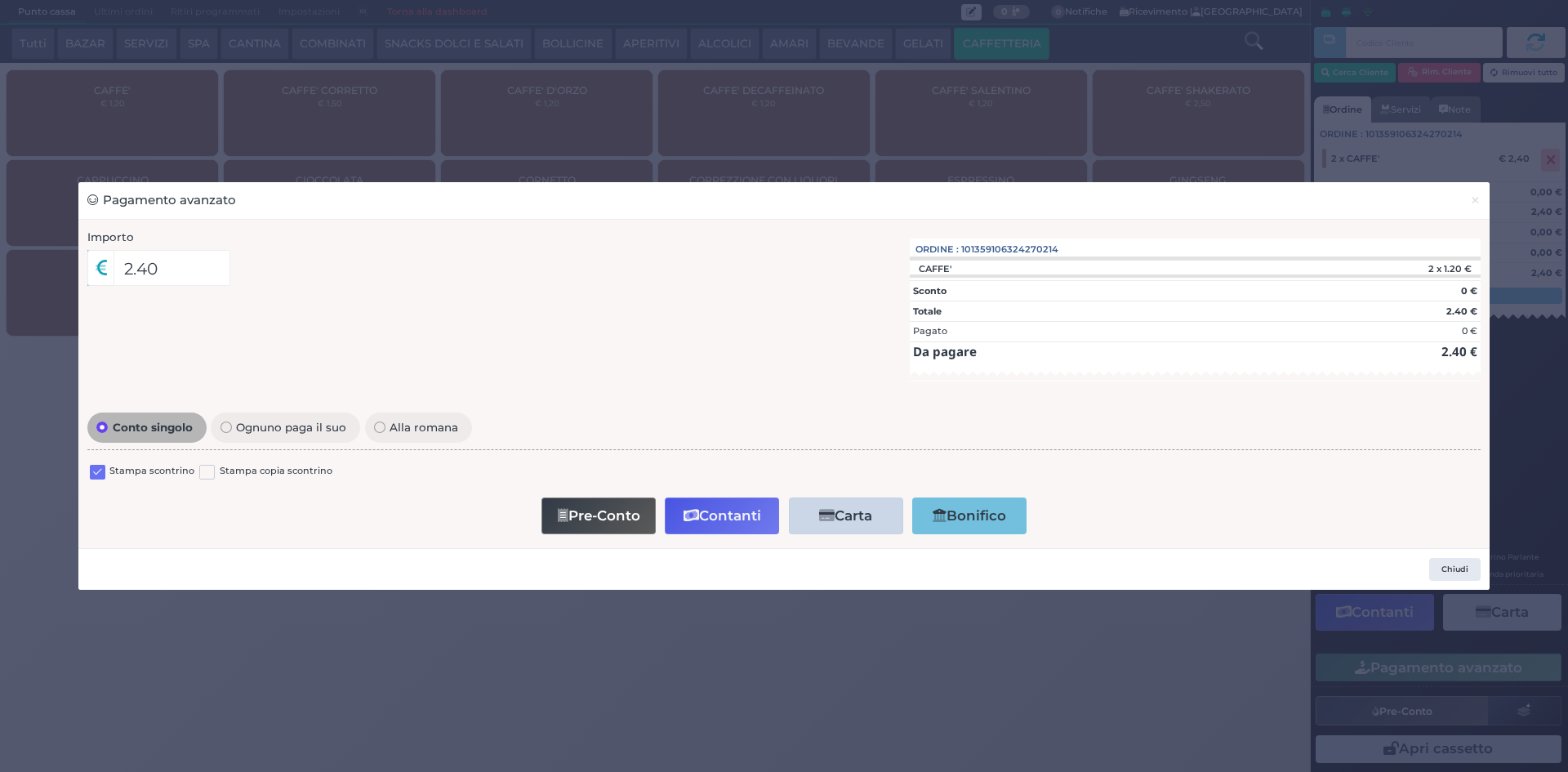
click at [100, 473] on label at bounding box center [97, 472] width 16 height 16
click at [0, 0] on input "checkbox" at bounding box center [0, 0] width 0 height 0
click at [695, 513] on icon "button" at bounding box center [691, 516] width 16 height 14
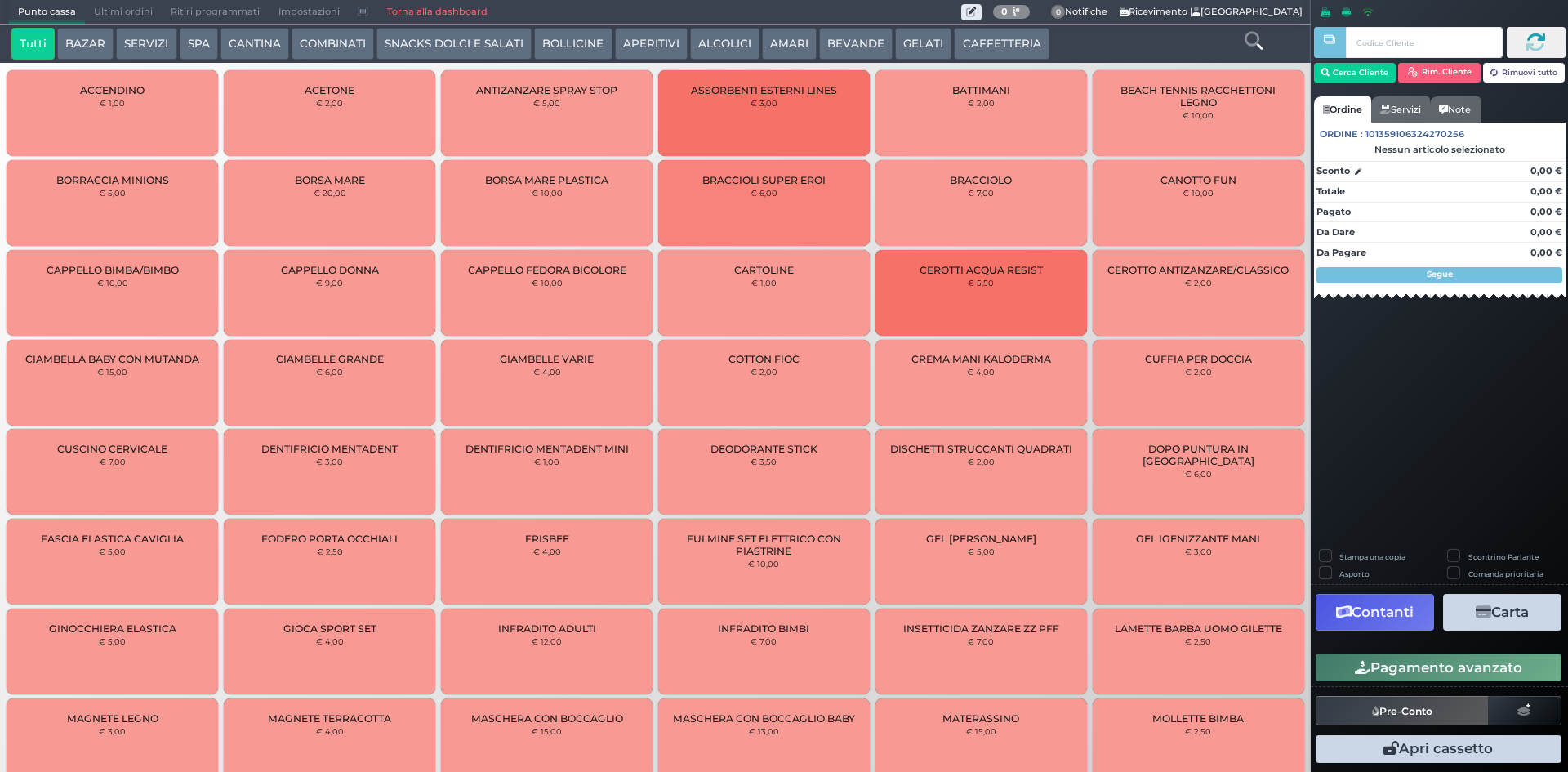
click at [990, 46] on button "CAFFETTERIA" at bounding box center [1001, 44] width 94 height 33
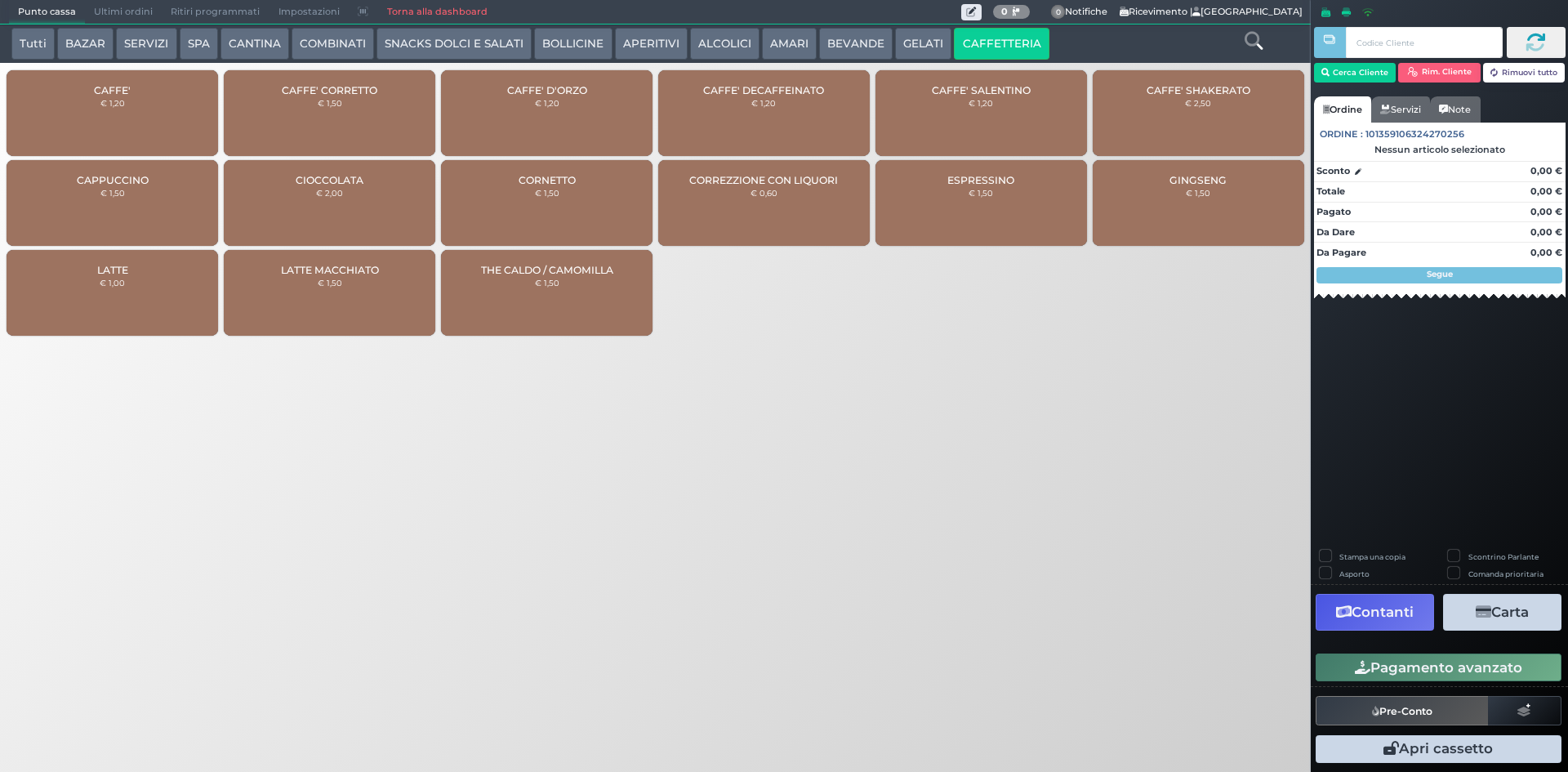
click at [109, 87] on span "CAFFE'" at bounding box center [112, 90] width 37 height 12
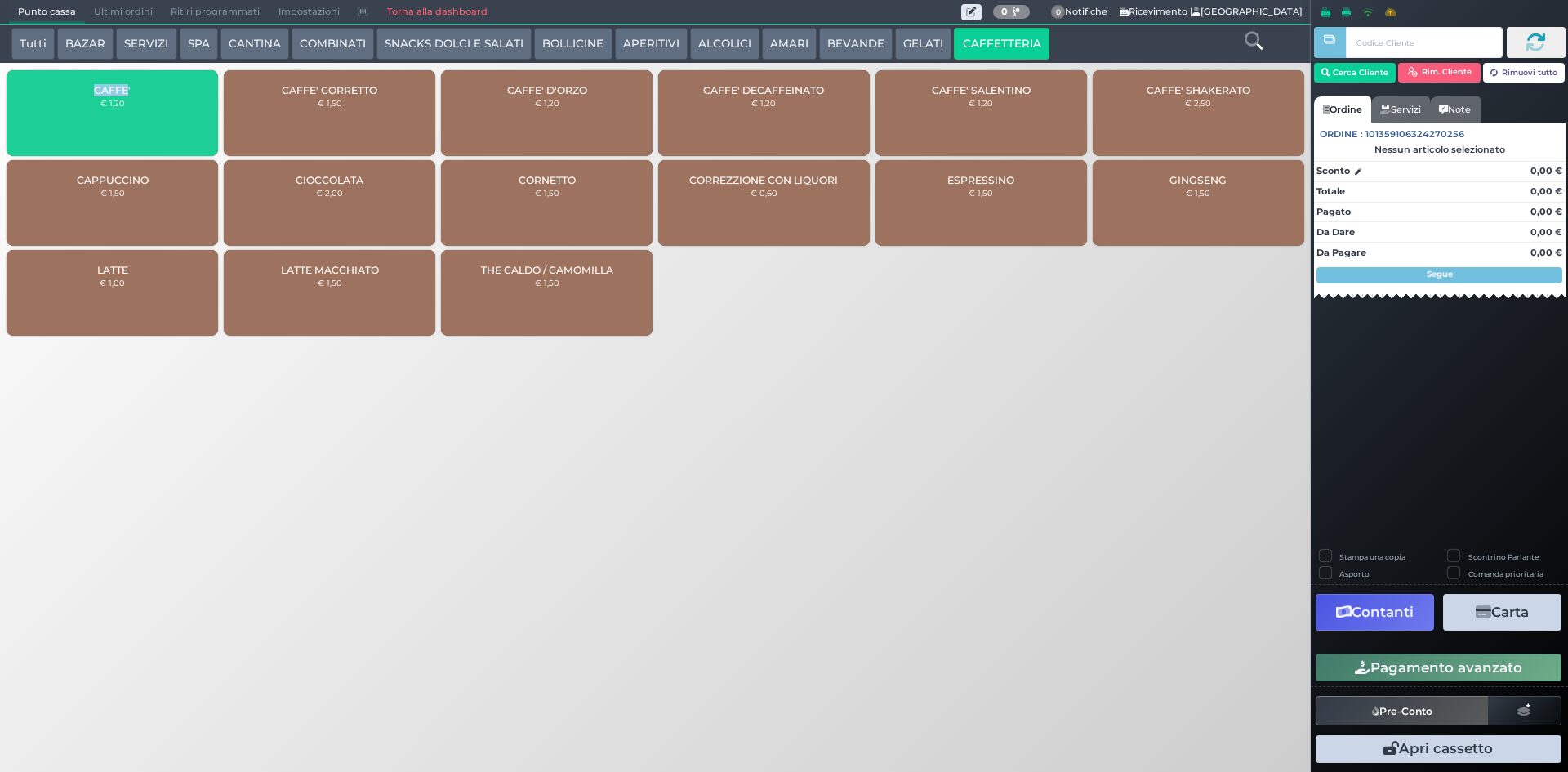
click at [109, 87] on span "CAFFE'" at bounding box center [112, 90] width 37 height 12
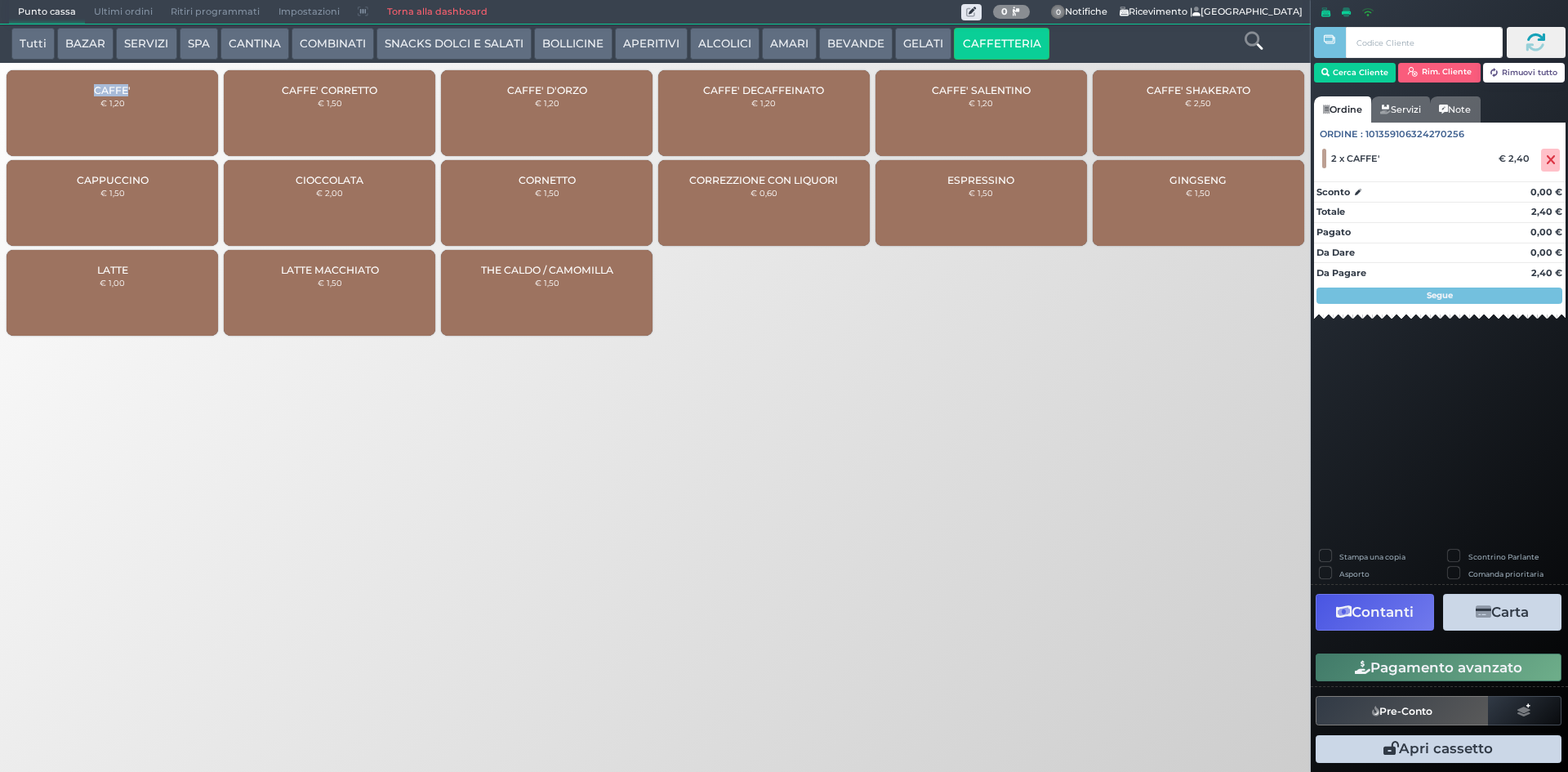
click at [1469, 668] on button "Pagamento avanzato" at bounding box center [1438, 668] width 246 height 28
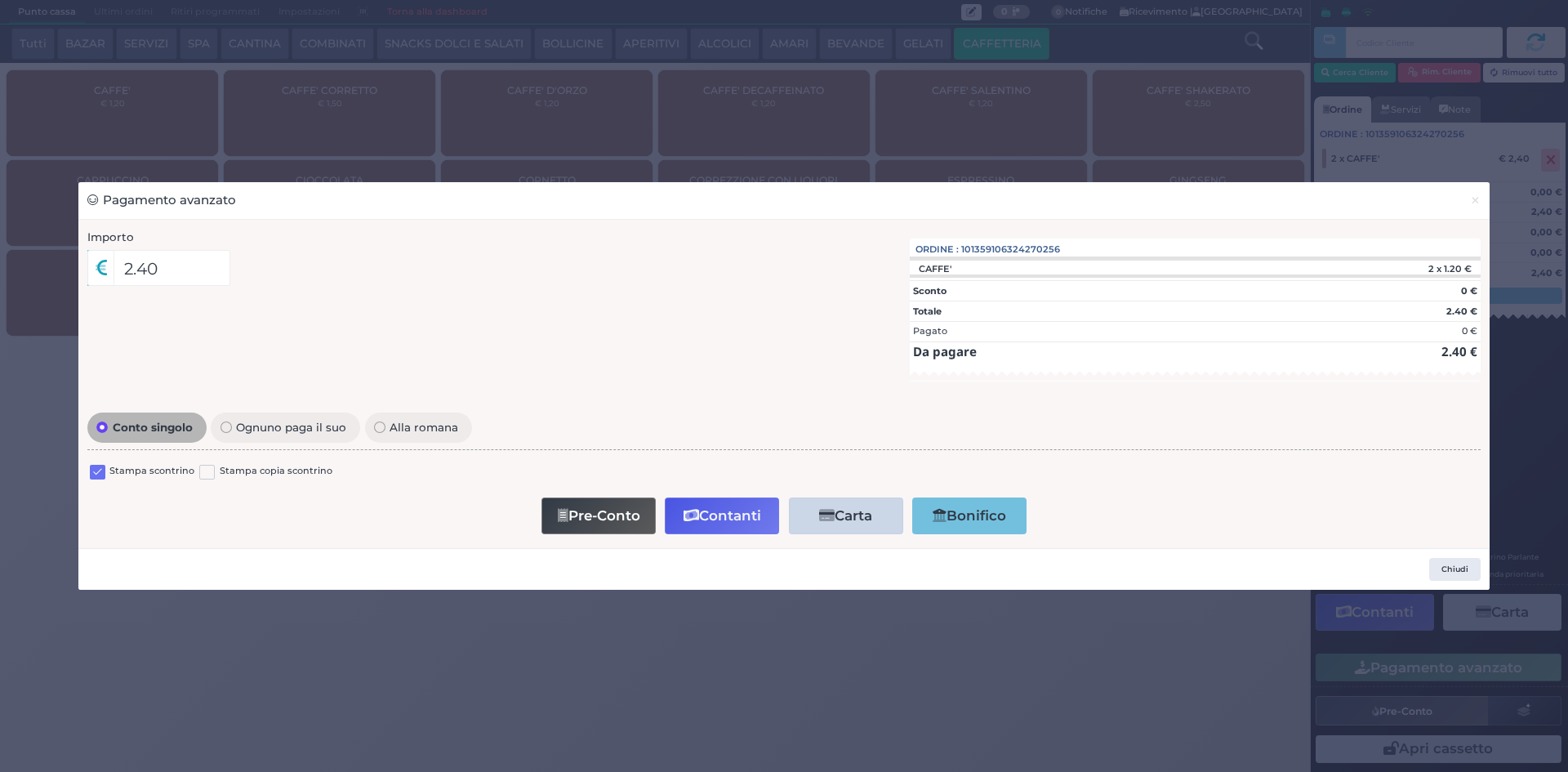
click at [93, 473] on label at bounding box center [97, 472] width 16 height 16
click at [0, 0] on input "checkbox" at bounding box center [0, 0] width 0 height 0
click at [720, 517] on button "Contanti" at bounding box center [722, 516] width 114 height 37
